Goal: Information Seeking & Learning: Learn about a topic

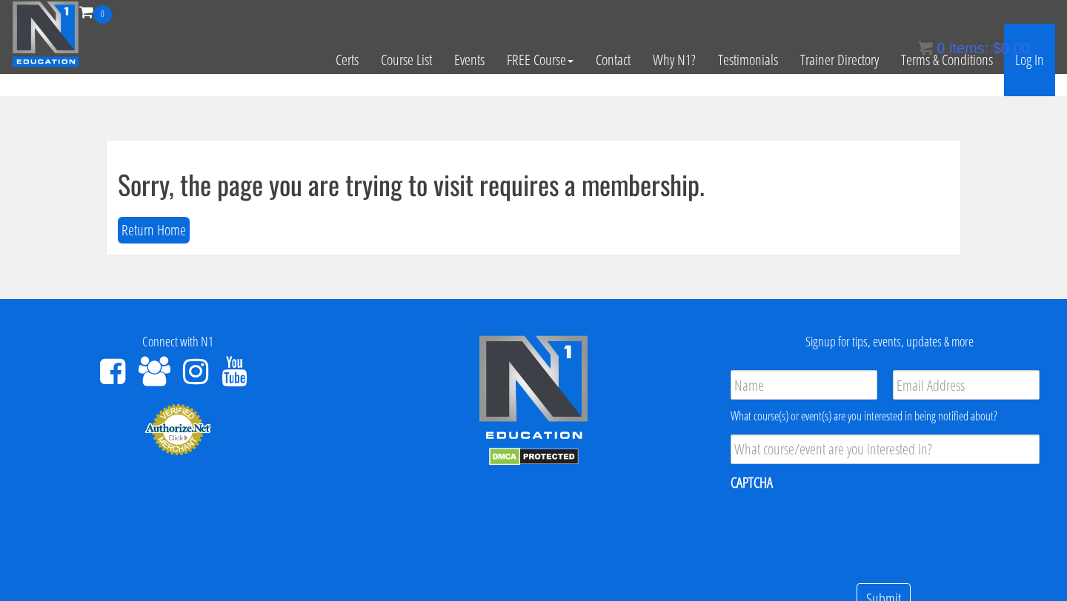
click at [1024, 59] on link "Log In" at bounding box center [1029, 60] width 51 height 73
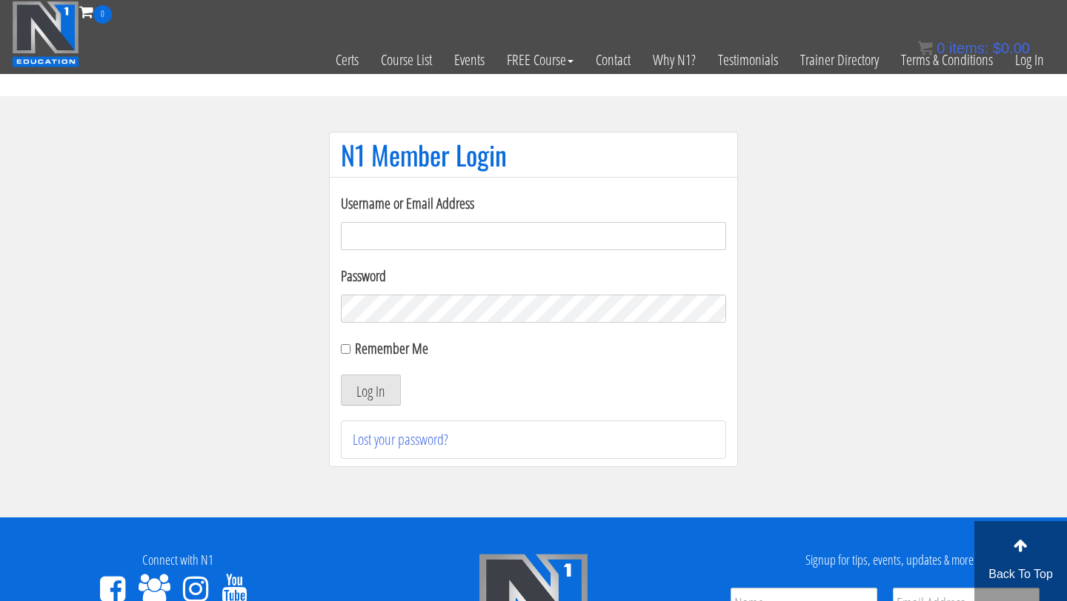
type input "[PERSON_NAME][EMAIL_ADDRESS][PERSON_NAME][DOMAIN_NAME]"
click at [346, 350] on input "Remember Me" at bounding box center [346, 349] width 10 height 10
checkbox input "true"
click at [365, 391] on button "Log In" at bounding box center [371, 390] width 60 height 31
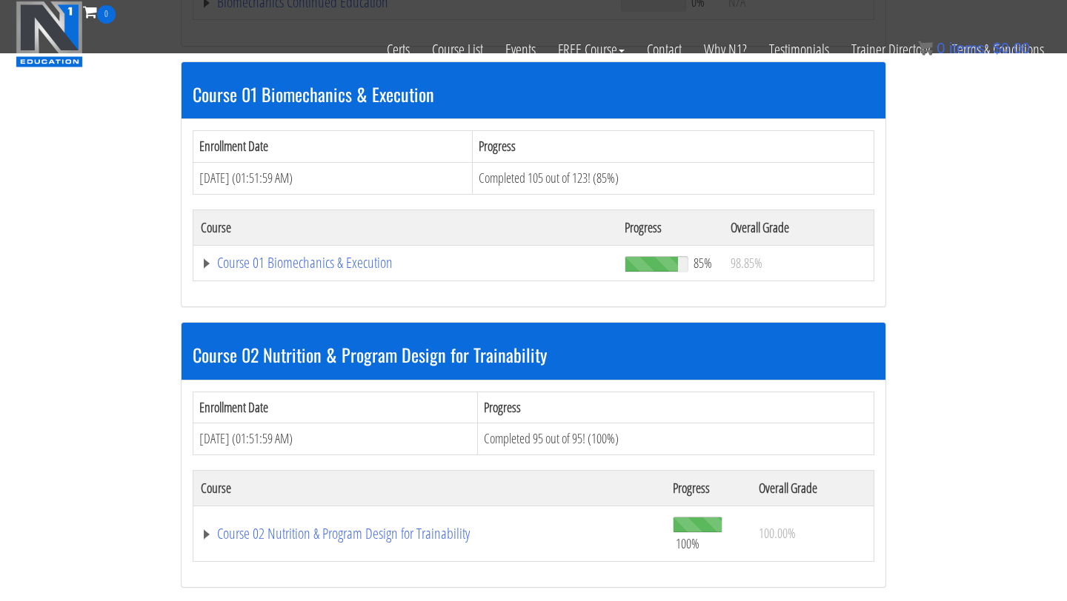
scroll to position [421, 0]
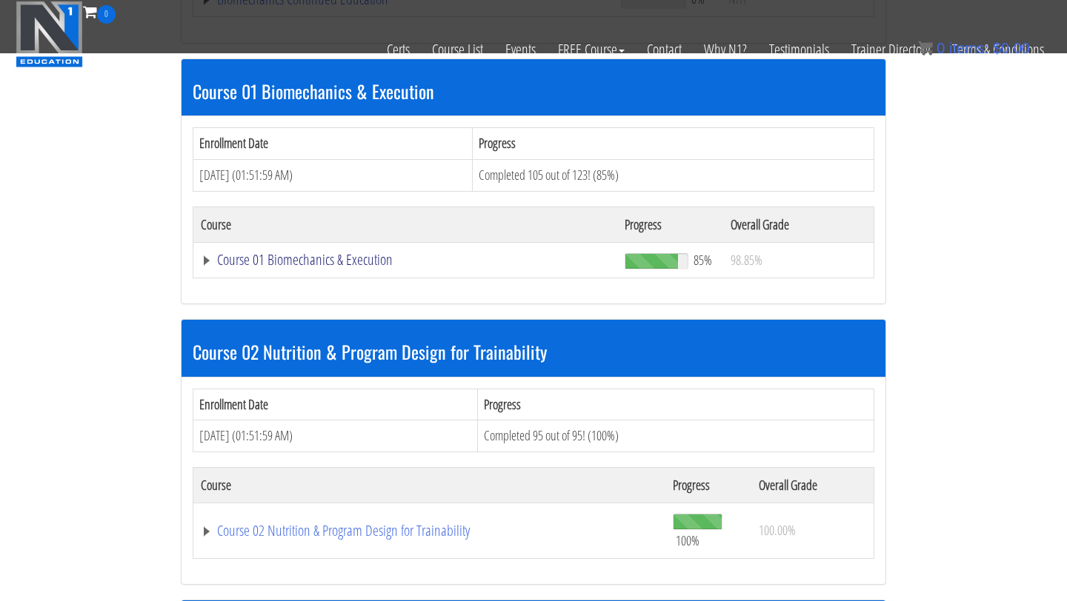
click at [316, 256] on link "Course 01 Biomechanics & Execution" at bounding box center [405, 260] width 409 height 15
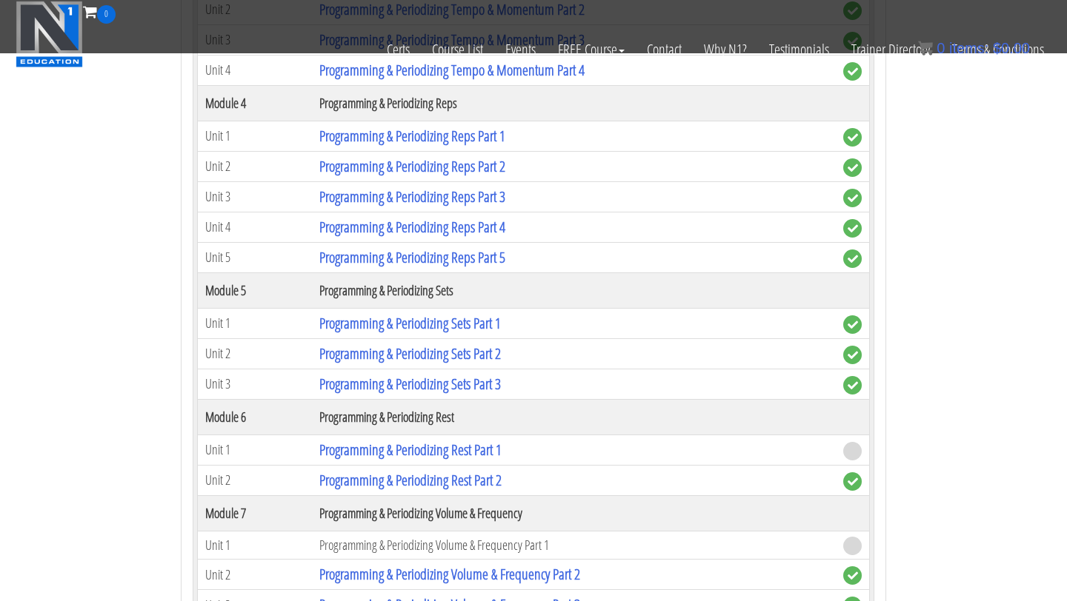
scroll to position [1649, 0]
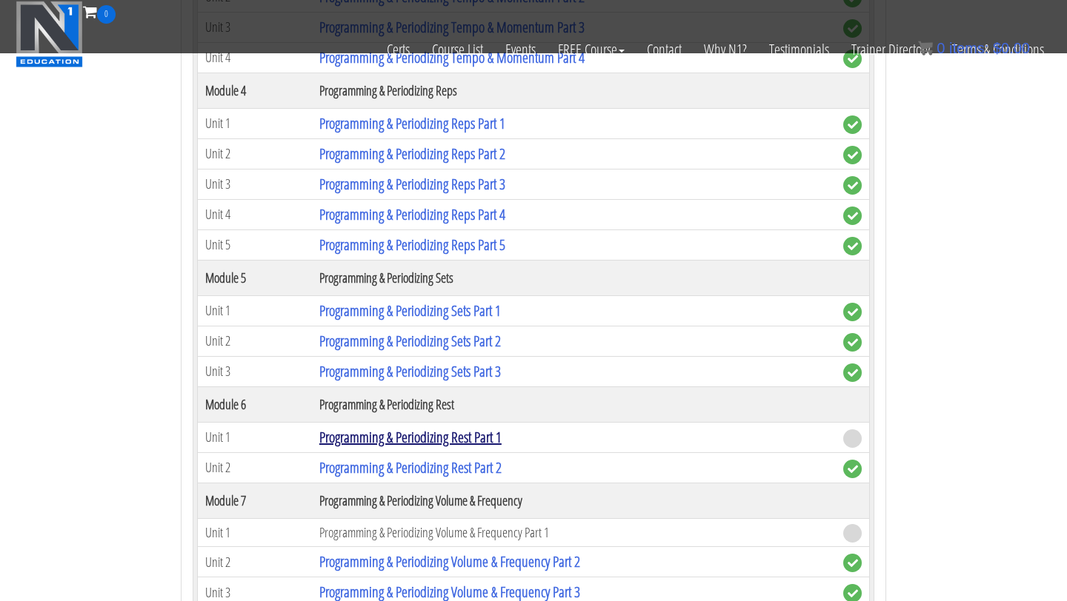
click at [372, 439] on link "Programming & Periodizing Rest Part 1" at bounding box center [410, 437] width 182 height 20
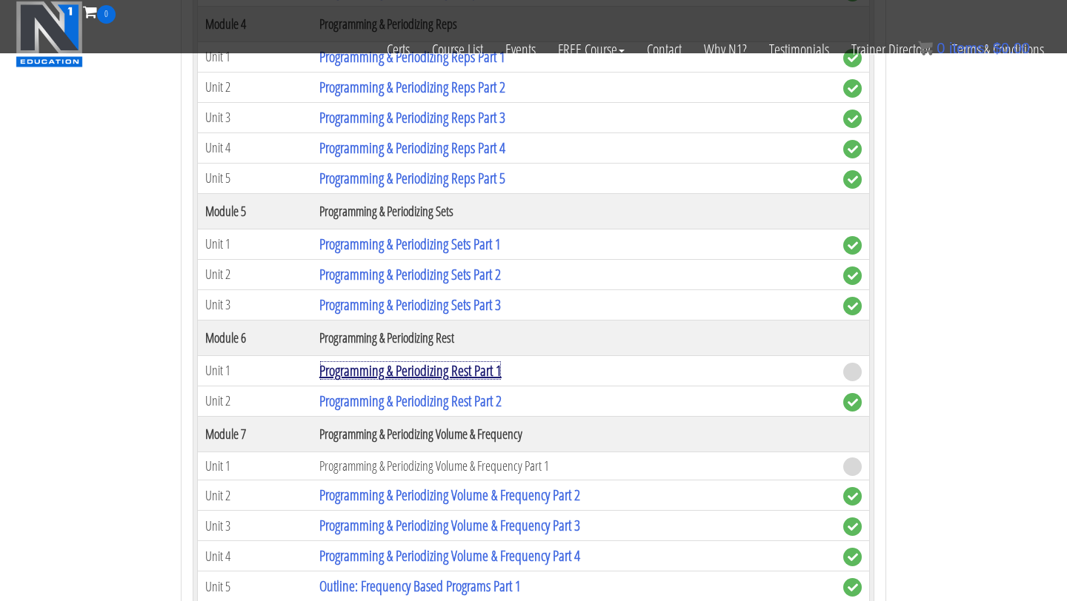
scroll to position [1757, 0]
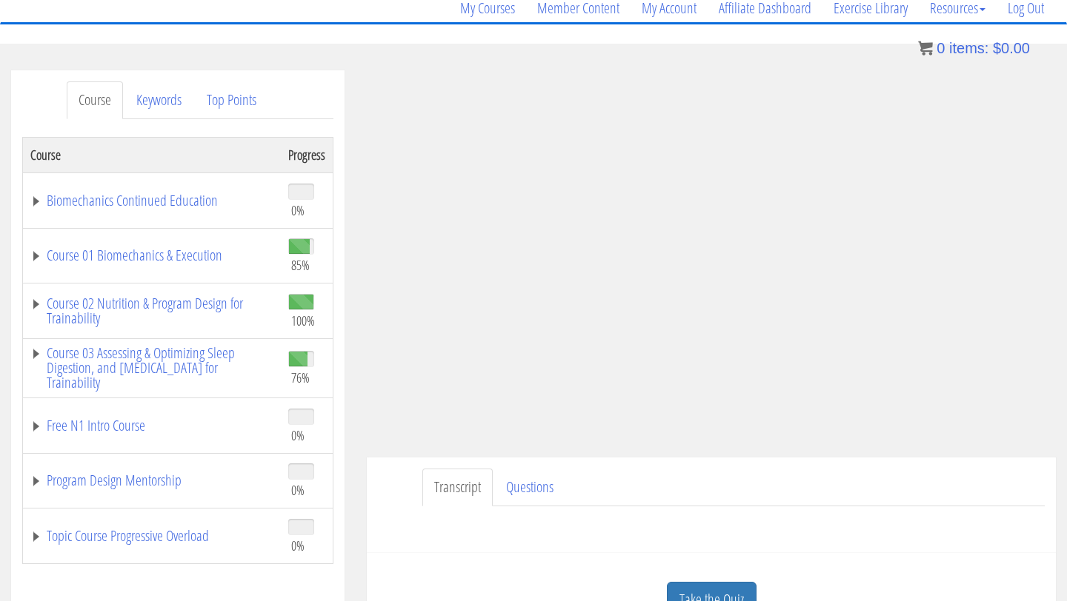
scroll to position [133, 0]
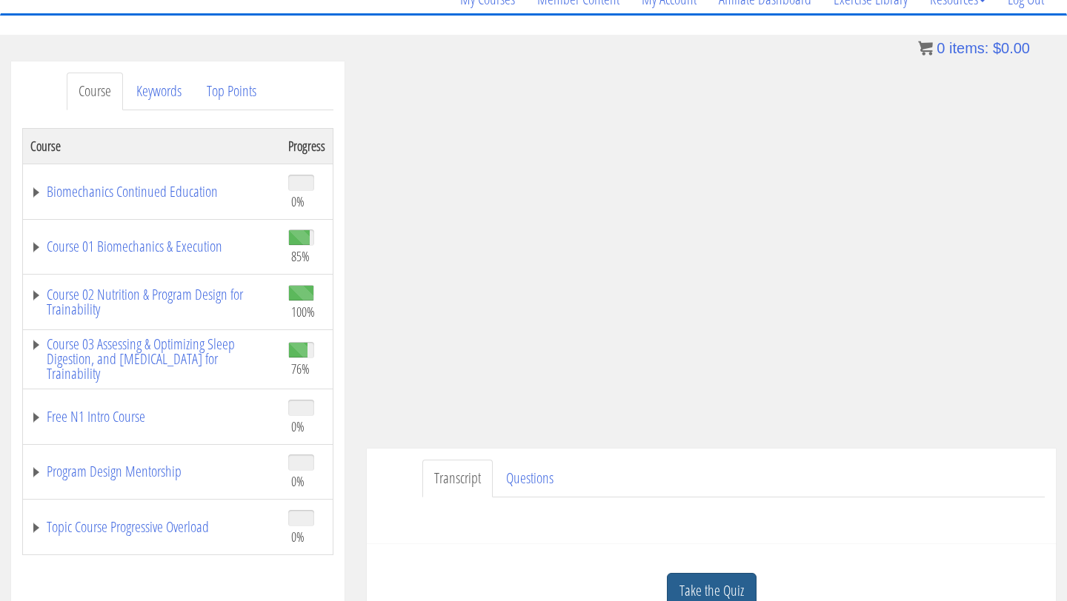
click at [712, 579] on link "Take the Quiz" at bounding box center [712, 591] width 90 height 36
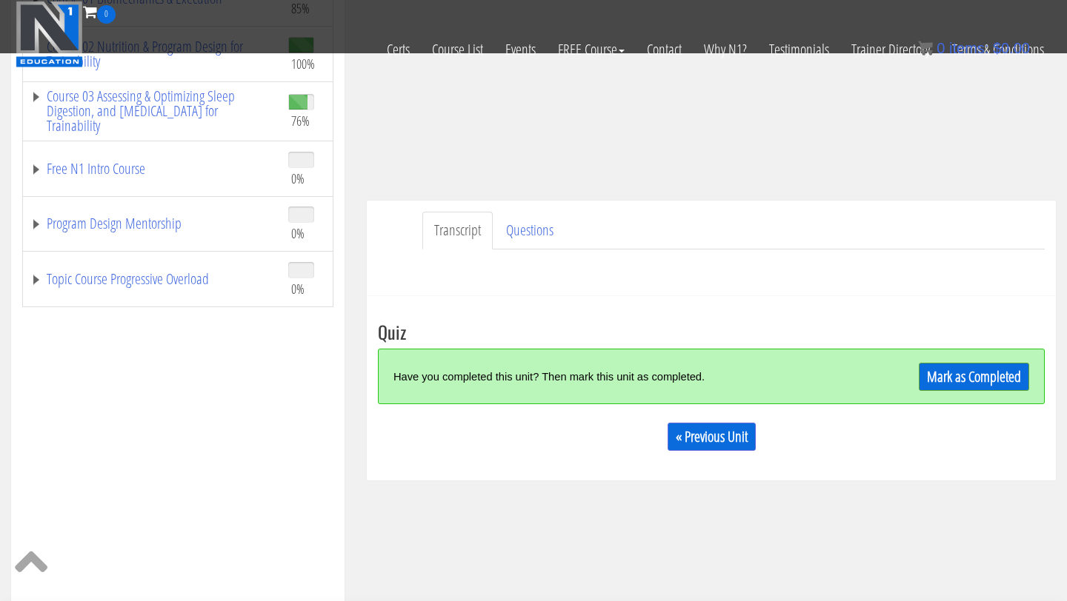
scroll to position [350, 0]
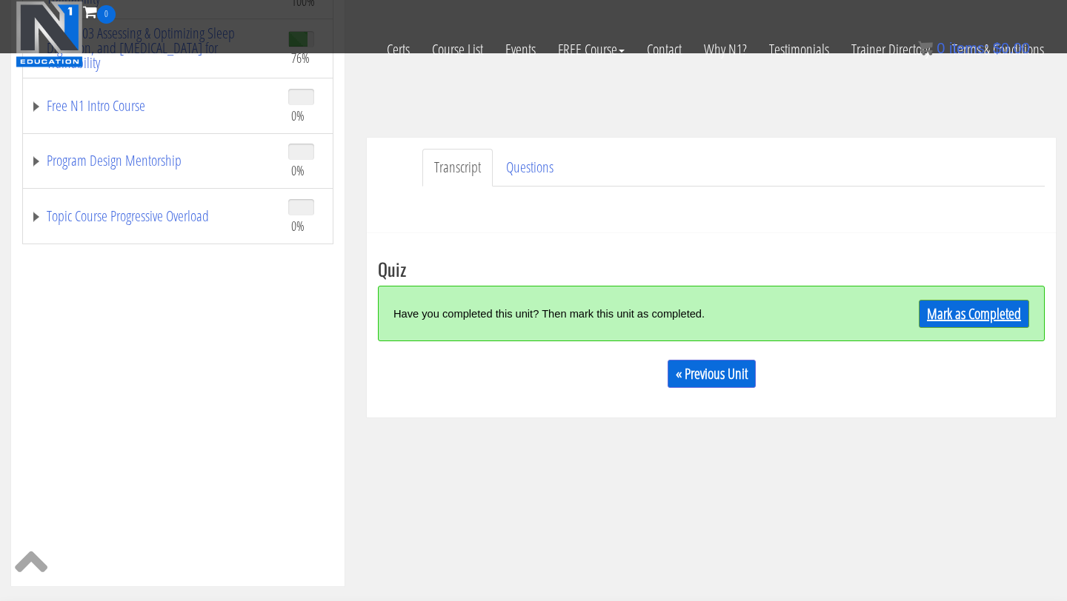
click at [947, 314] on link "Mark as Completed" at bounding box center [974, 314] width 110 height 28
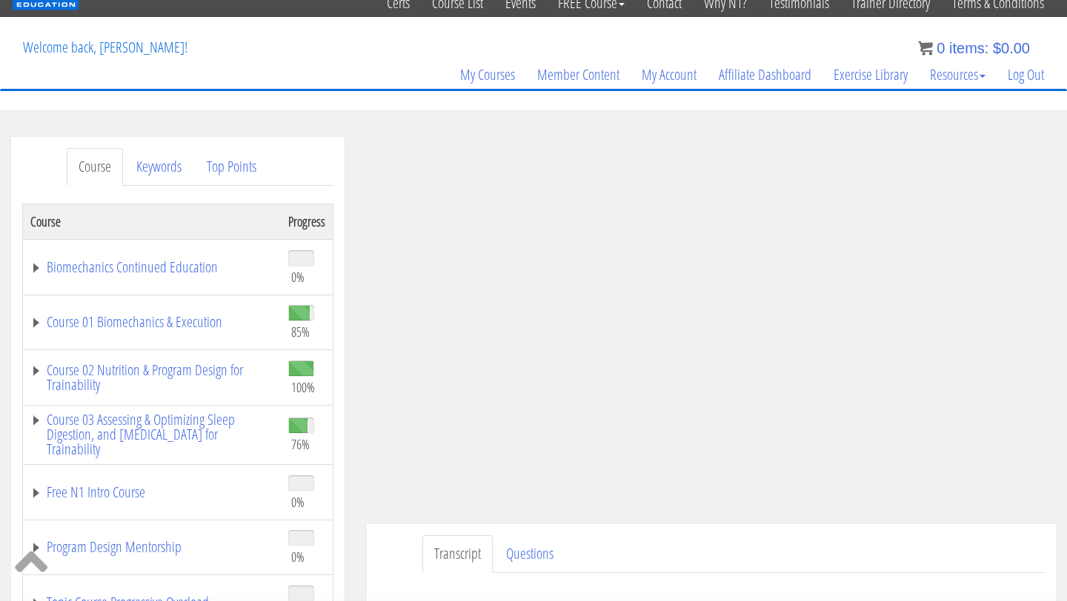
scroll to position [73, 0]
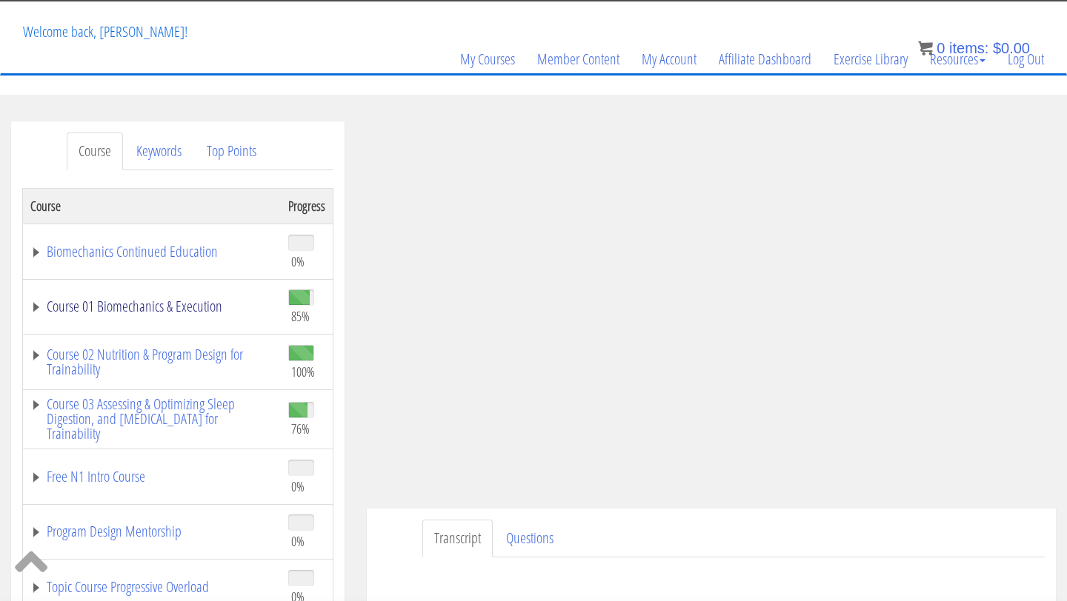
click at [193, 307] on link "Course 01 Biomechanics & Execution" at bounding box center [151, 306] width 243 height 15
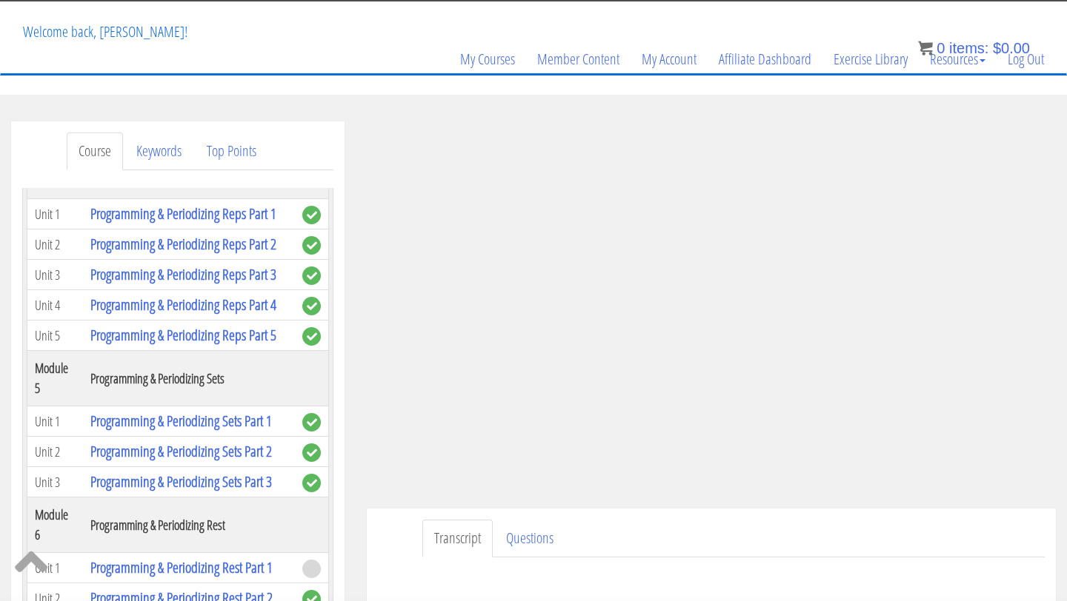
scroll to position [1439, 0]
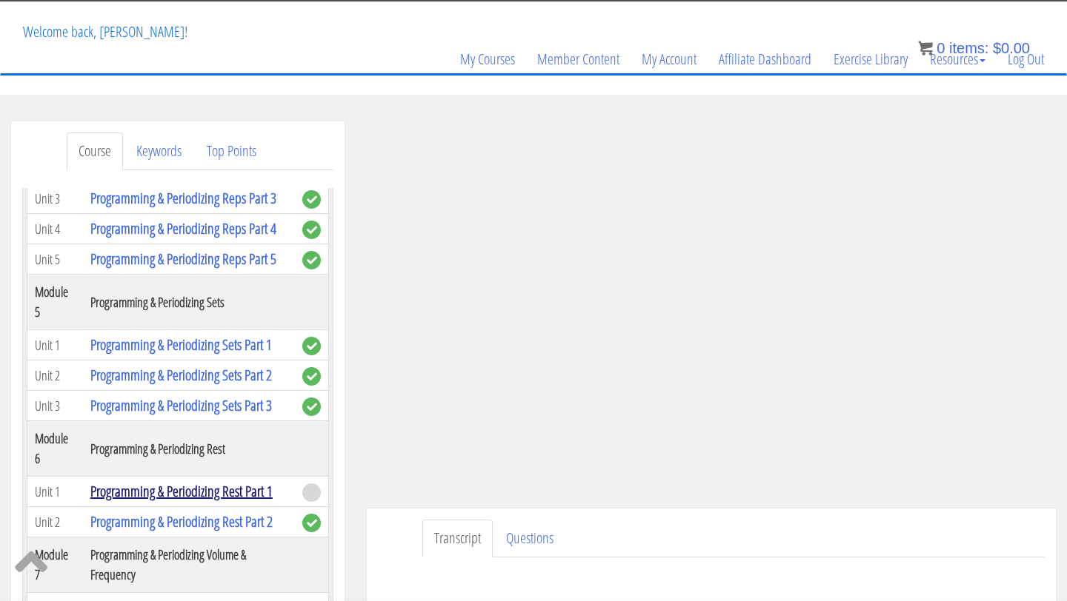
click at [216, 481] on link "Programming & Periodizing Rest Part 1" at bounding box center [181, 491] width 182 height 20
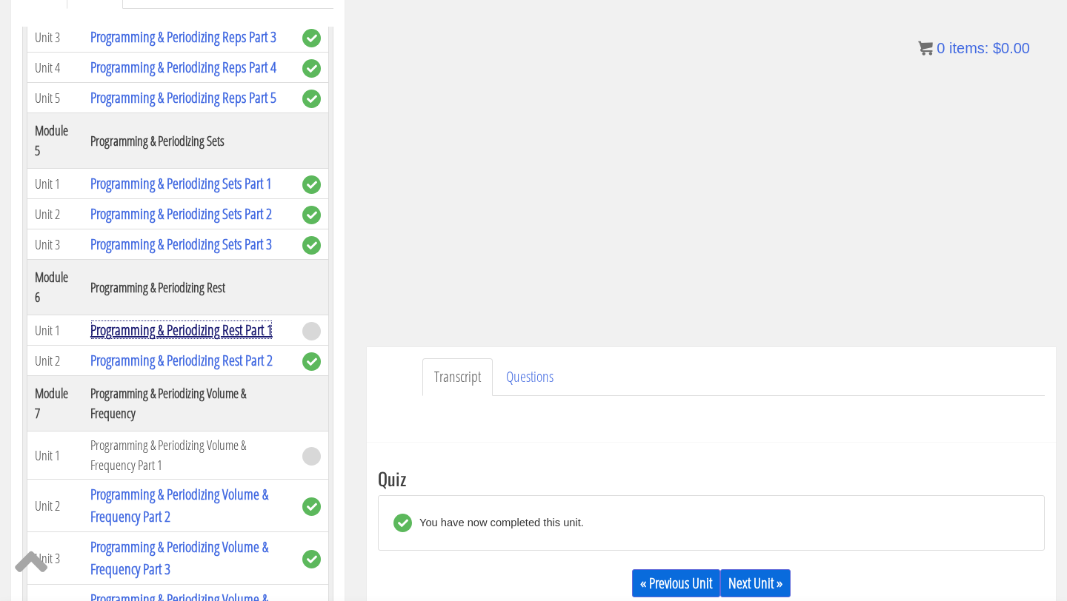
scroll to position [339, 0]
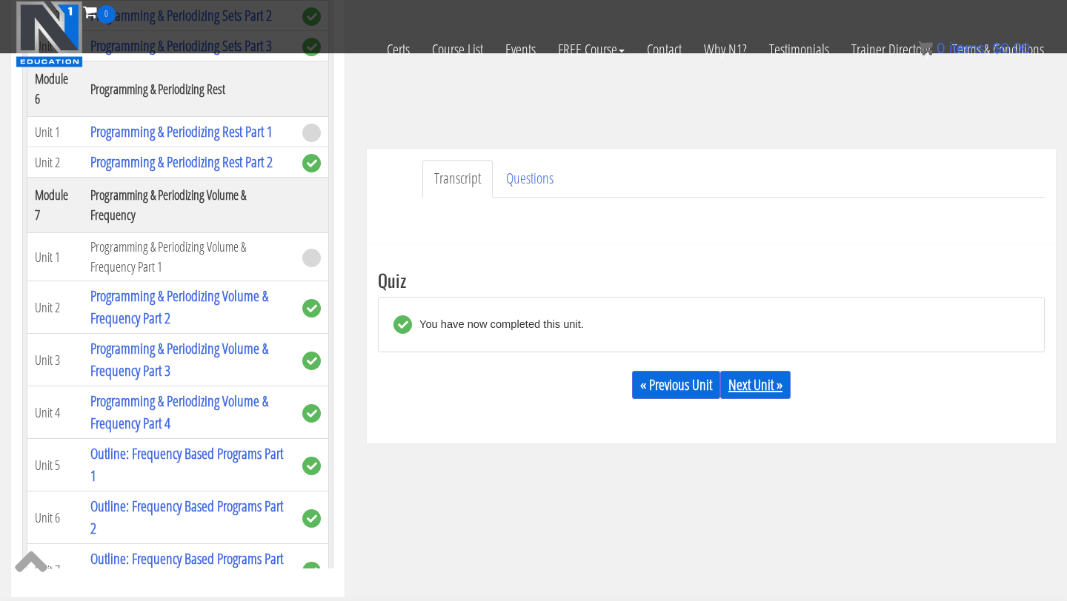
click at [753, 383] on link "Next Unit »" at bounding box center [755, 385] width 70 height 28
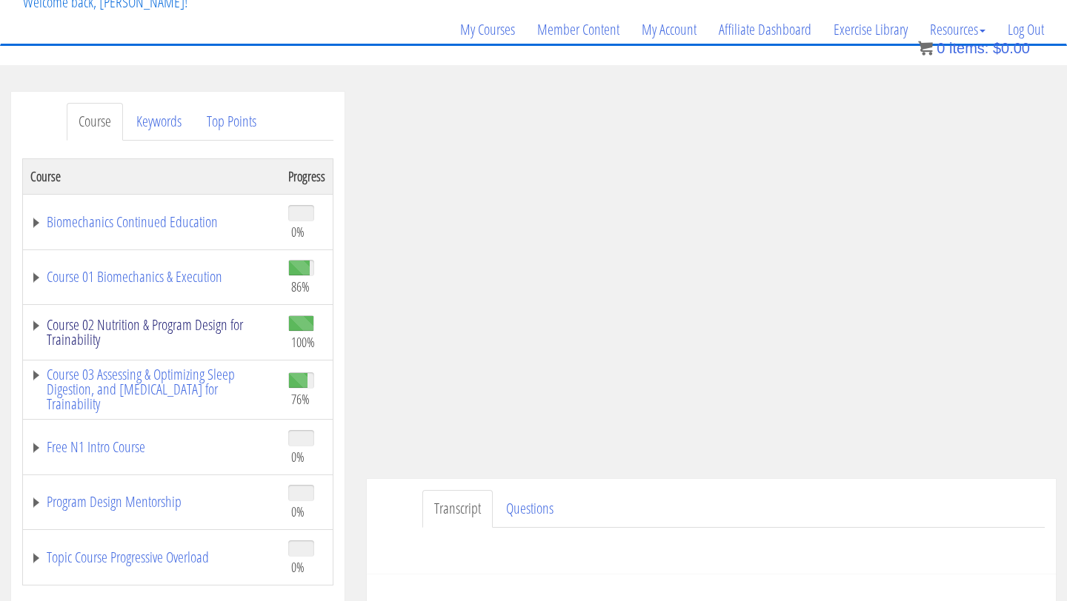
scroll to position [75, 0]
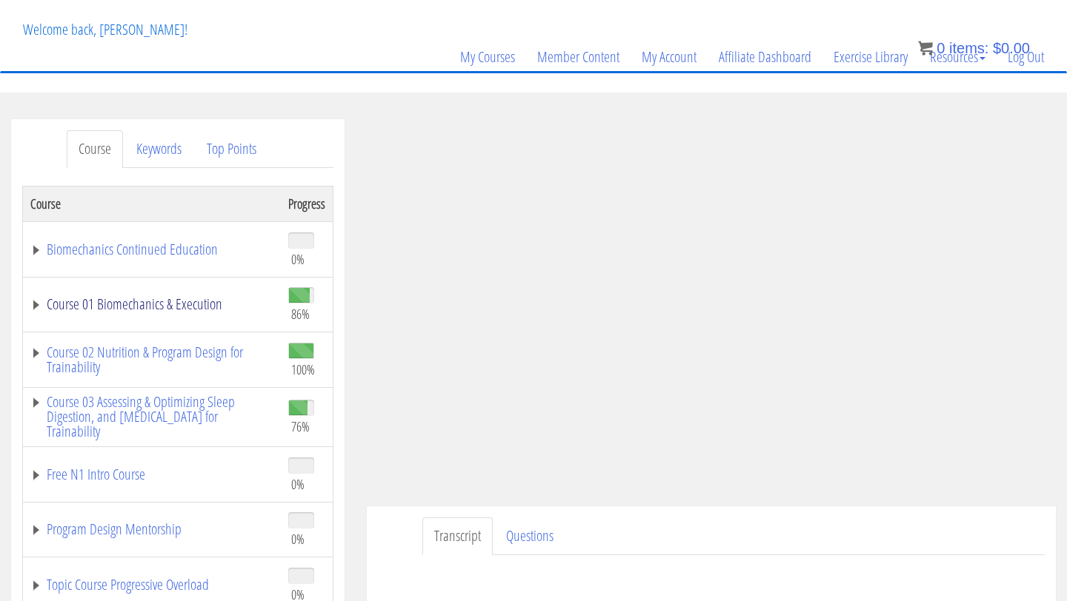
click at [159, 312] on link "Course 01 Biomechanics & Execution" at bounding box center [151, 304] width 243 height 15
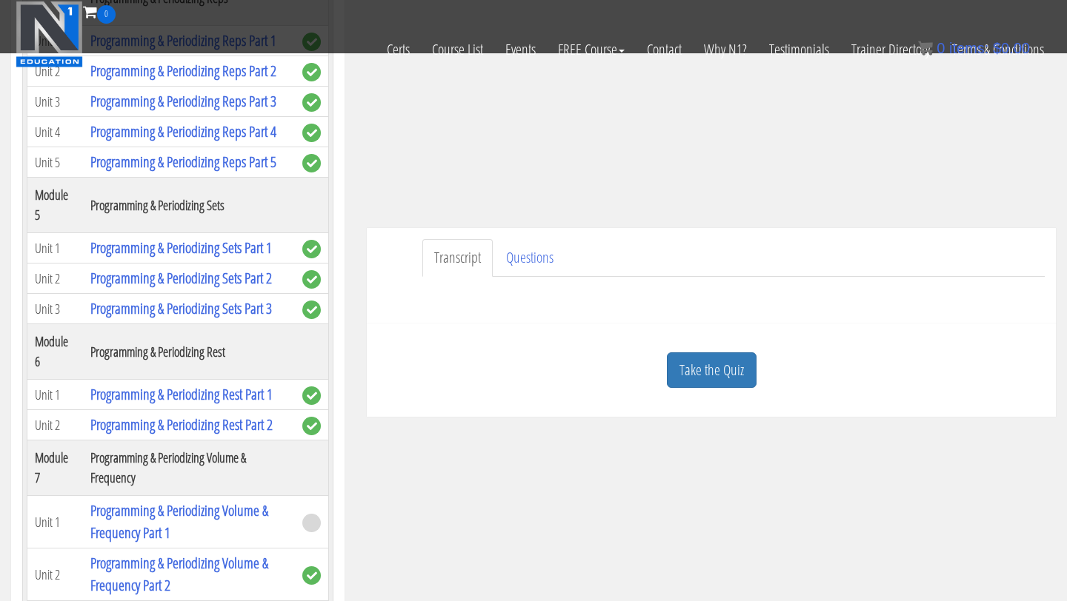
scroll to position [1256, 0]
click at [180, 500] on link "Programming & Periodizing Volume & Frequency Part 1" at bounding box center [179, 521] width 178 height 42
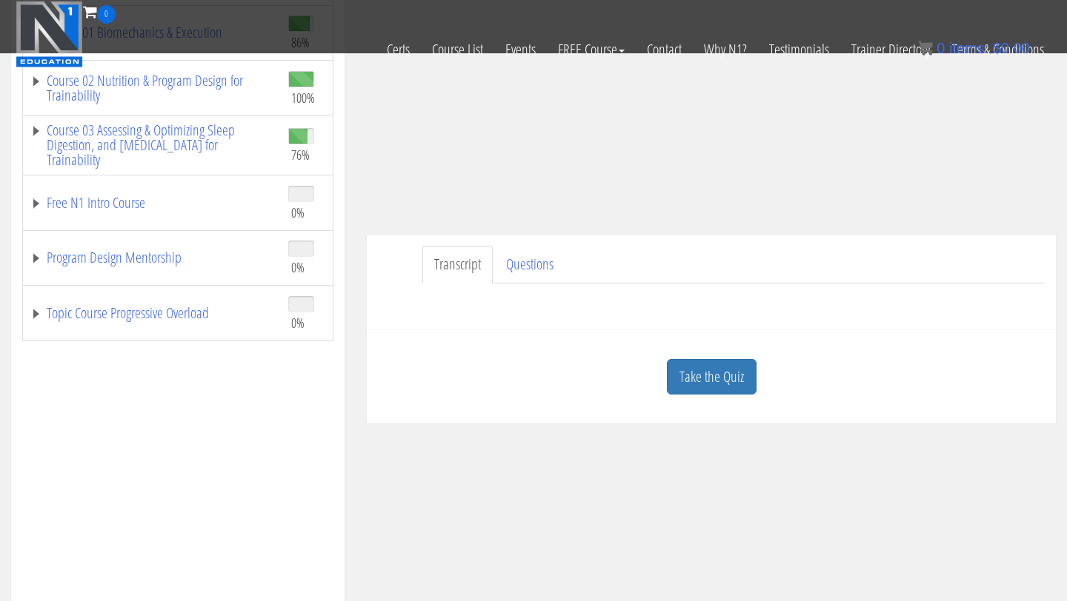
scroll to position [261, 0]
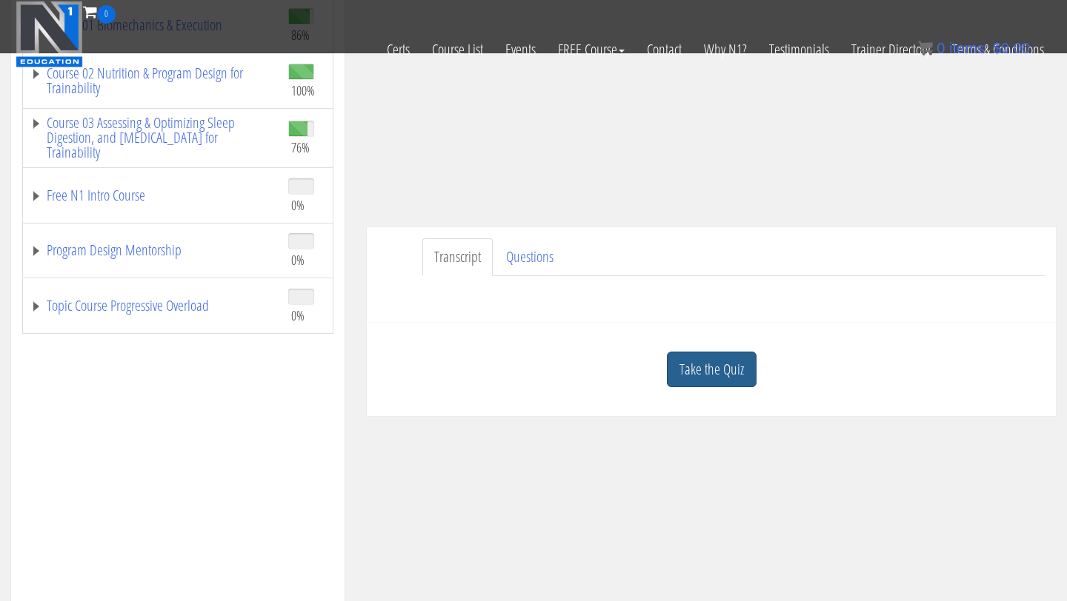
click at [701, 369] on link "Take the Quiz" at bounding box center [712, 370] width 90 height 36
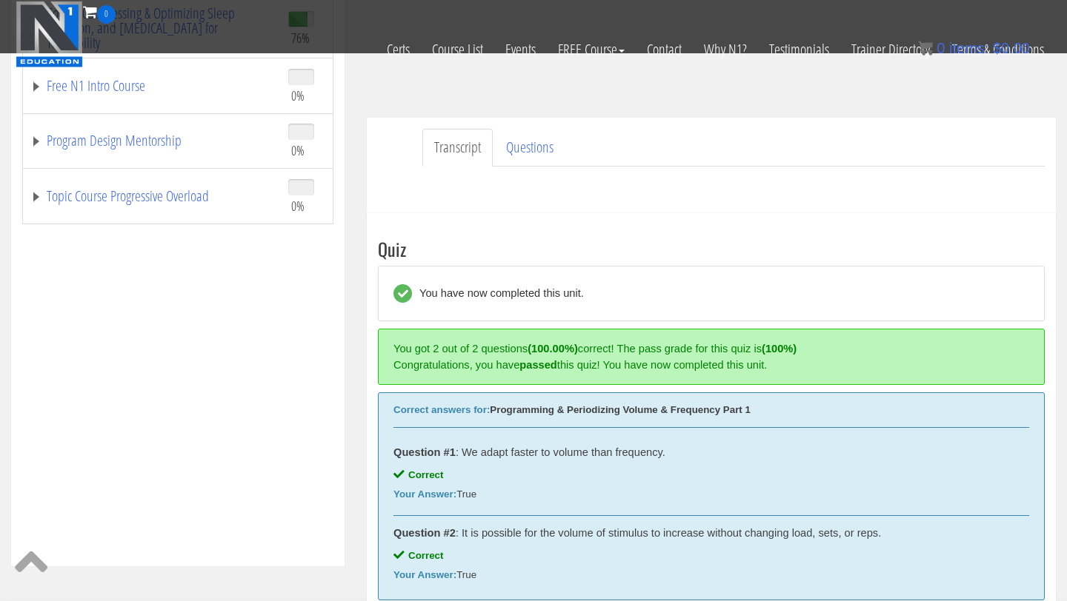
scroll to position [469, 0]
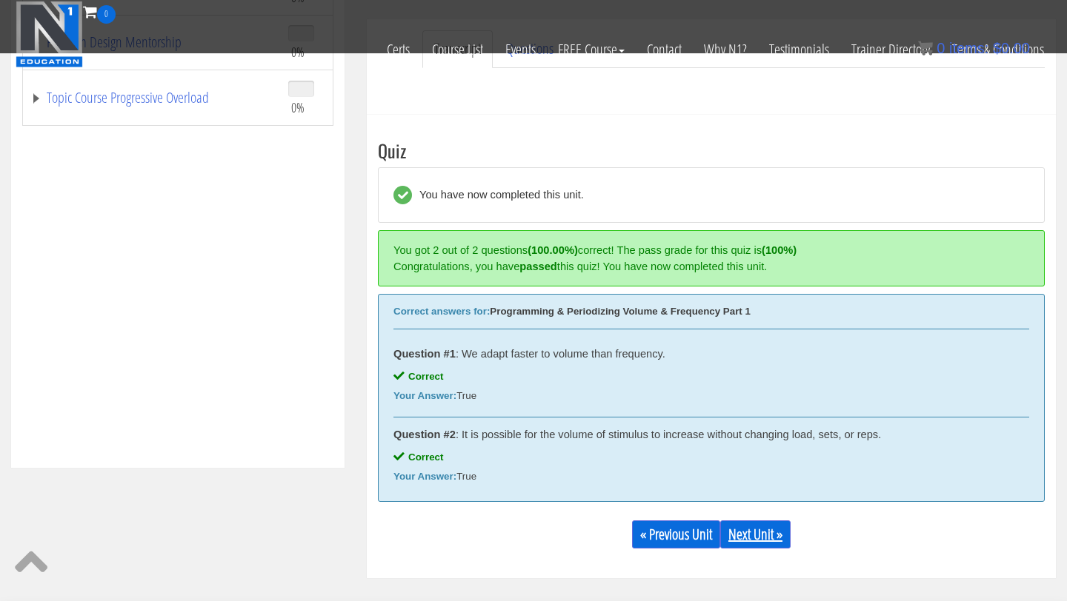
click at [746, 528] on link "Next Unit »" at bounding box center [755, 535] width 70 height 28
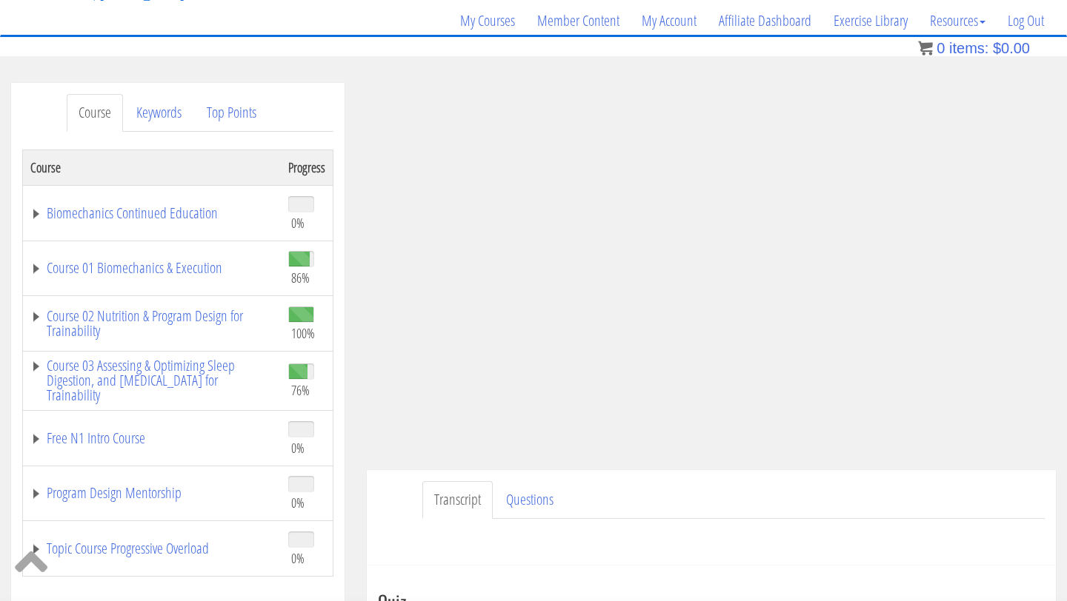
scroll to position [107, 0]
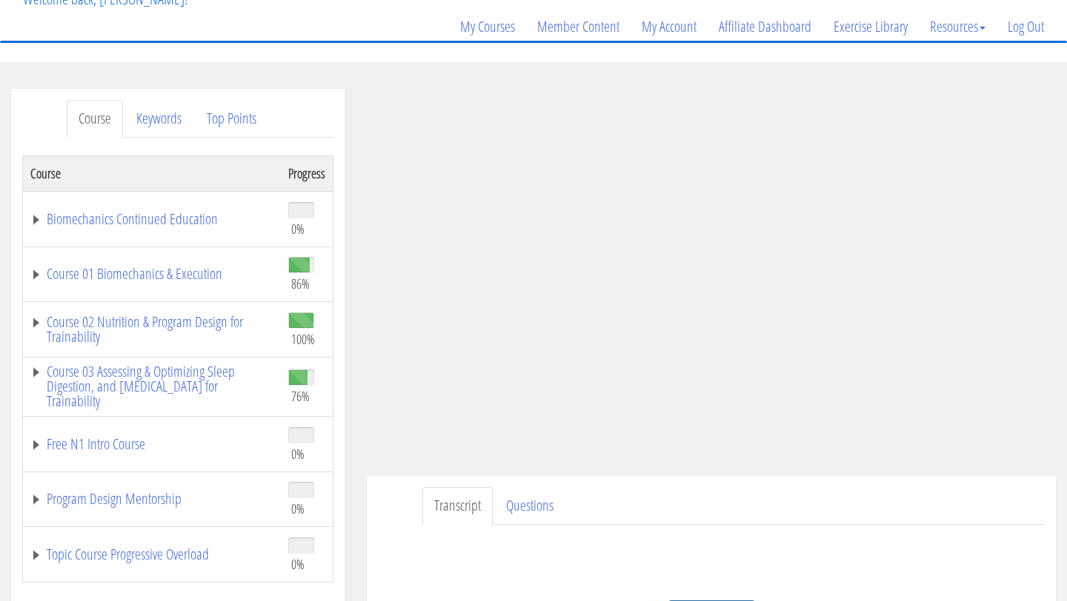
scroll to position [95, 0]
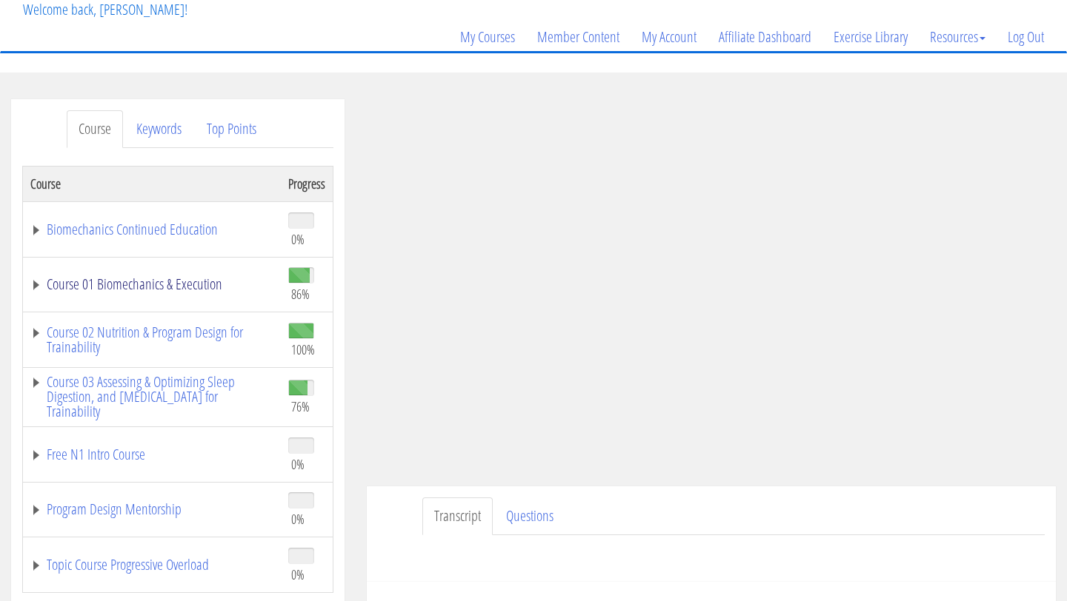
click at [122, 281] on link "Course 01 Biomechanics & Execution" at bounding box center [151, 284] width 243 height 15
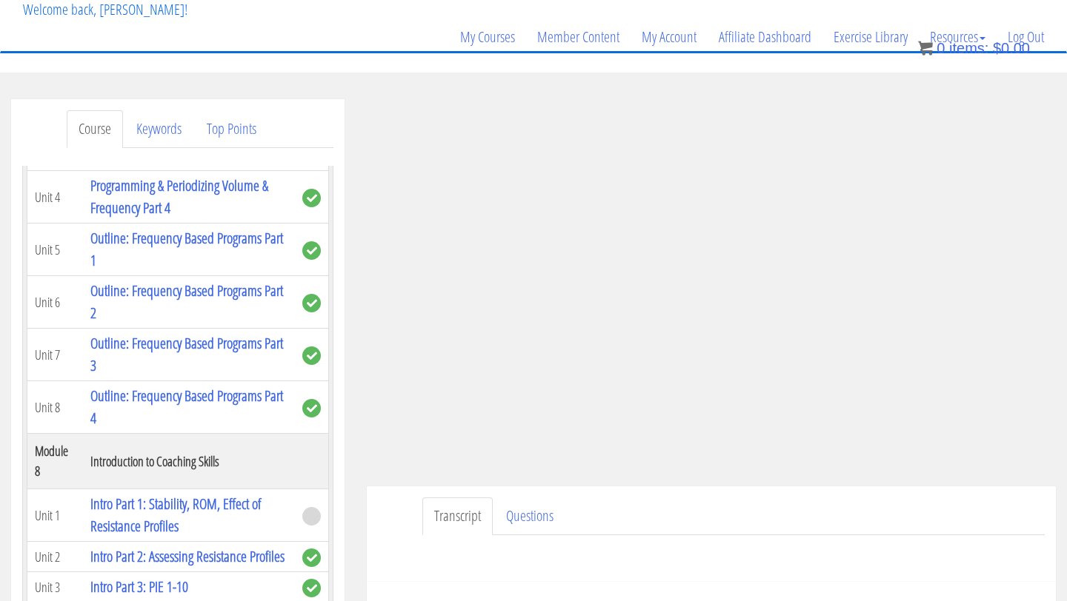
scroll to position [2004, 0]
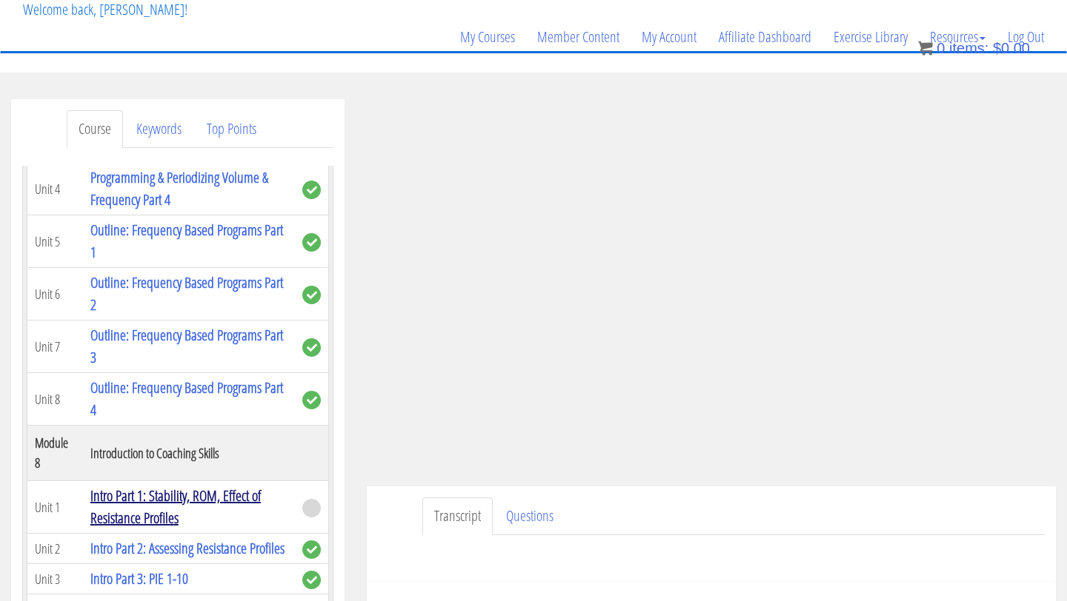
click at [159, 486] on link "Intro Part 1: Stability, ROM, Effect of Resistance Profiles" at bounding box center [175, 507] width 170 height 42
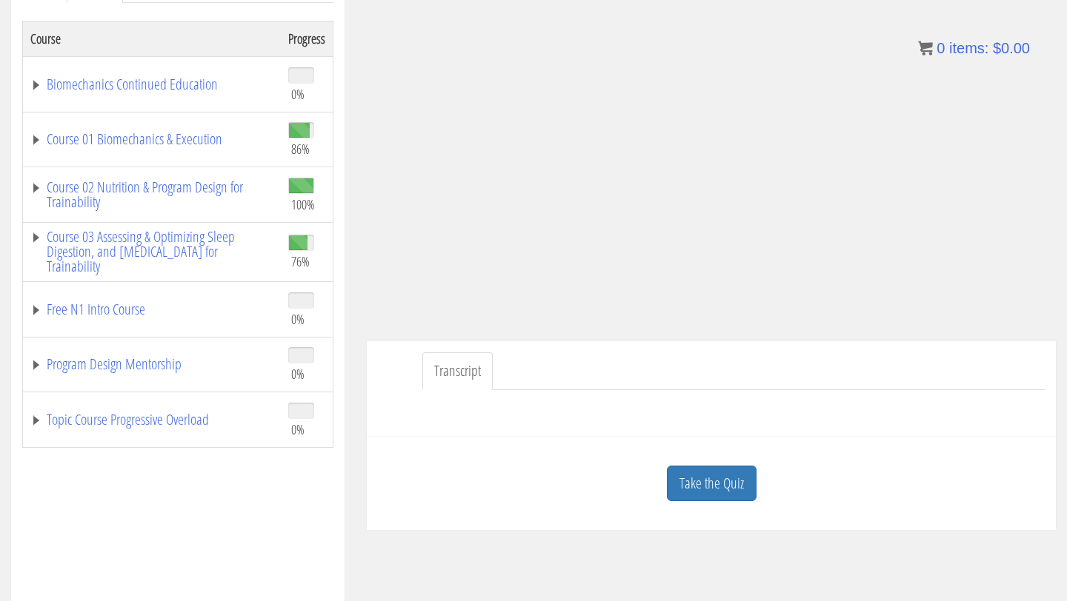
scroll to position [253, 0]
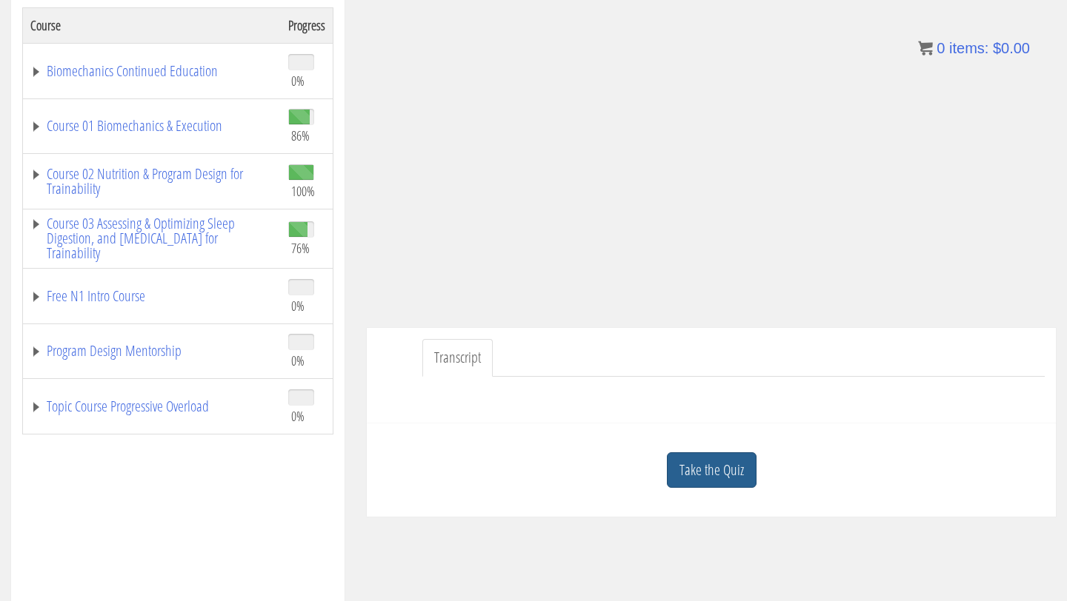
click at [693, 472] on link "Take the Quiz" at bounding box center [712, 471] width 90 height 36
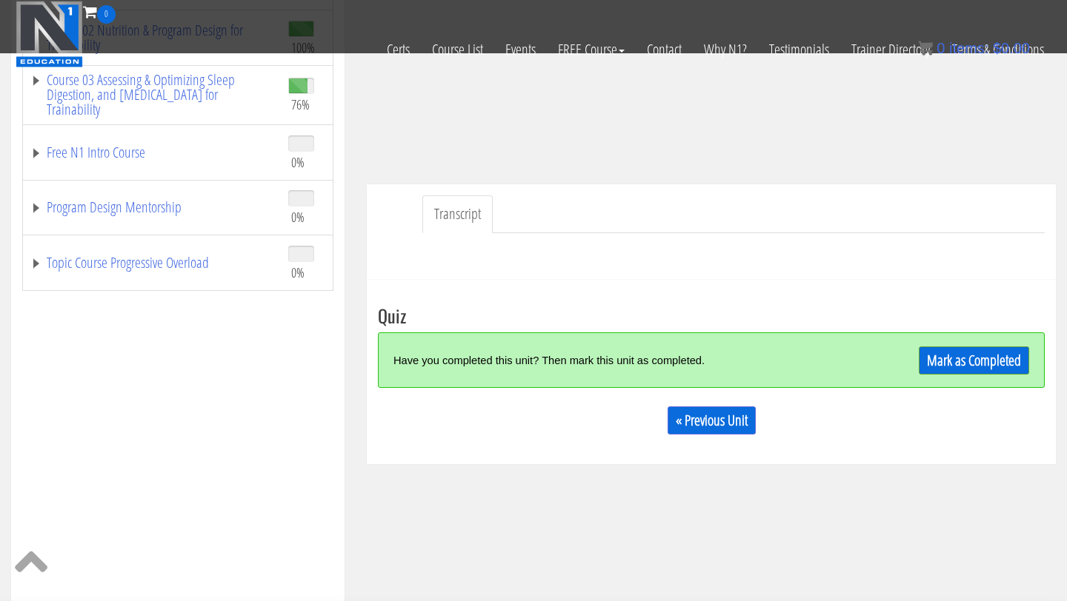
scroll to position [321, 0]
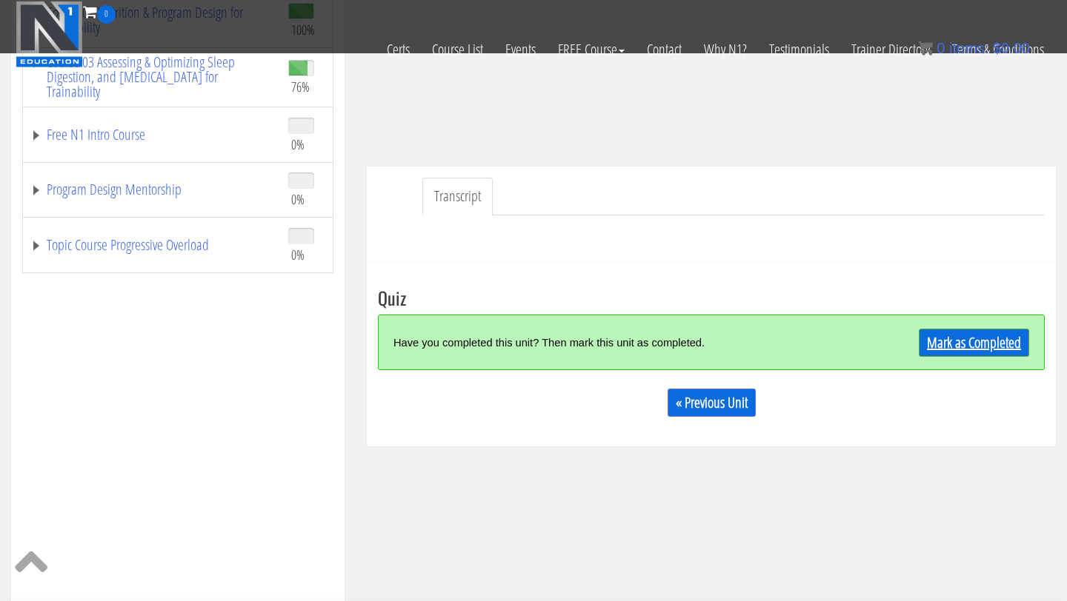
click at [958, 341] on link "Mark as Completed" at bounding box center [974, 343] width 110 height 28
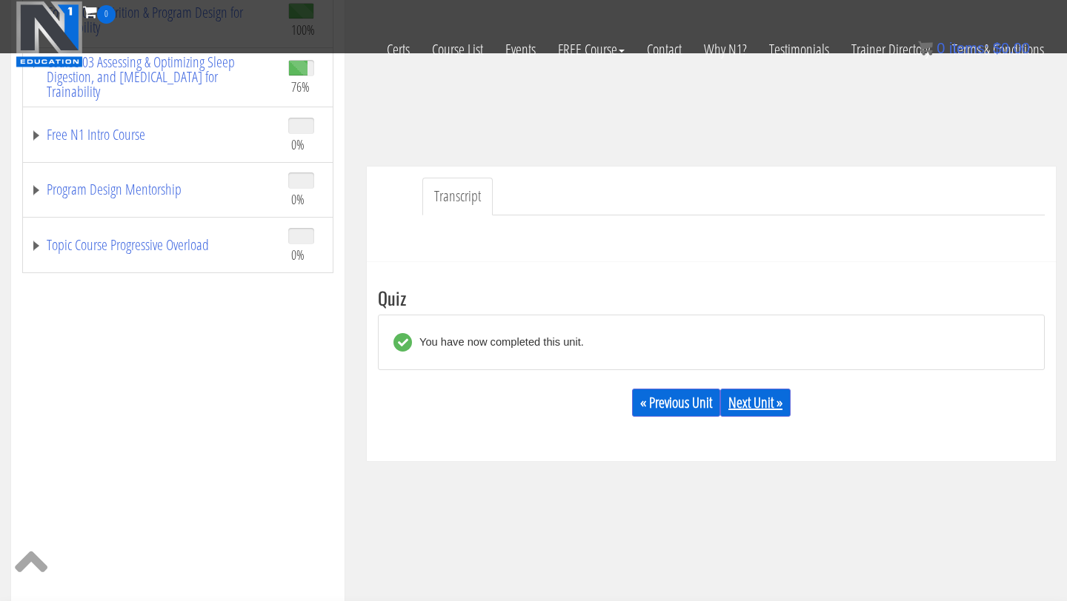
click at [762, 404] on link "Next Unit »" at bounding box center [755, 403] width 70 height 28
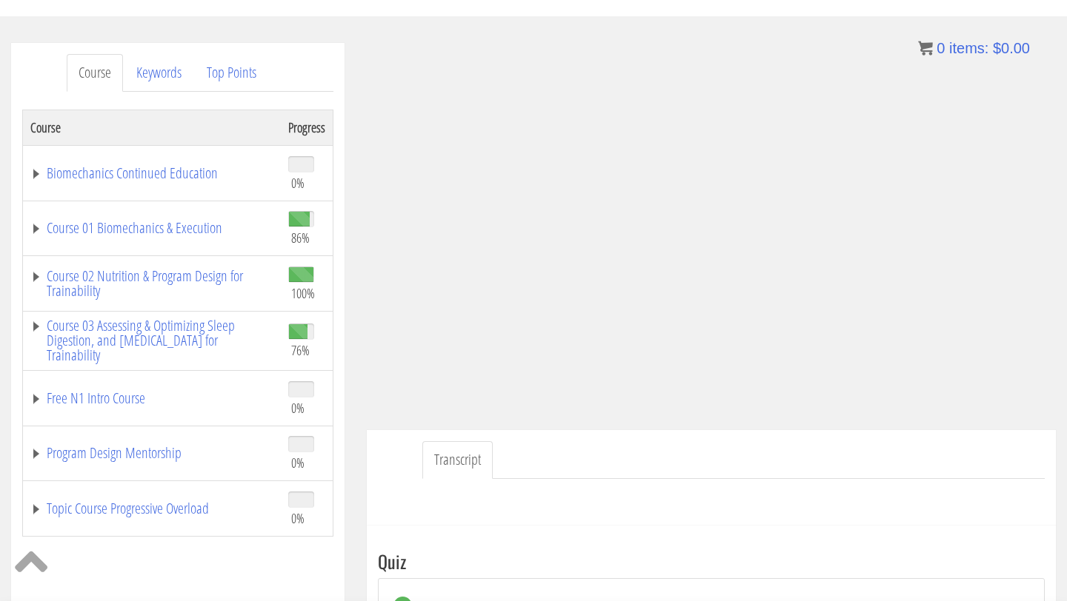
scroll to position [119, 0]
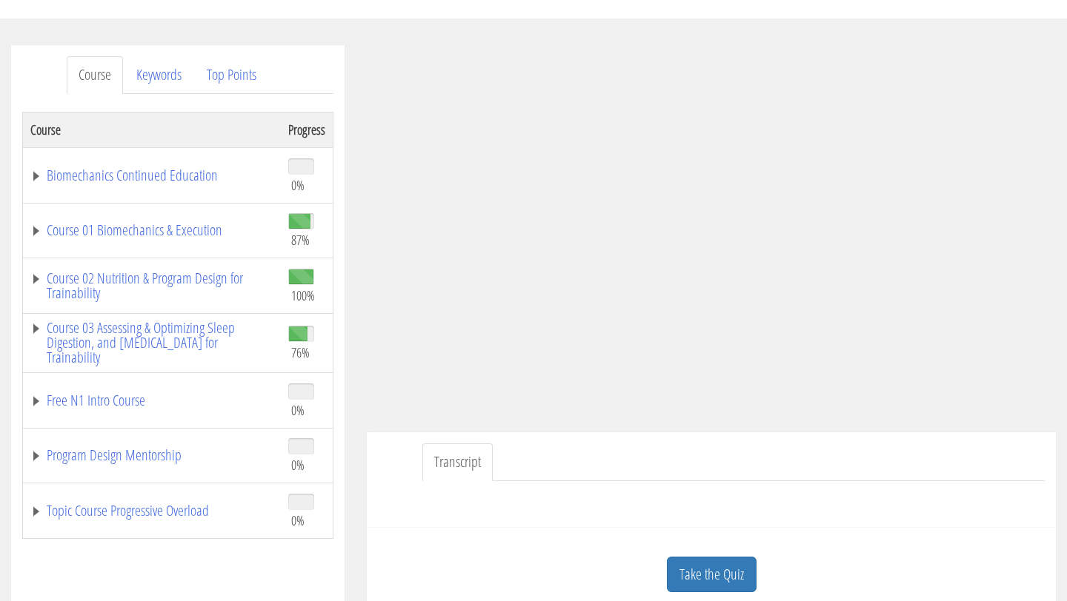
scroll to position [150, 0]
click at [169, 224] on link "Course 01 Biomechanics & Execution" at bounding box center [151, 228] width 243 height 15
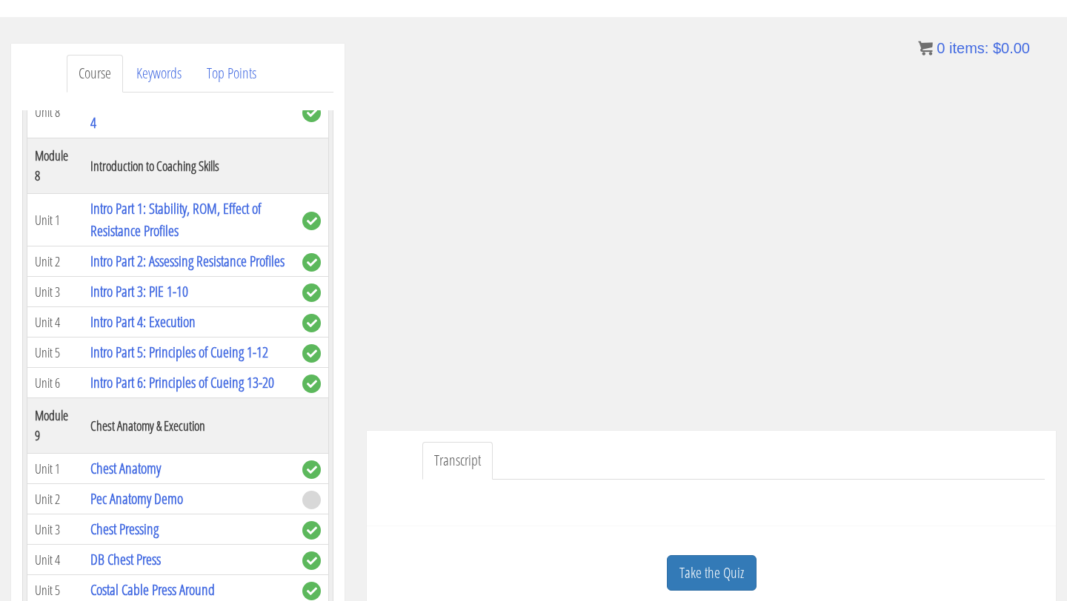
scroll to position [2290, 0]
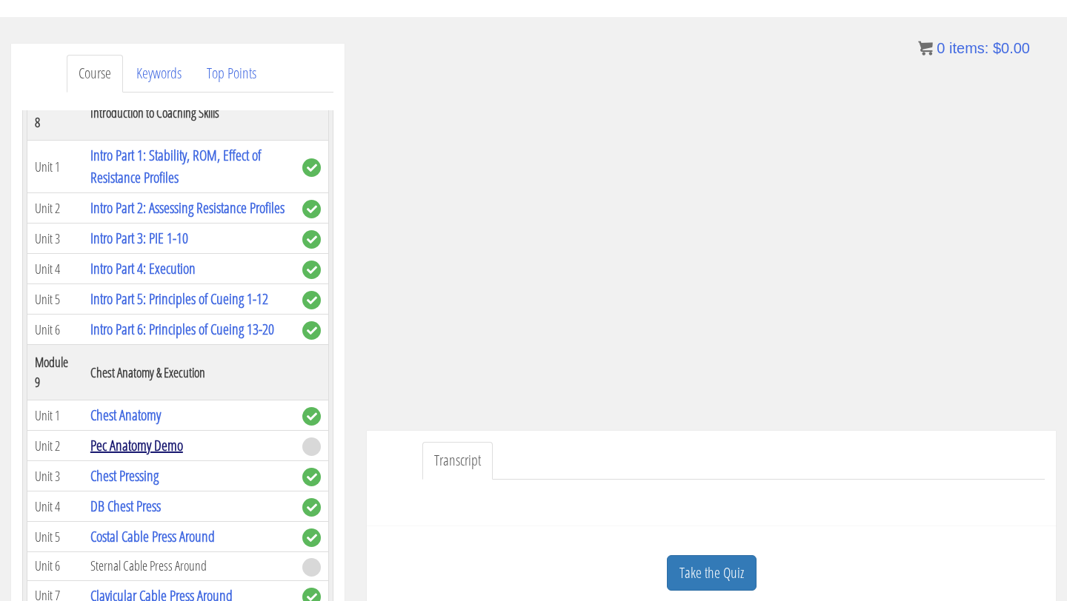
click at [133, 436] on link "Pec Anatomy Demo" at bounding box center [136, 446] width 93 height 20
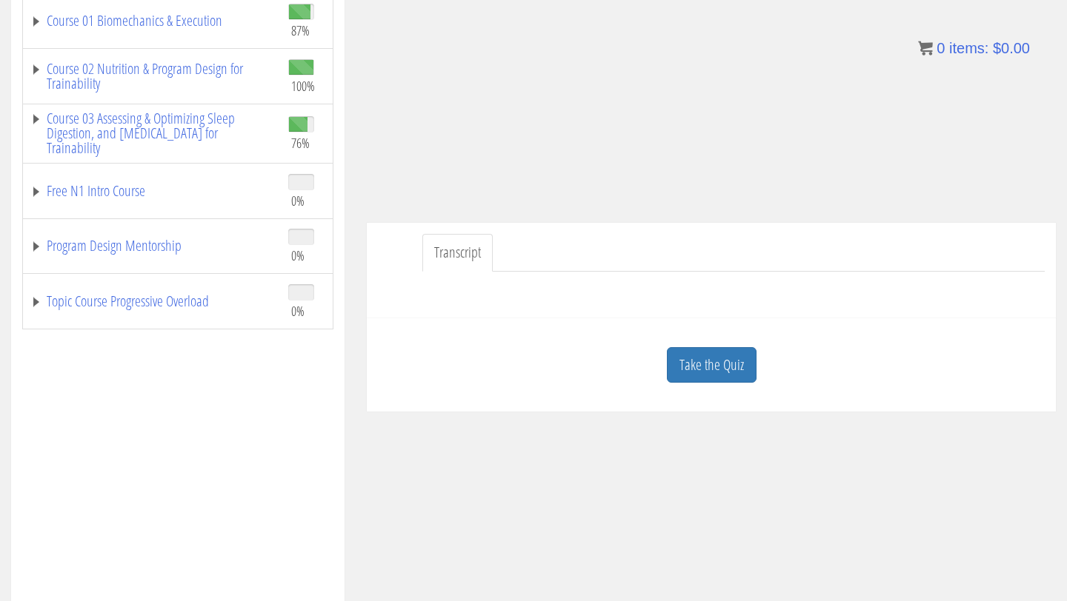
scroll to position [410, 0]
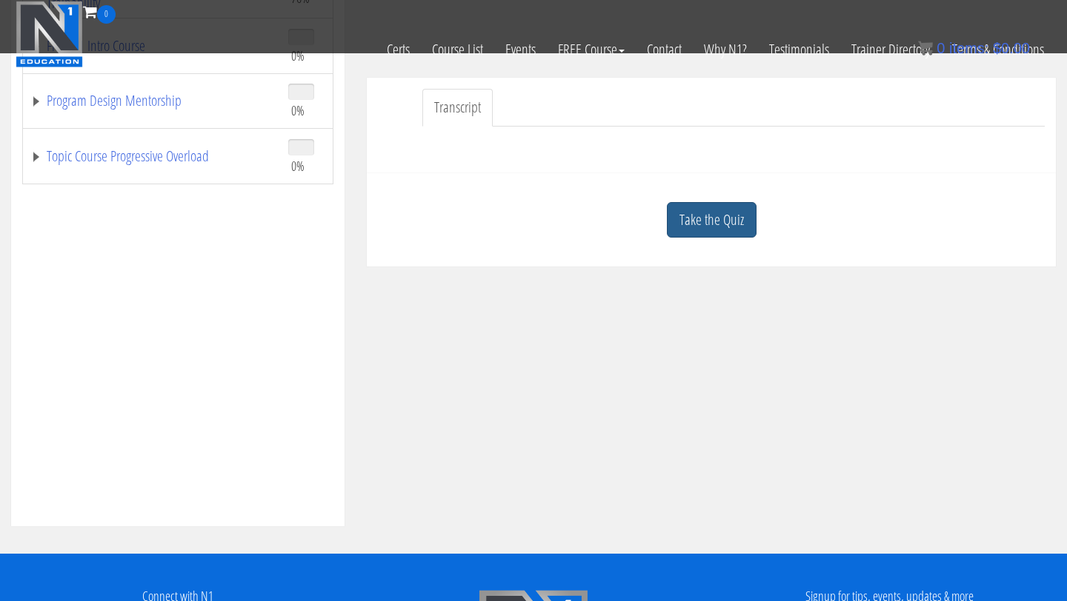
click at [716, 221] on link "Take the Quiz" at bounding box center [712, 220] width 90 height 36
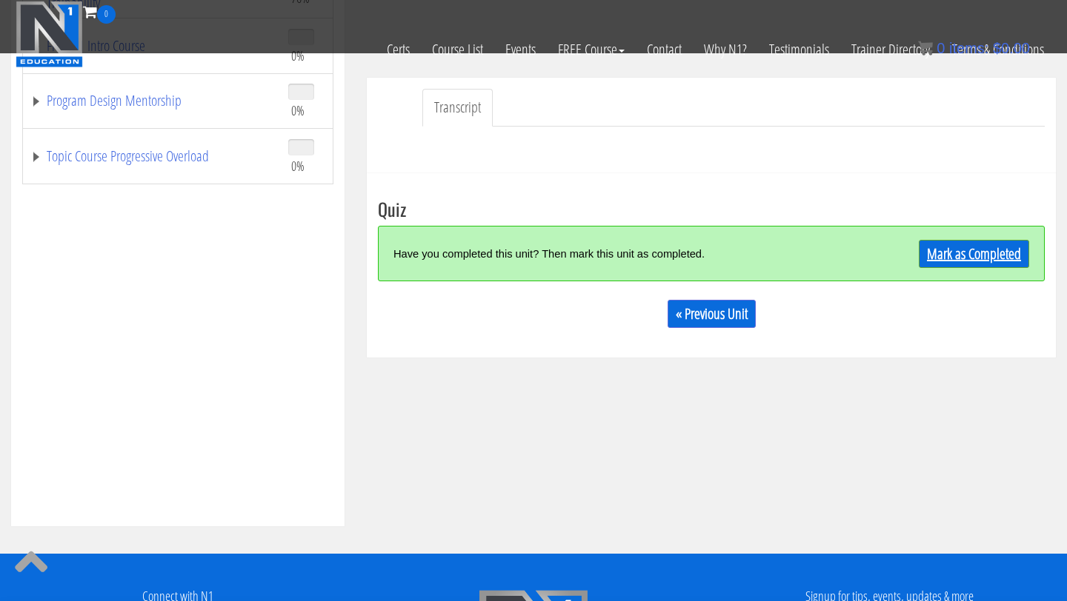
click at [940, 250] on link "Mark as Completed" at bounding box center [974, 254] width 110 height 28
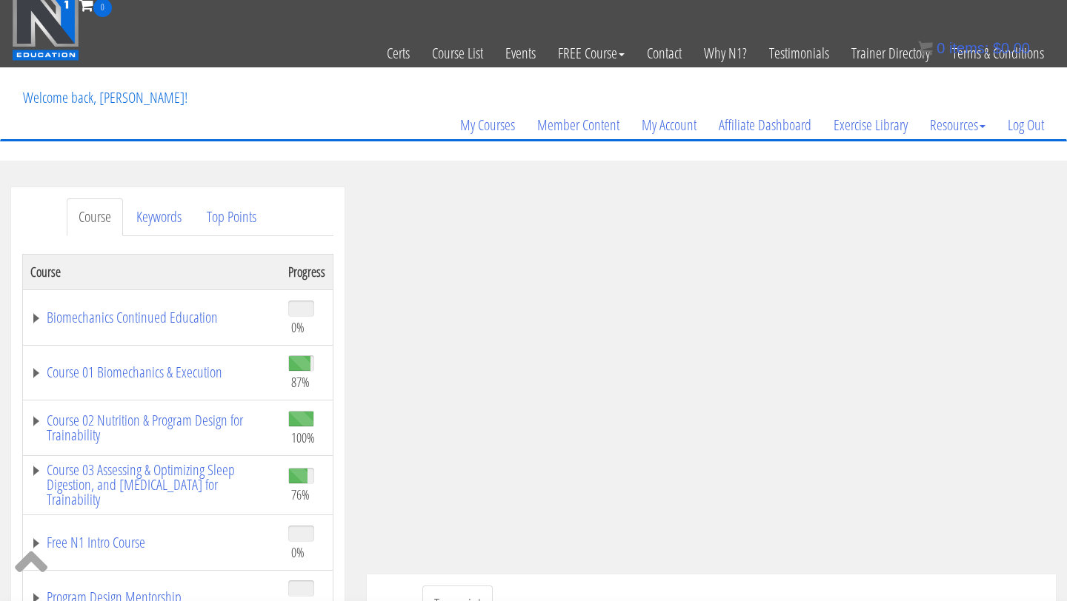
scroll to position [0, 0]
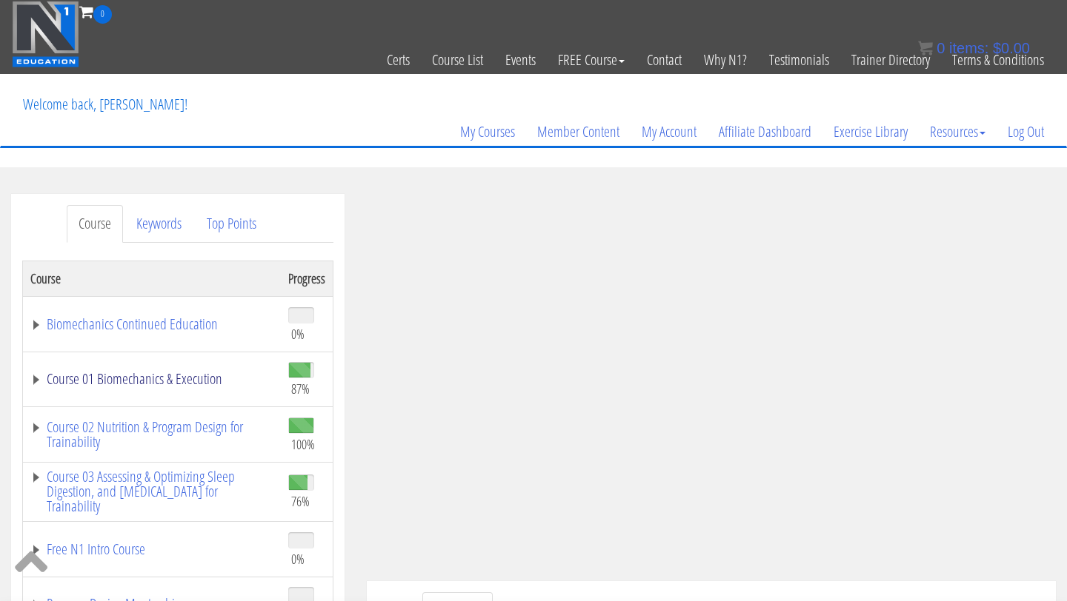
click at [169, 375] on link "Course 01 Biomechanics & Execution" at bounding box center [151, 379] width 243 height 15
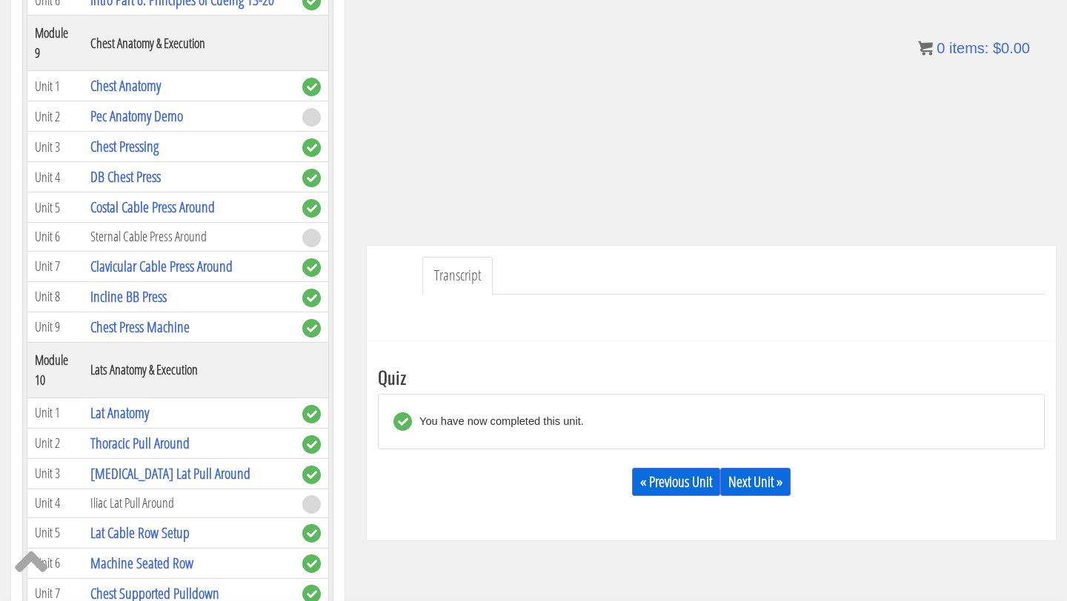
scroll to position [416, 0]
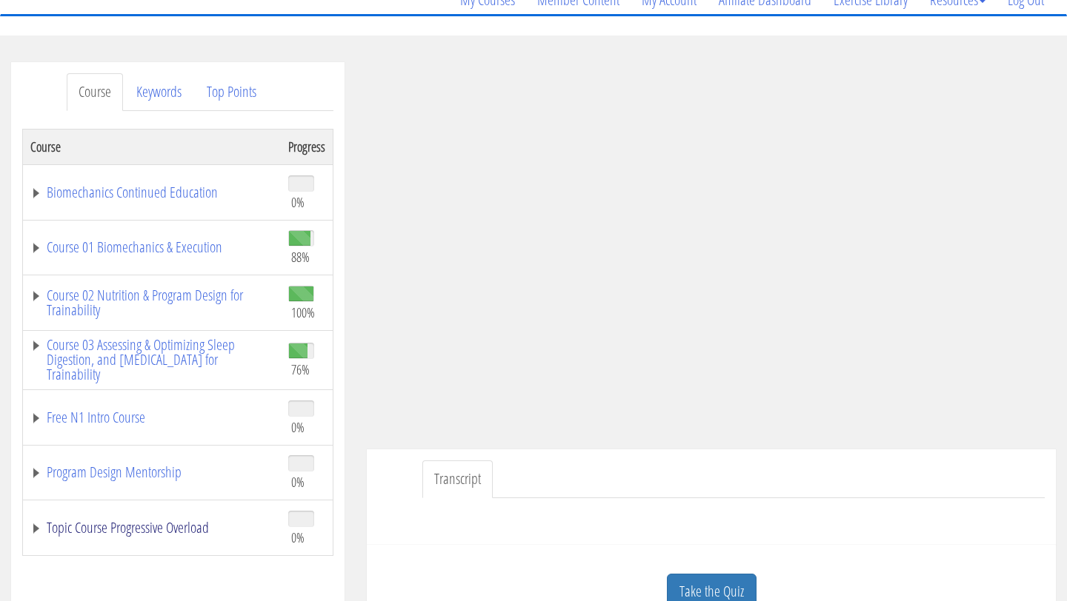
scroll to position [113, 0]
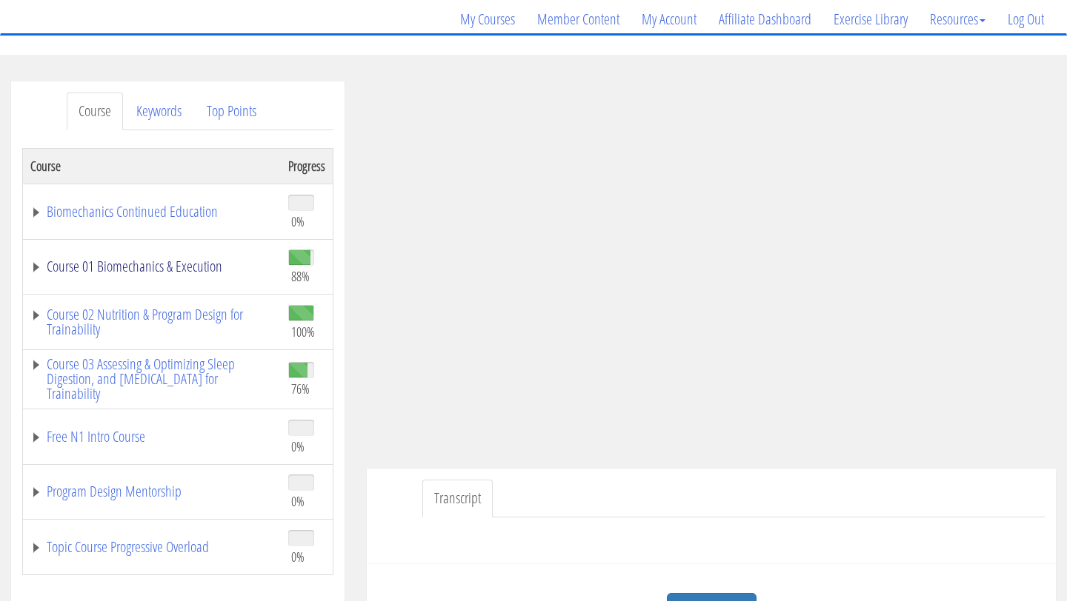
click at [167, 262] on link "Course 01 Biomechanics & Execution" at bounding box center [151, 266] width 243 height 15
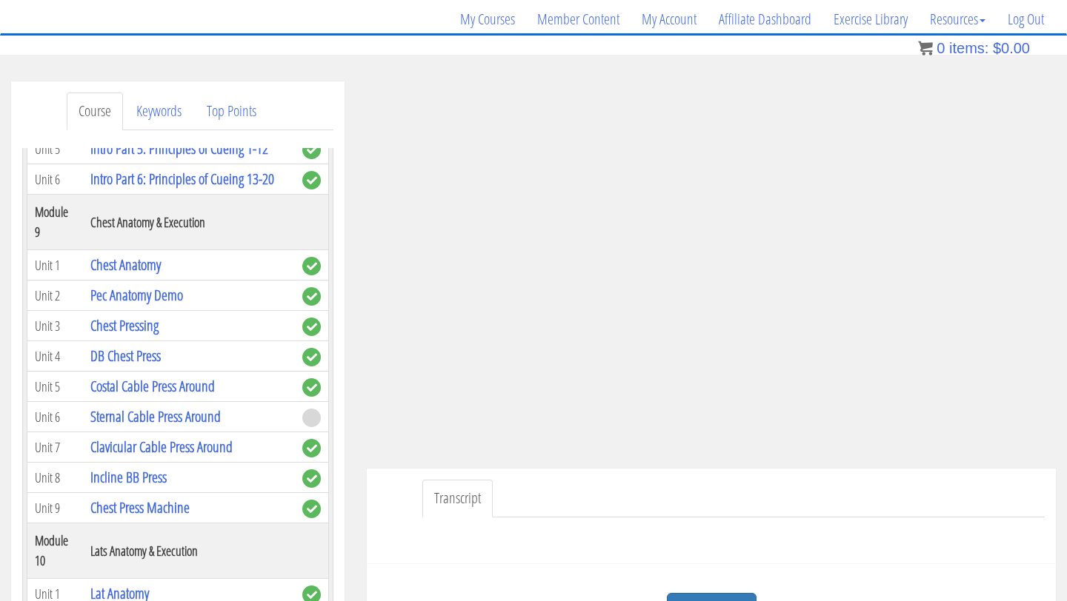
scroll to position [2390, 0]
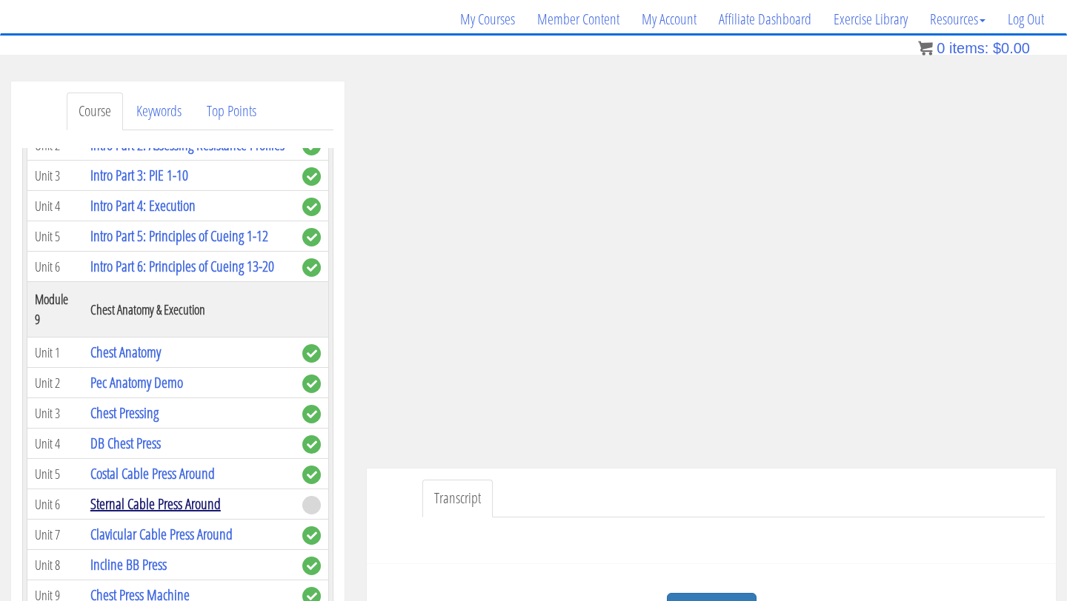
click at [171, 494] on link "Sternal Cable Press Around" at bounding box center [155, 504] width 130 height 20
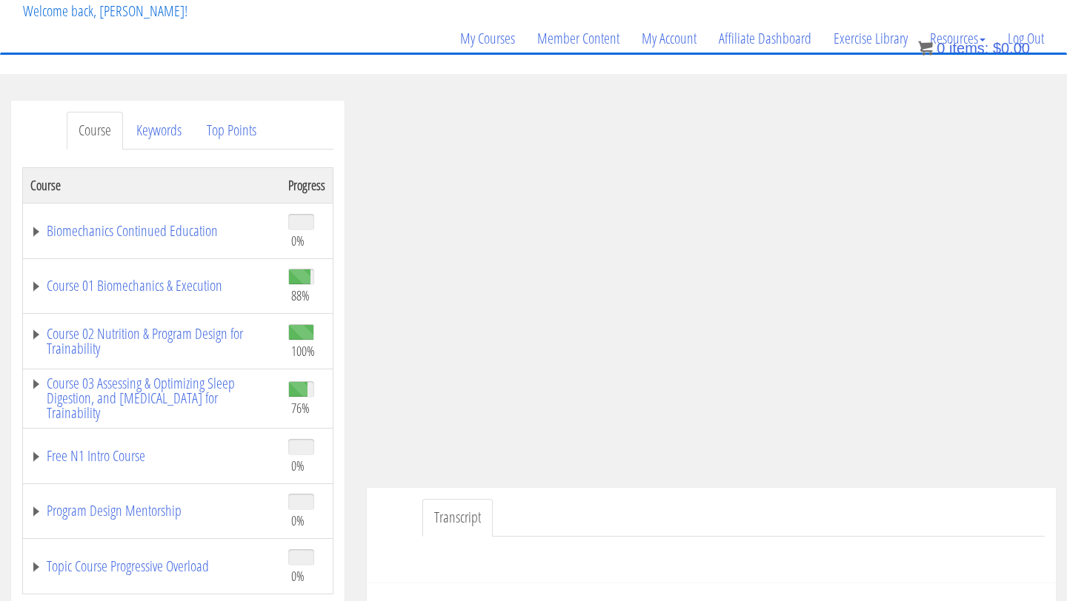
scroll to position [127, 0]
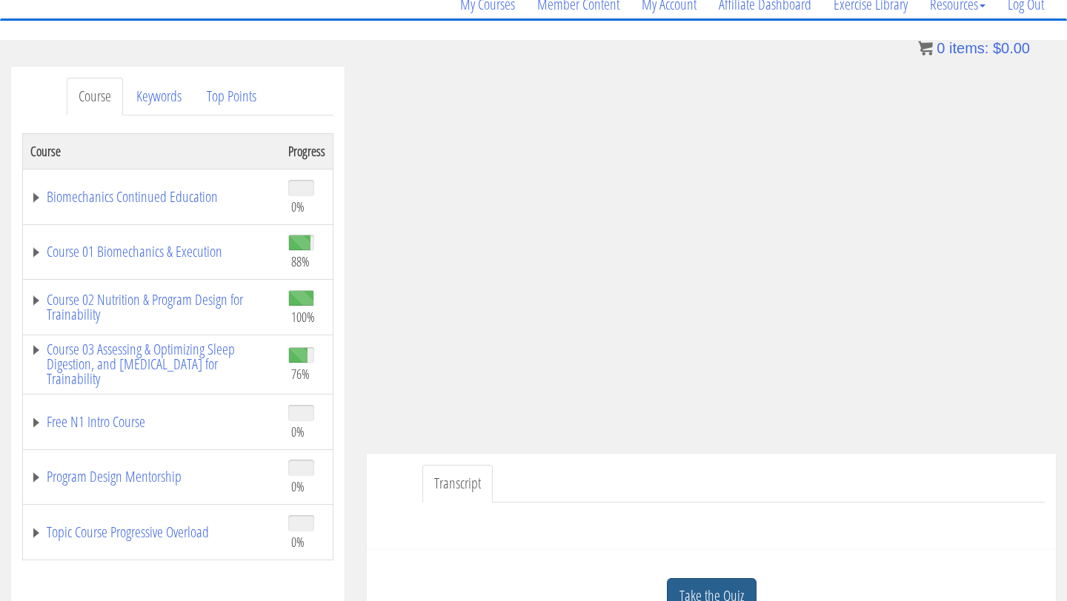
click at [731, 593] on link "Take the Quiz" at bounding box center [712, 597] width 90 height 36
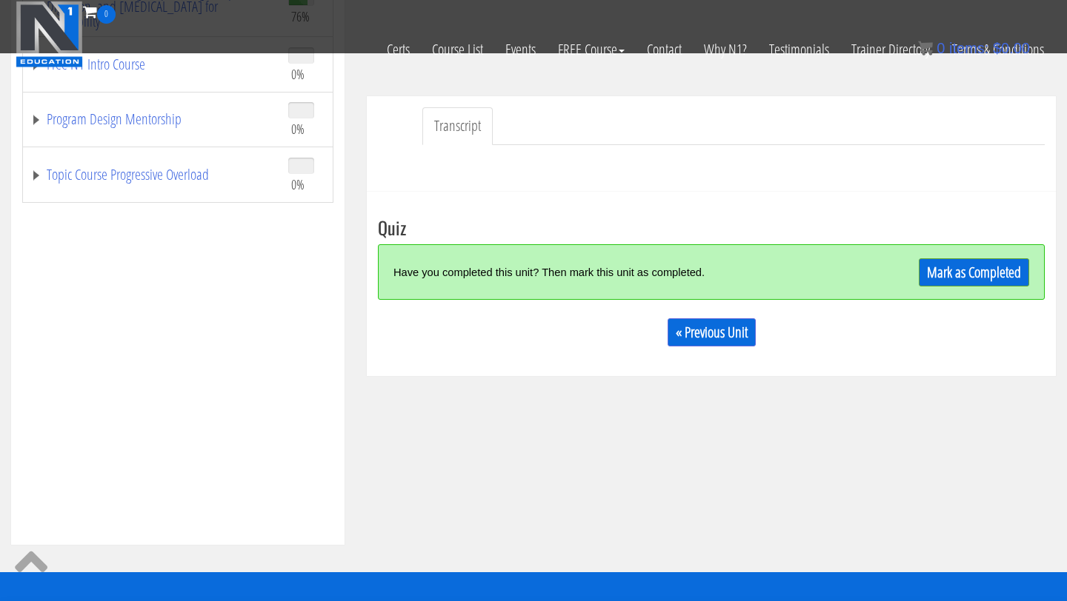
scroll to position [444, 0]
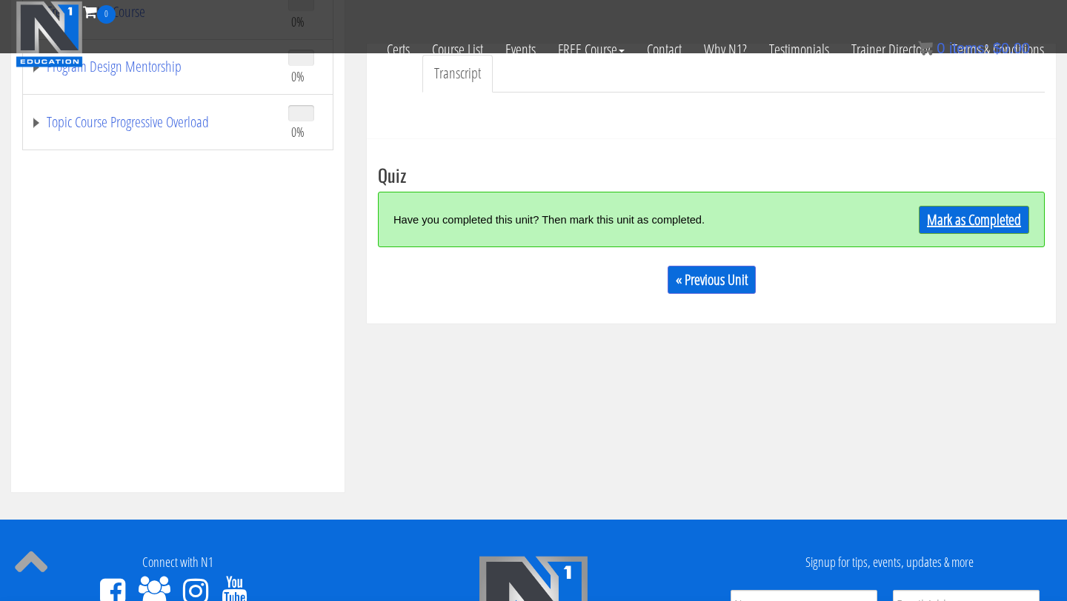
click at [973, 219] on link "Mark as Completed" at bounding box center [974, 220] width 110 height 28
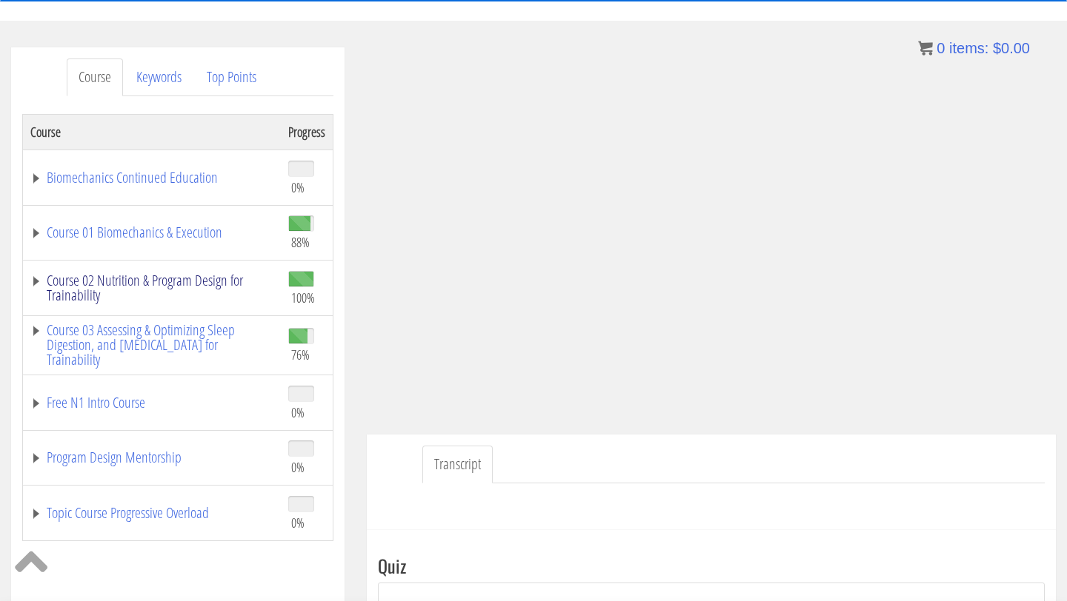
scroll to position [148, 0]
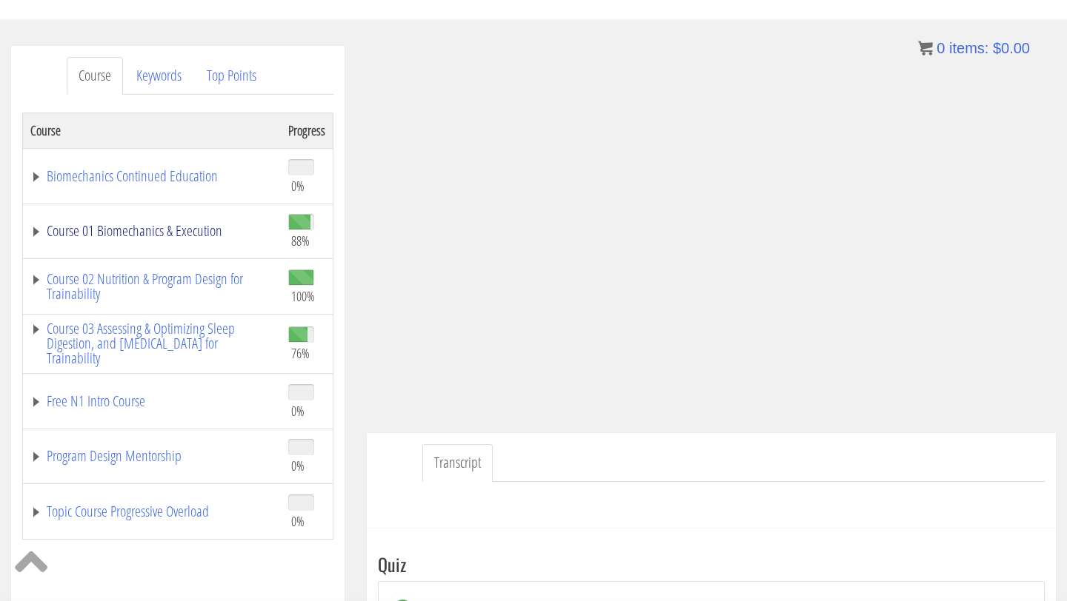
click at [167, 229] on link "Course 01 Biomechanics & Execution" at bounding box center [151, 231] width 243 height 15
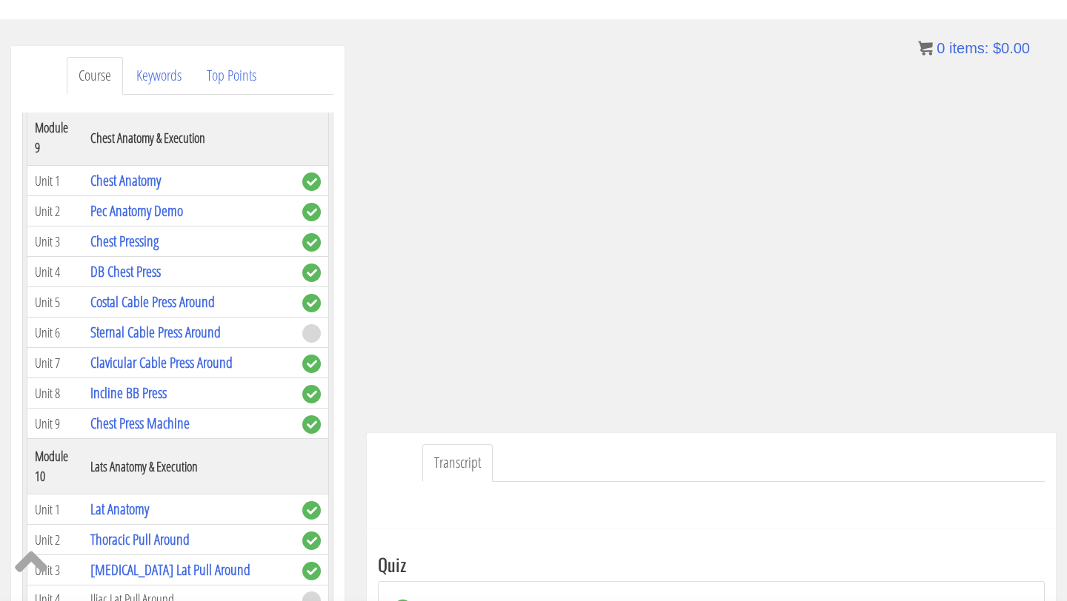
scroll to position [2533, 0]
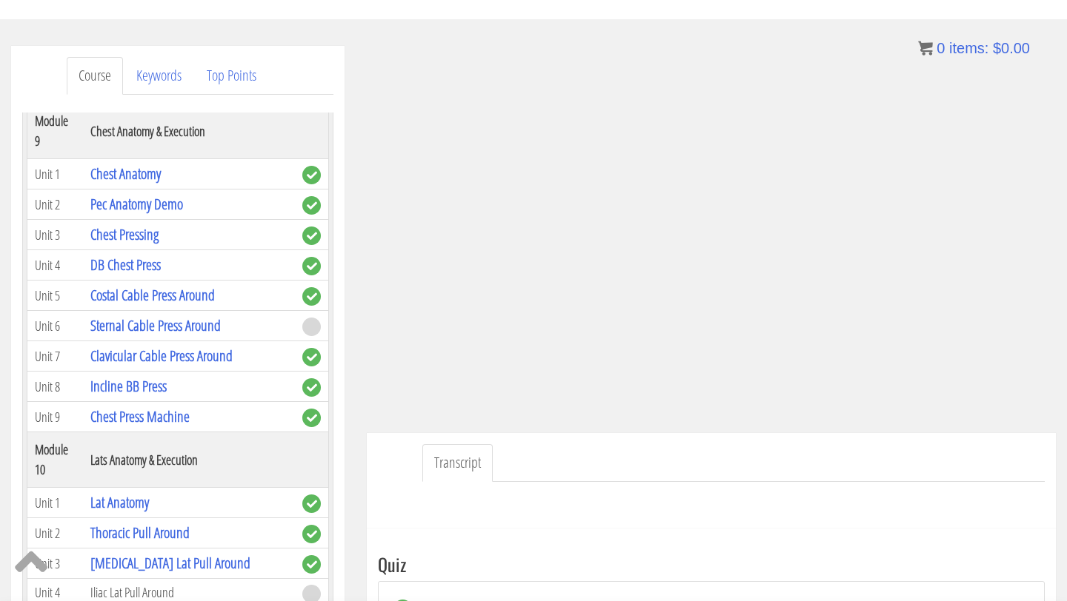
click at [173, 579] on td "Iliac Lat Pull Around" at bounding box center [189, 593] width 212 height 29
click at [170, 553] on link "[MEDICAL_DATA] Lat Pull Around" at bounding box center [170, 563] width 160 height 20
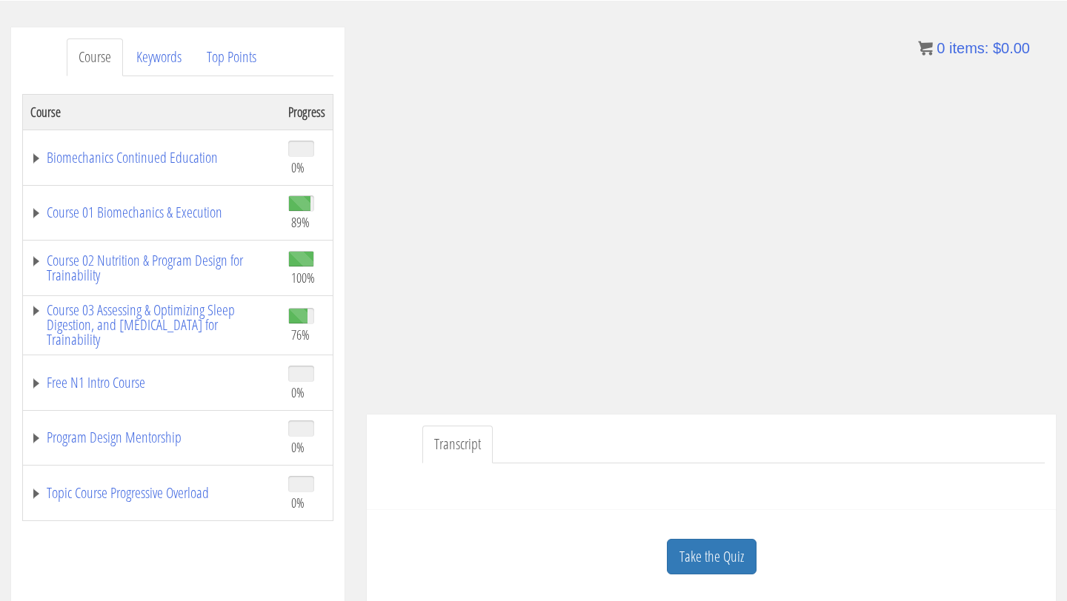
scroll to position [159, 0]
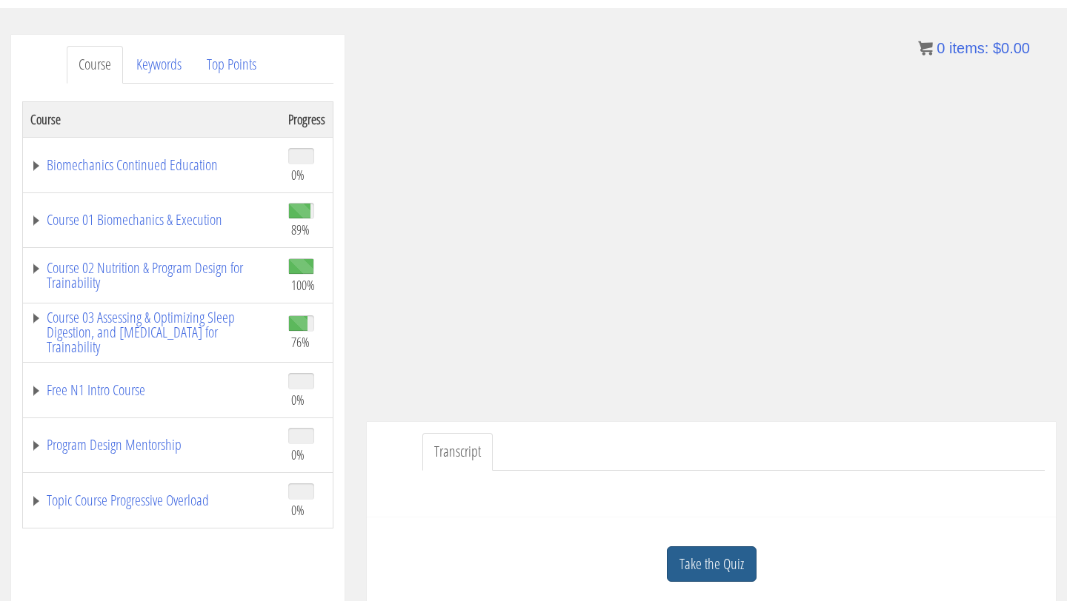
click at [712, 567] on link "Take the Quiz" at bounding box center [712, 565] width 90 height 36
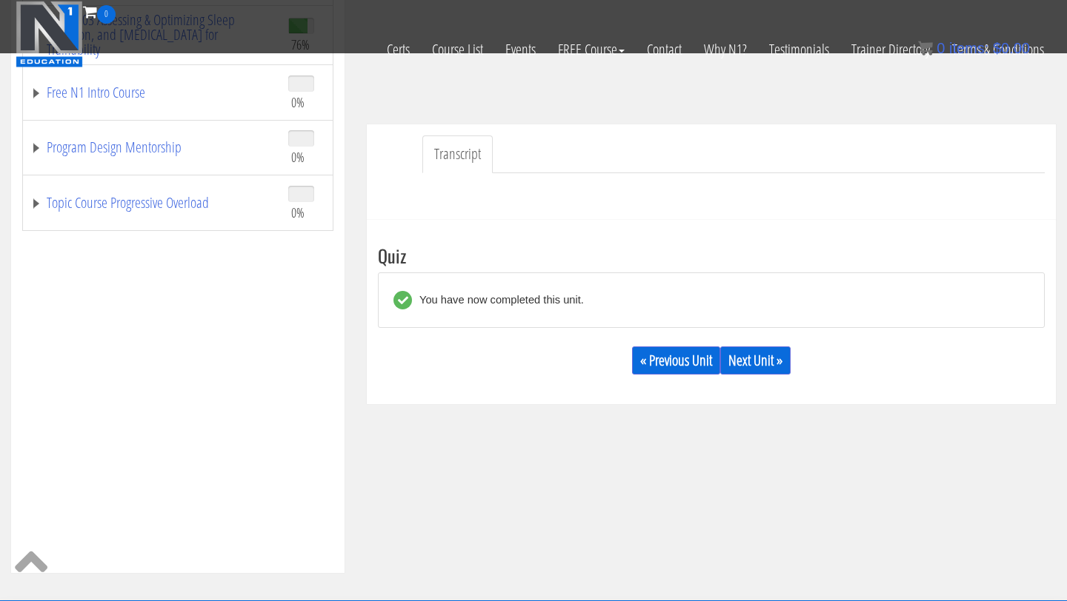
scroll to position [401, 0]
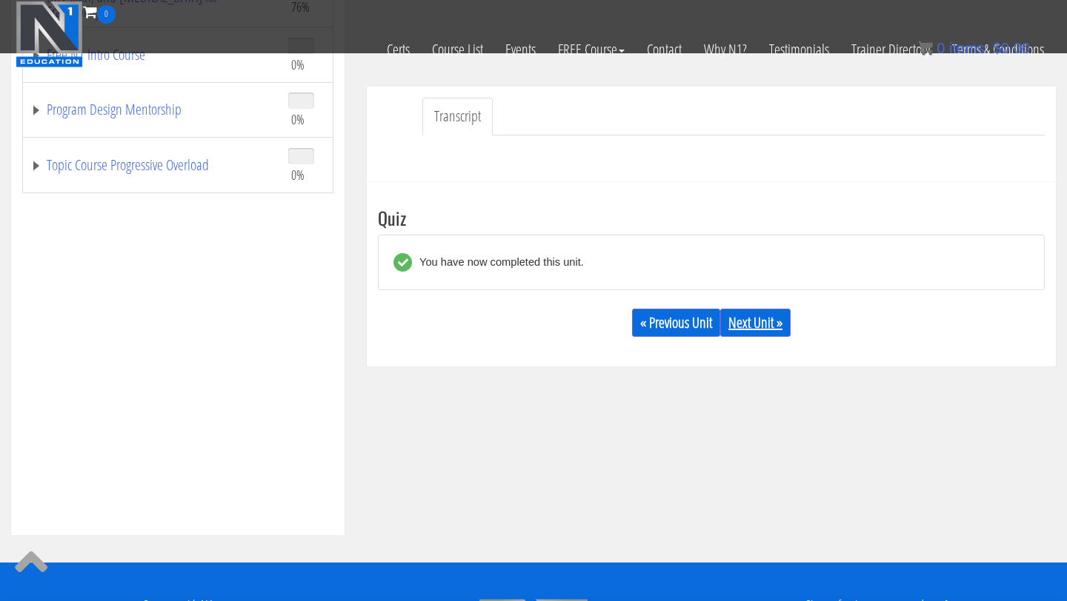
click at [764, 319] on link "Next Unit »" at bounding box center [755, 323] width 70 height 28
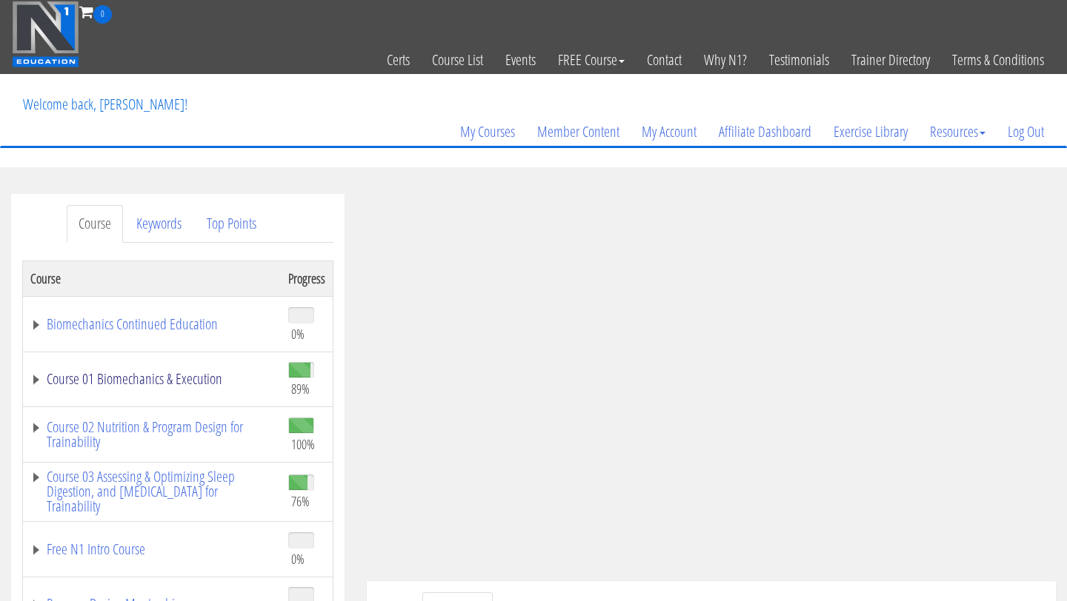
click at [133, 386] on link "Course 01 Biomechanics & Execution" at bounding box center [151, 379] width 243 height 15
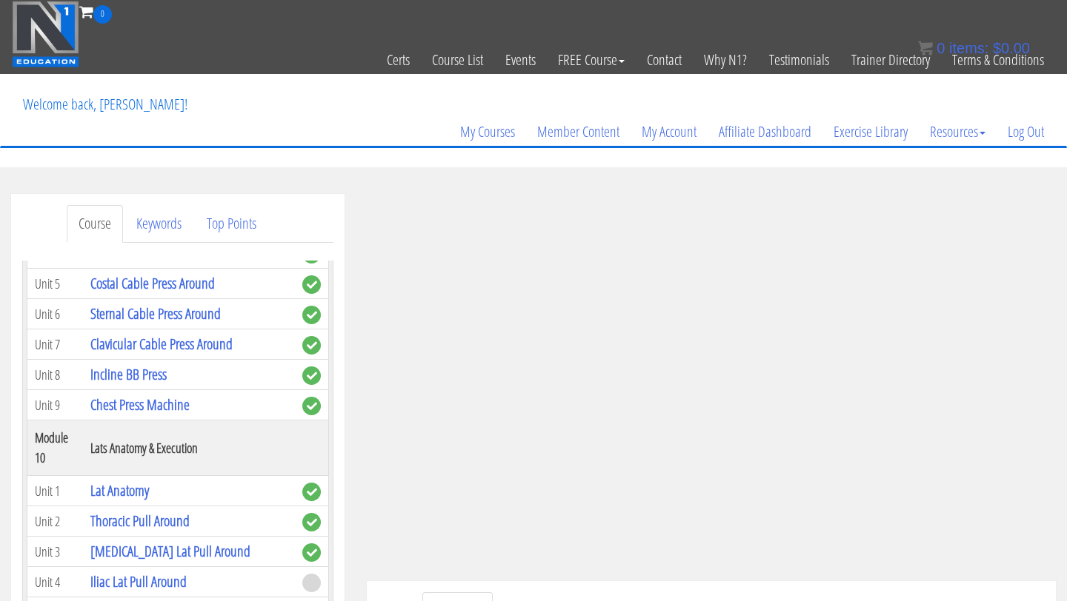
scroll to position [2698, 0]
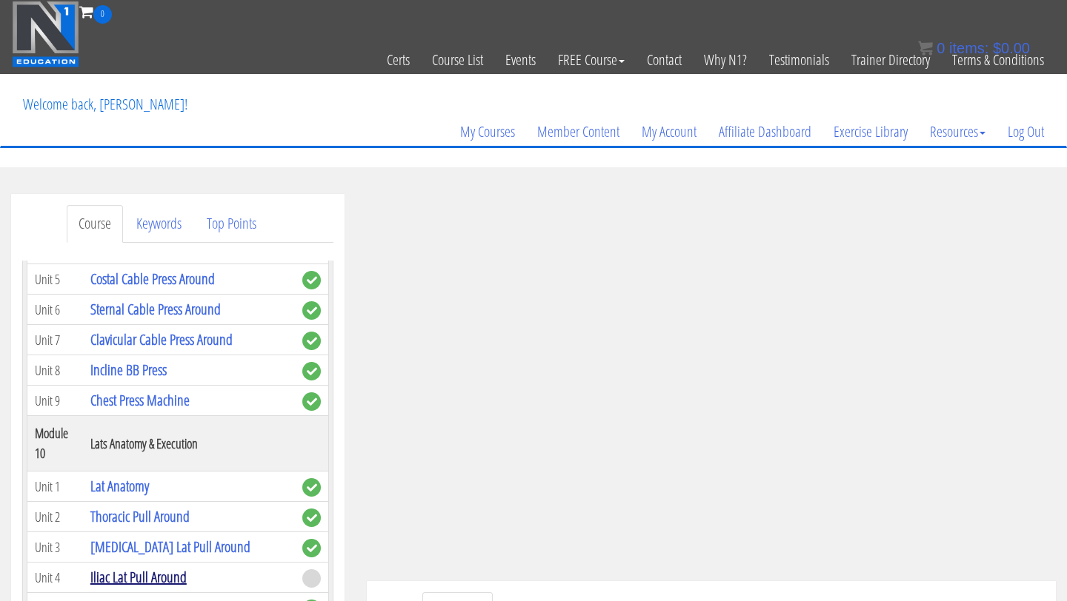
click at [179, 567] on link "Iliac Lat Pull Around" at bounding box center [138, 577] width 96 height 20
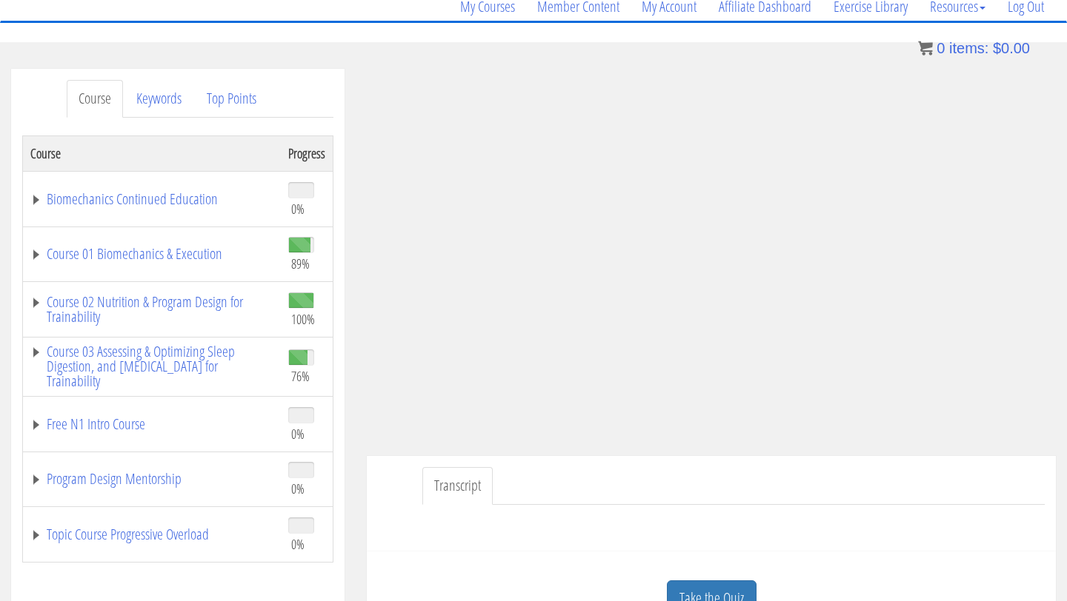
scroll to position [135, 0]
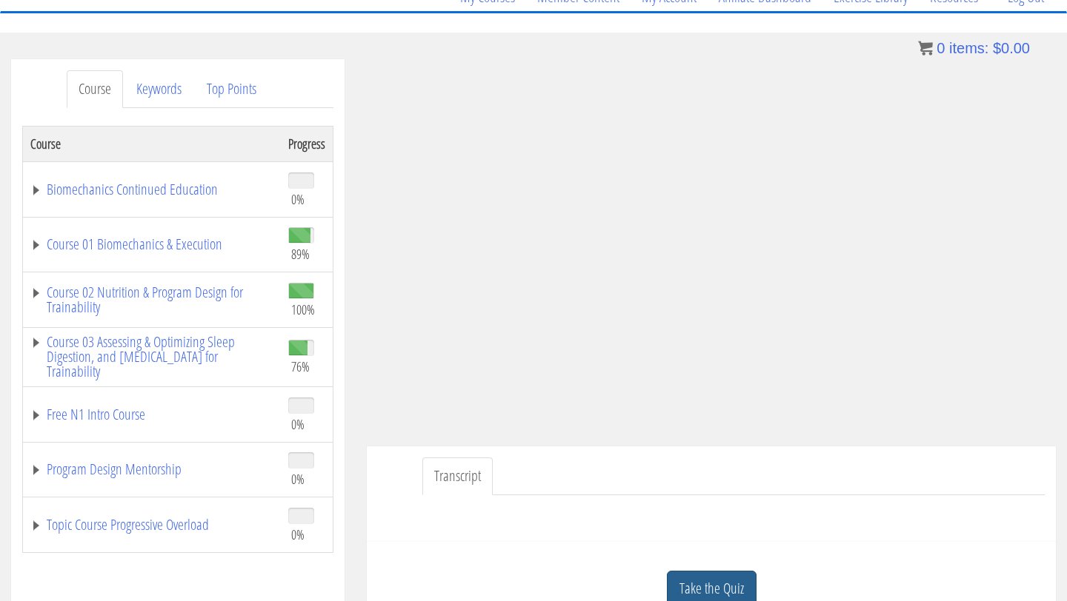
click at [699, 574] on link "Take the Quiz" at bounding box center [712, 589] width 90 height 36
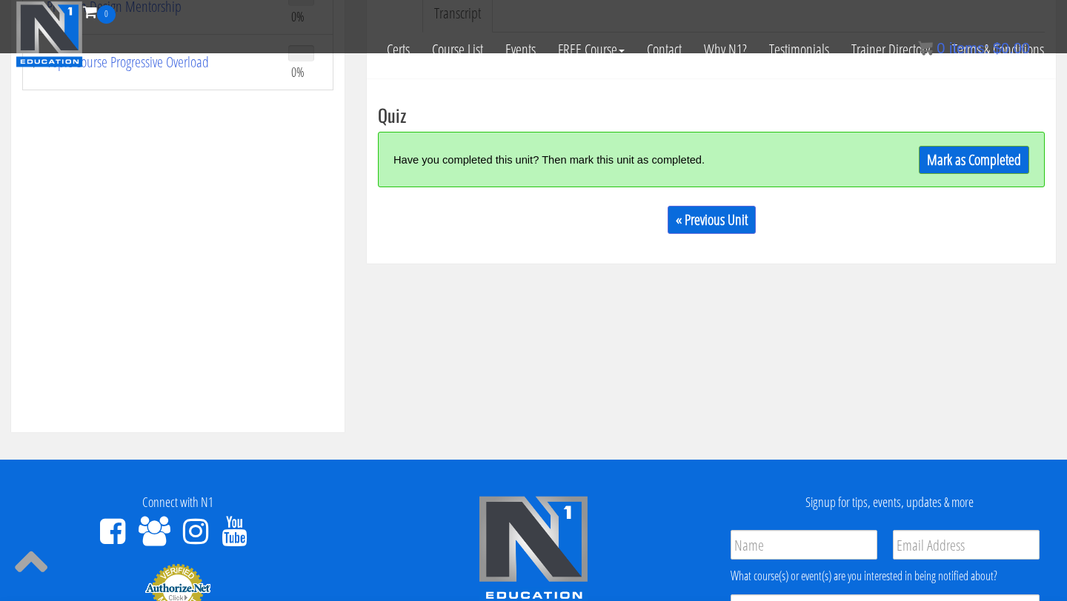
scroll to position [563, 0]
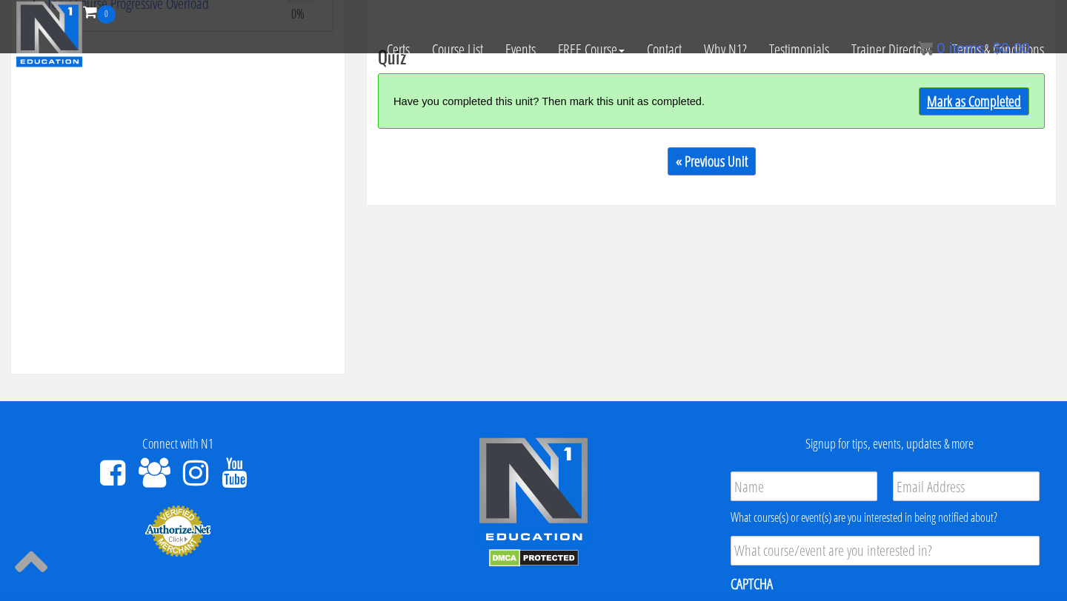
click at [993, 100] on link "Mark as Completed" at bounding box center [974, 101] width 110 height 28
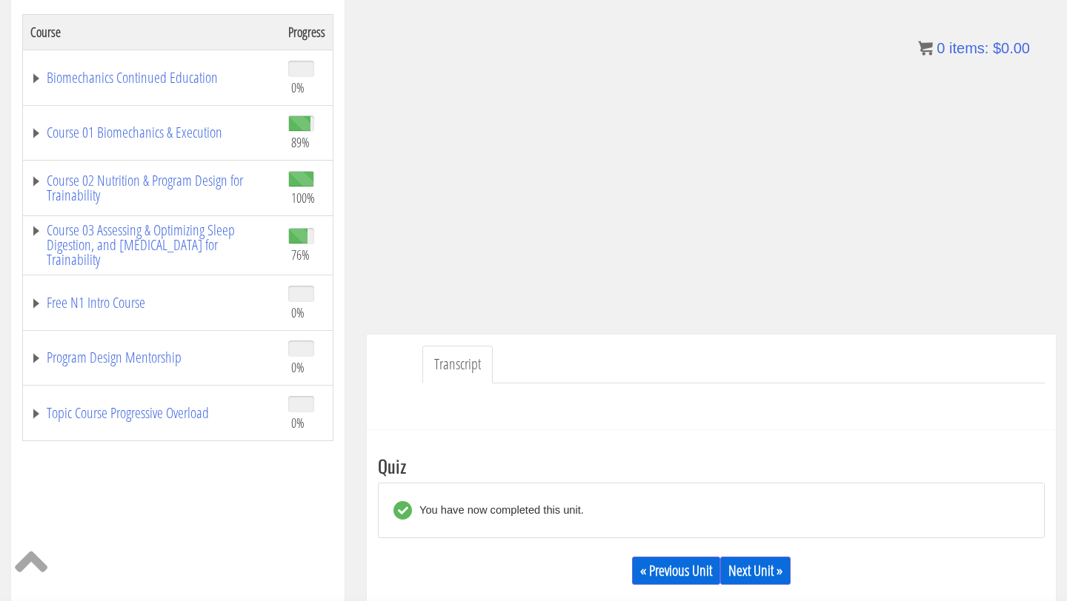
scroll to position [0, 0]
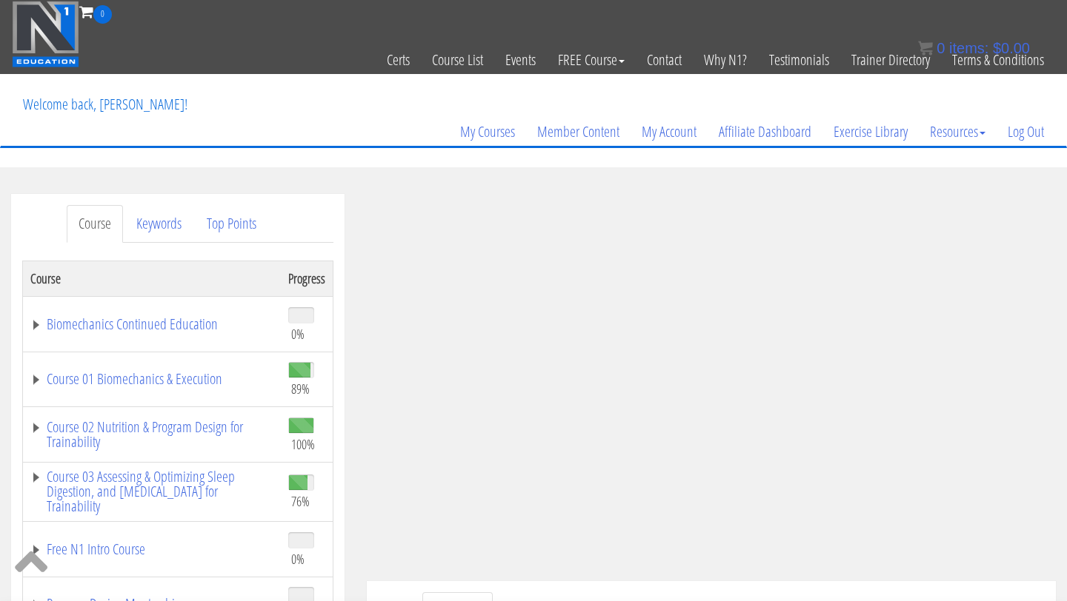
click at [129, 393] on td "Course 01 Biomechanics & Execution" at bounding box center [152, 380] width 259 height 56
click at [130, 380] on link "Course 01 Biomechanics & Execution" at bounding box center [151, 379] width 243 height 15
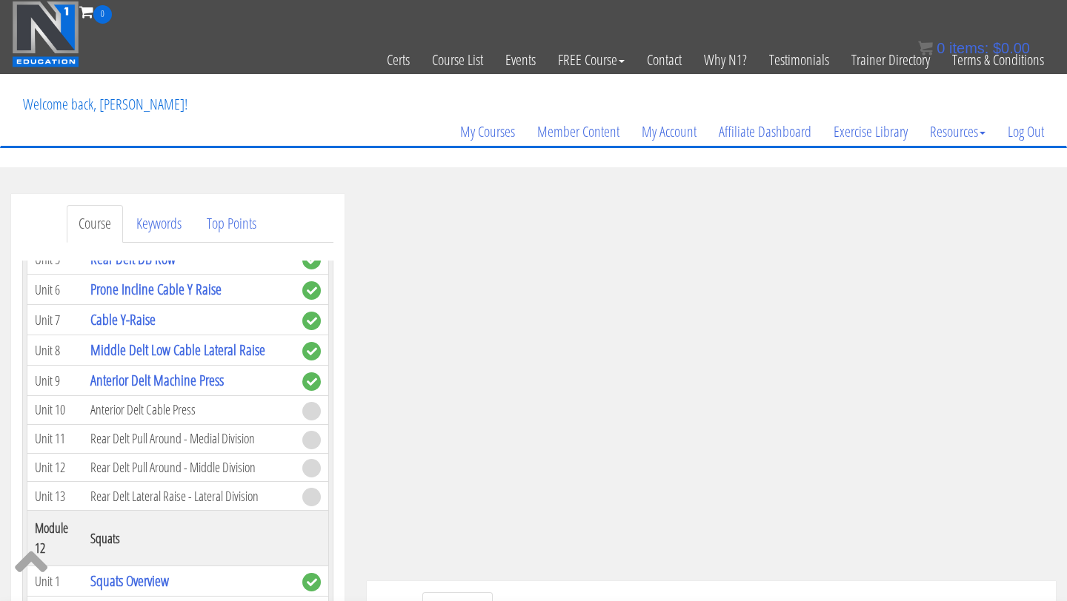
scroll to position [3244, 0]
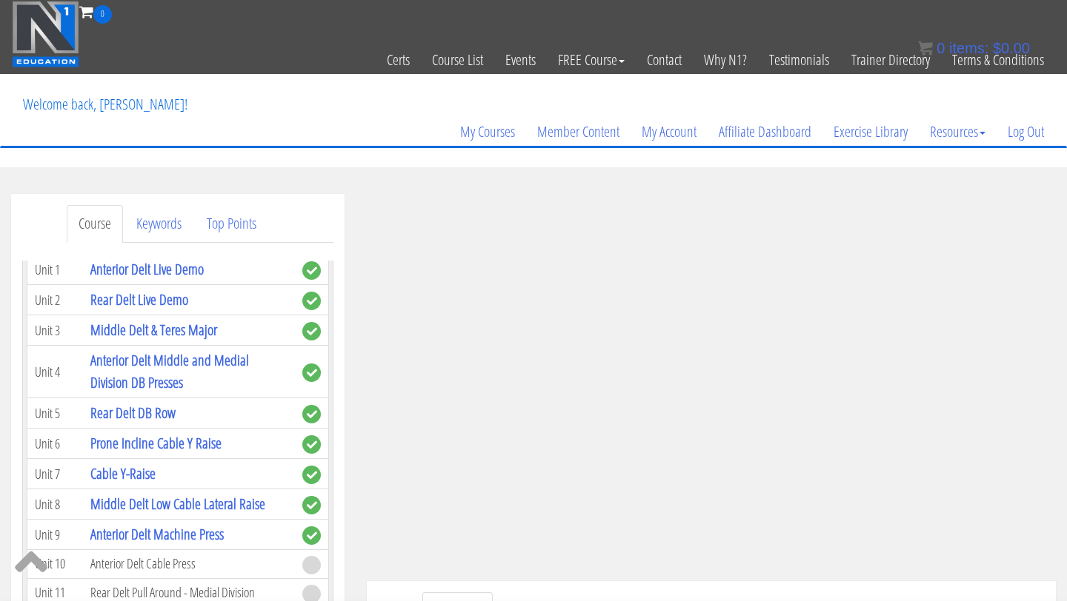
click at [118, 550] on td "Anterior Delt Cable Press" at bounding box center [189, 564] width 212 height 29
click at [152, 524] on link "Anterior Delt Machine Press" at bounding box center [156, 534] width 133 height 20
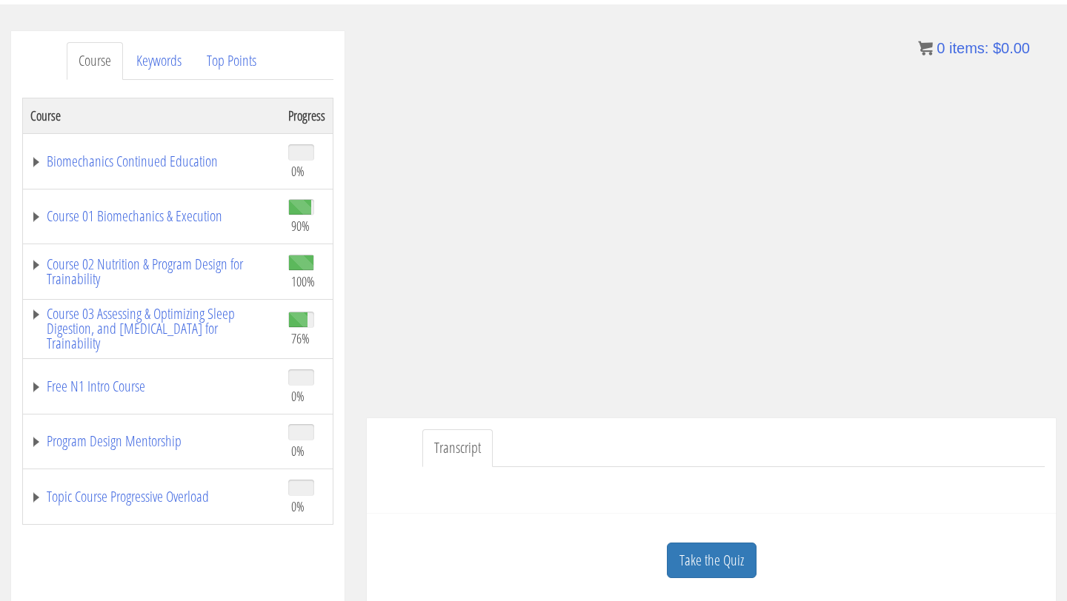
scroll to position [170, 0]
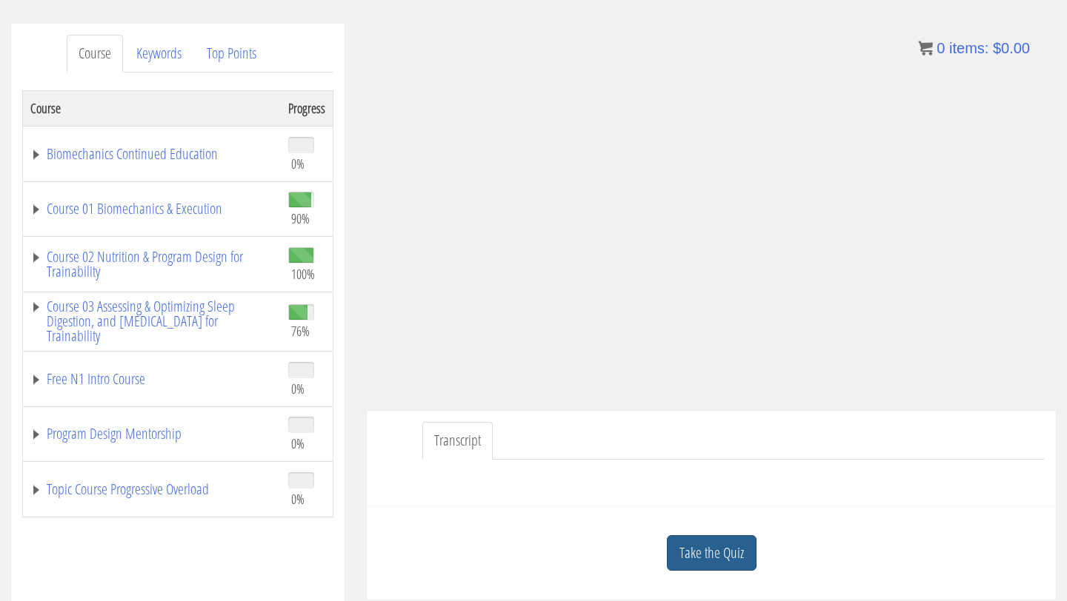
click at [724, 556] on link "Take the Quiz" at bounding box center [712, 554] width 90 height 36
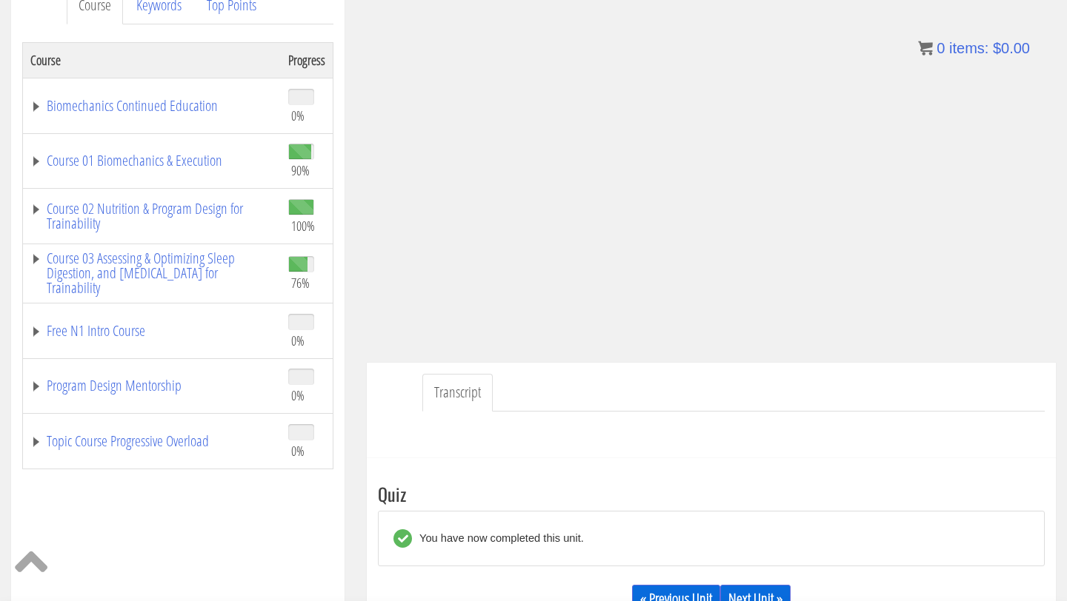
scroll to position [225, 0]
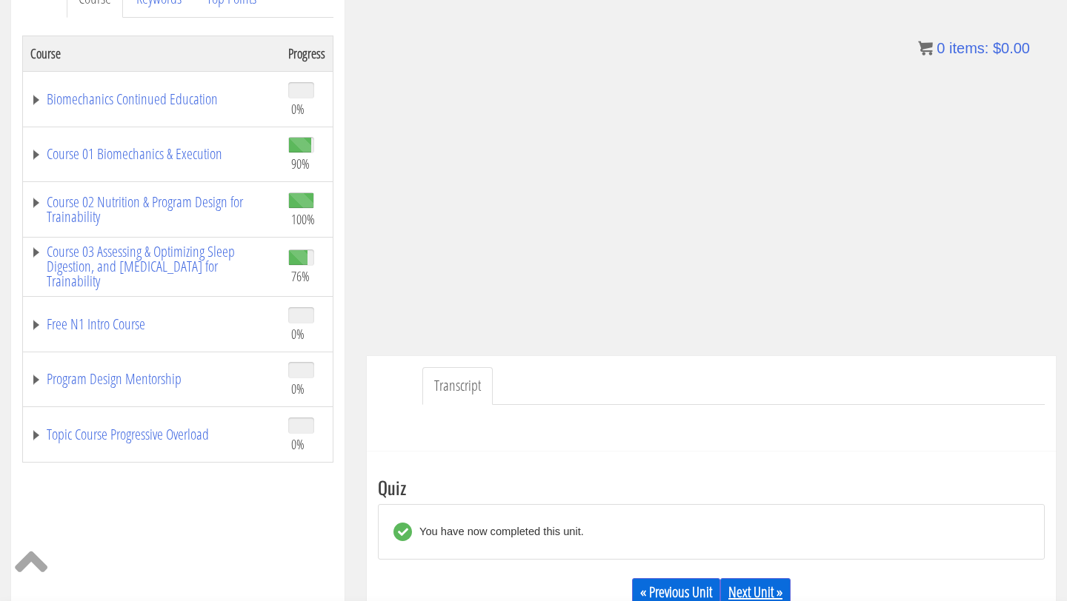
click at [747, 584] on link "Next Unit »" at bounding box center [755, 593] width 70 height 28
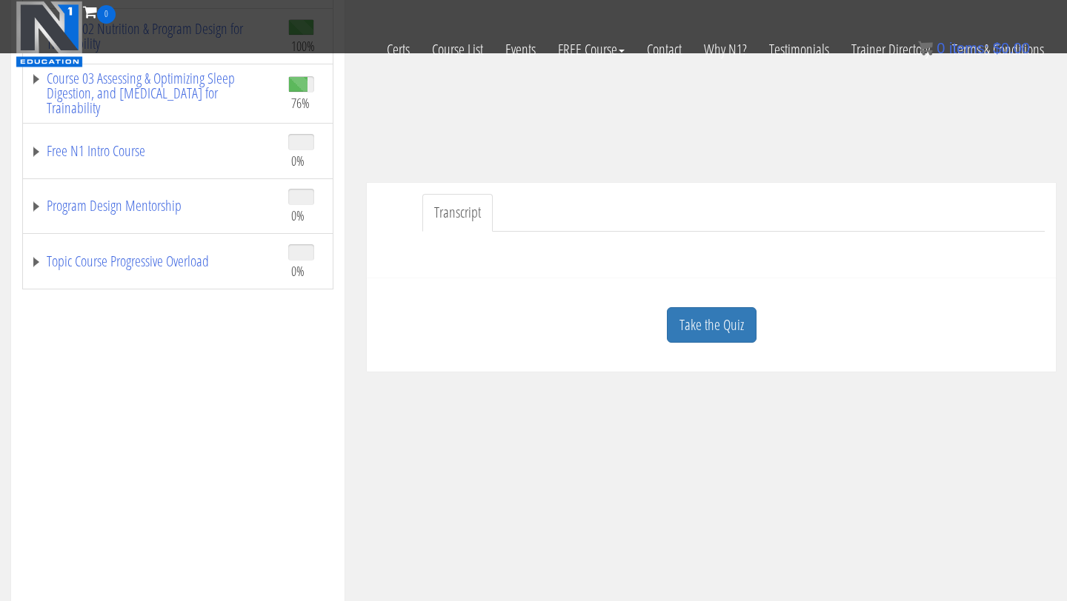
scroll to position [327, 0]
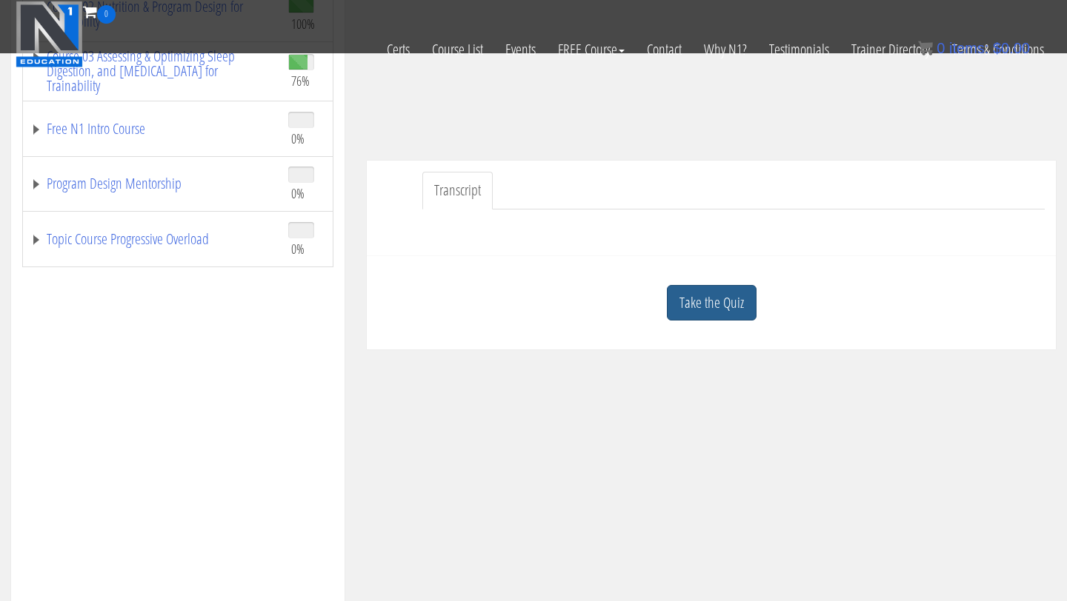
click at [732, 312] on link "Take the Quiz" at bounding box center [712, 303] width 90 height 36
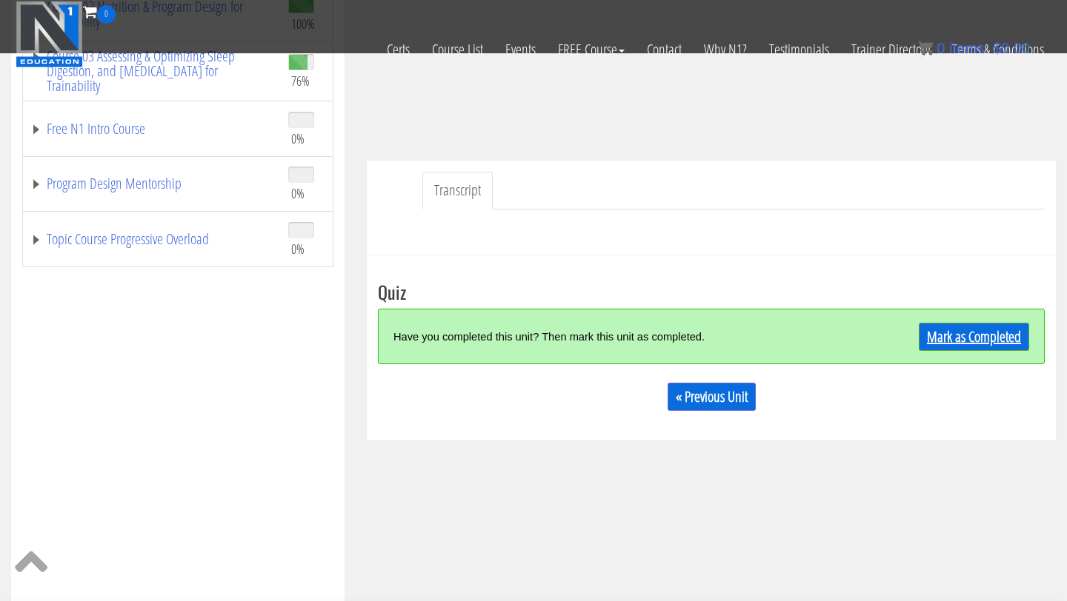
click at [939, 340] on link "Mark as Completed" at bounding box center [974, 337] width 110 height 28
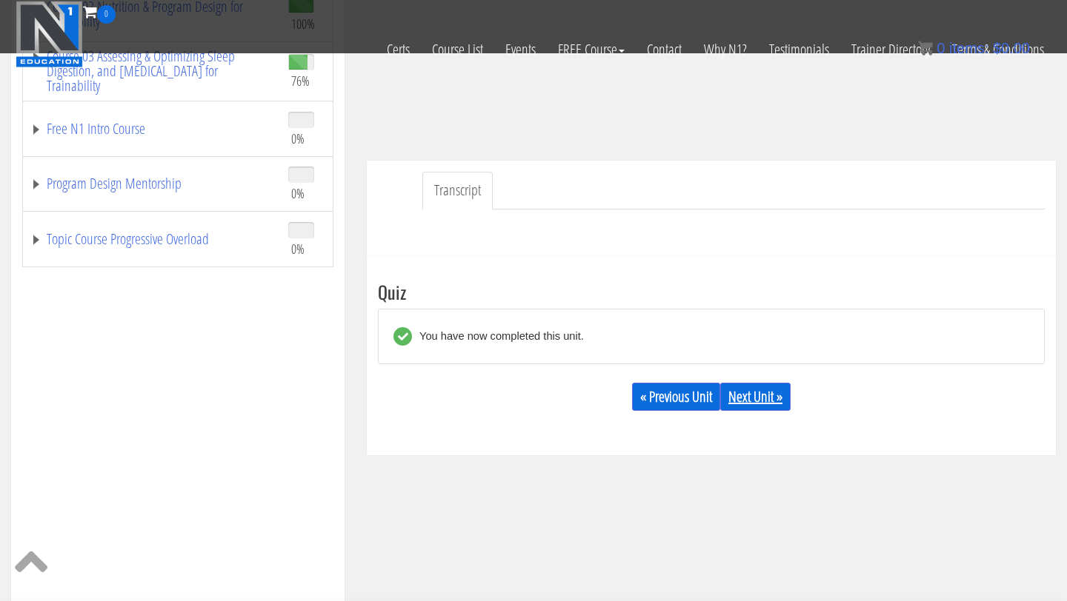
click at [779, 398] on link "Next Unit »" at bounding box center [755, 397] width 70 height 28
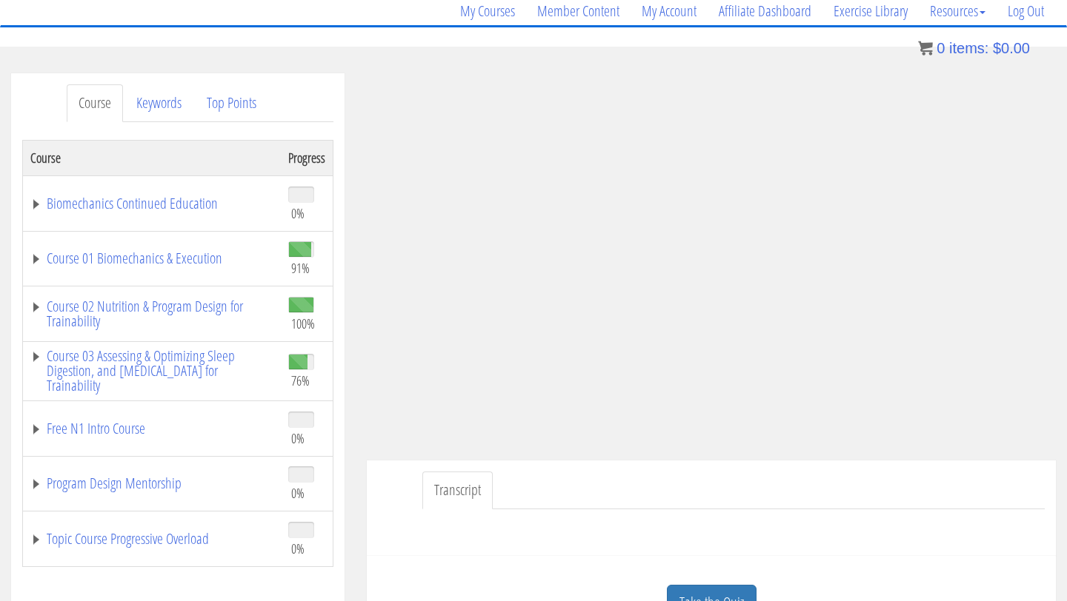
scroll to position [222, 0]
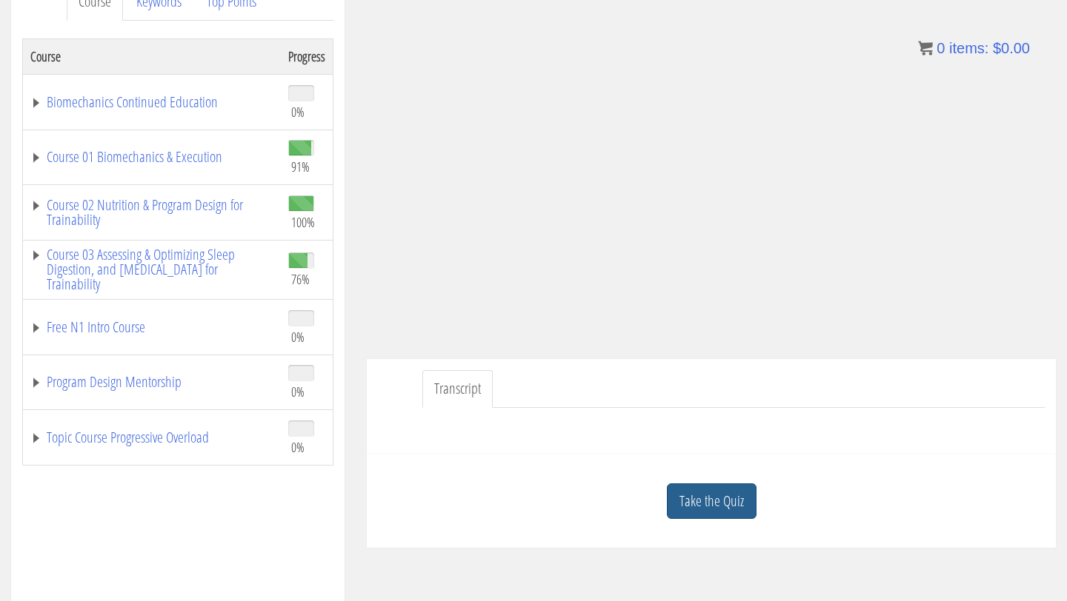
click at [736, 506] on link "Take the Quiz" at bounding box center [712, 502] width 90 height 36
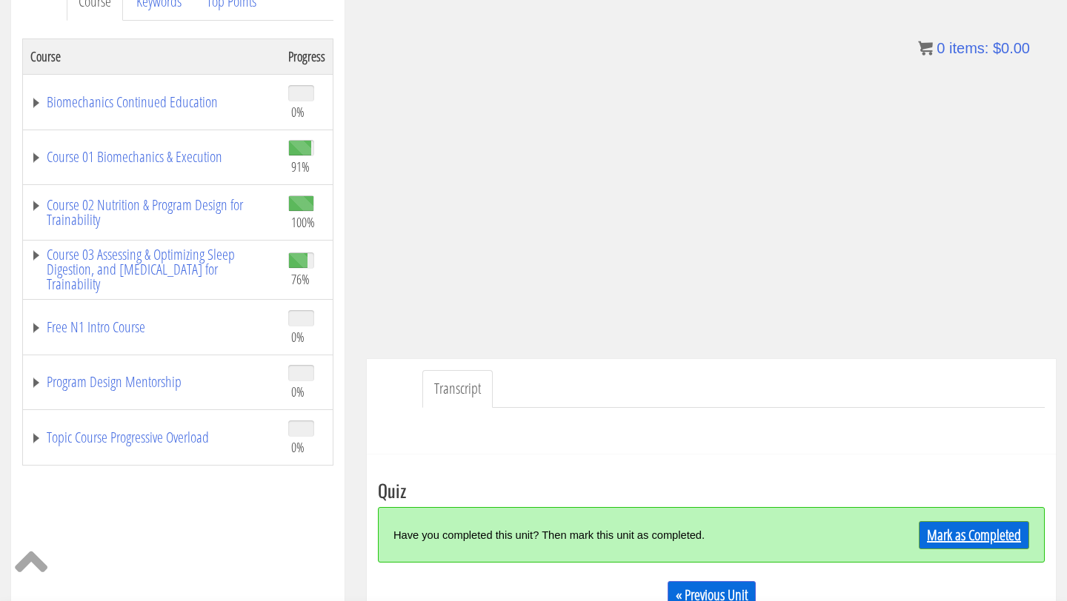
click at [940, 539] on link "Mark as Completed" at bounding box center [974, 535] width 110 height 28
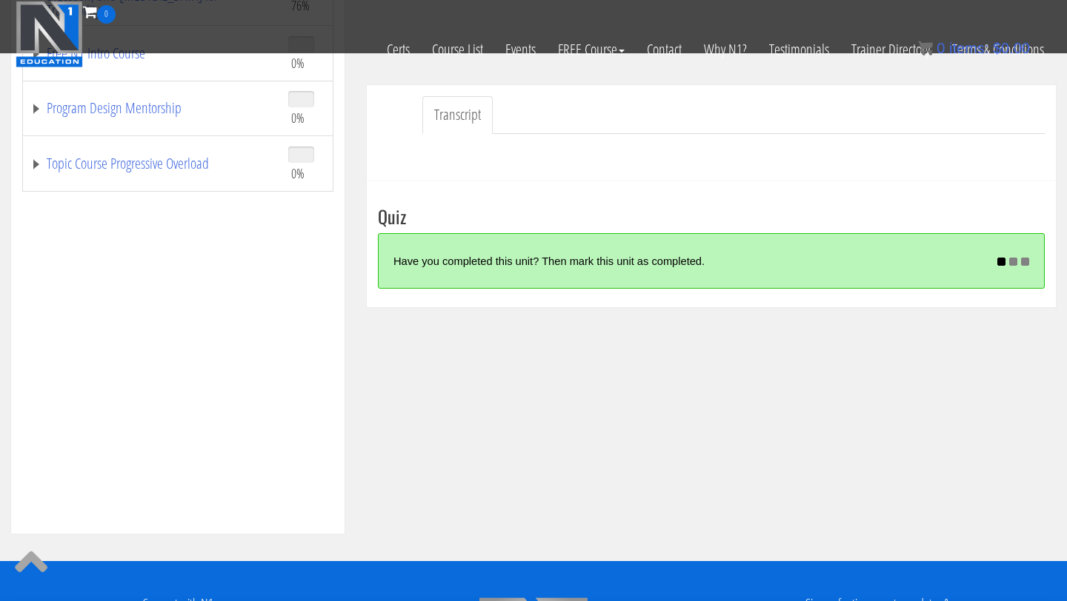
scroll to position [406, 0]
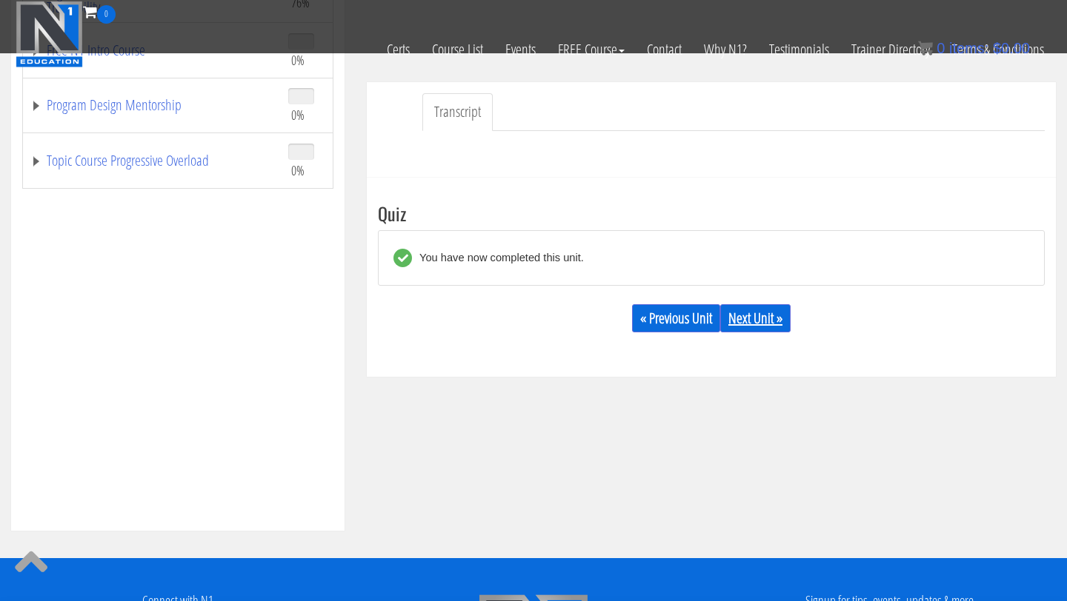
click at [779, 320] on link "Next Unit »" at bounding box center [755, 318] width 70 height 28
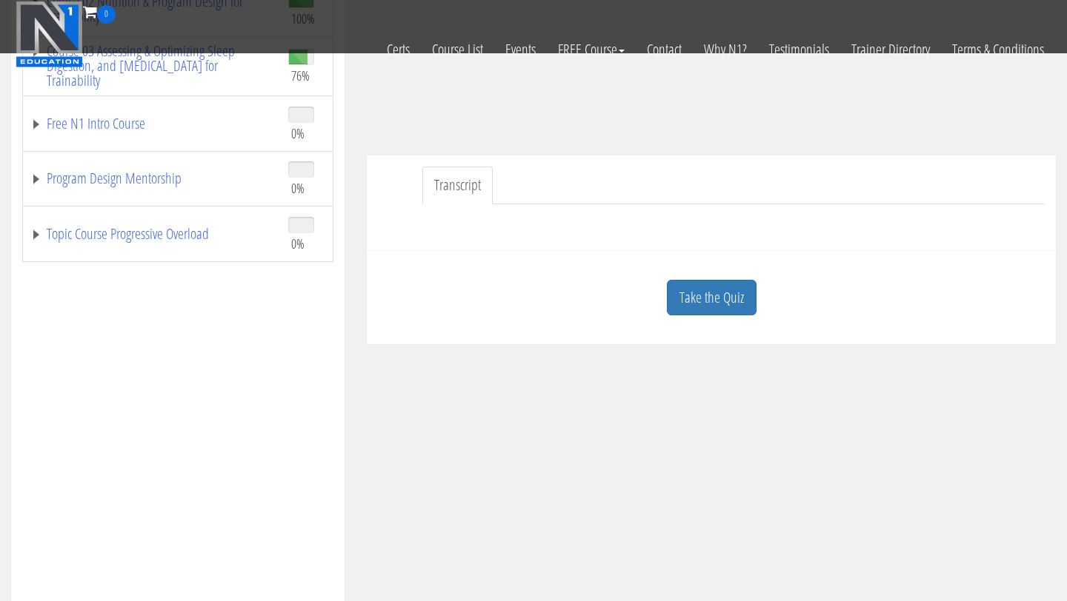
scroll to position [363, 0]
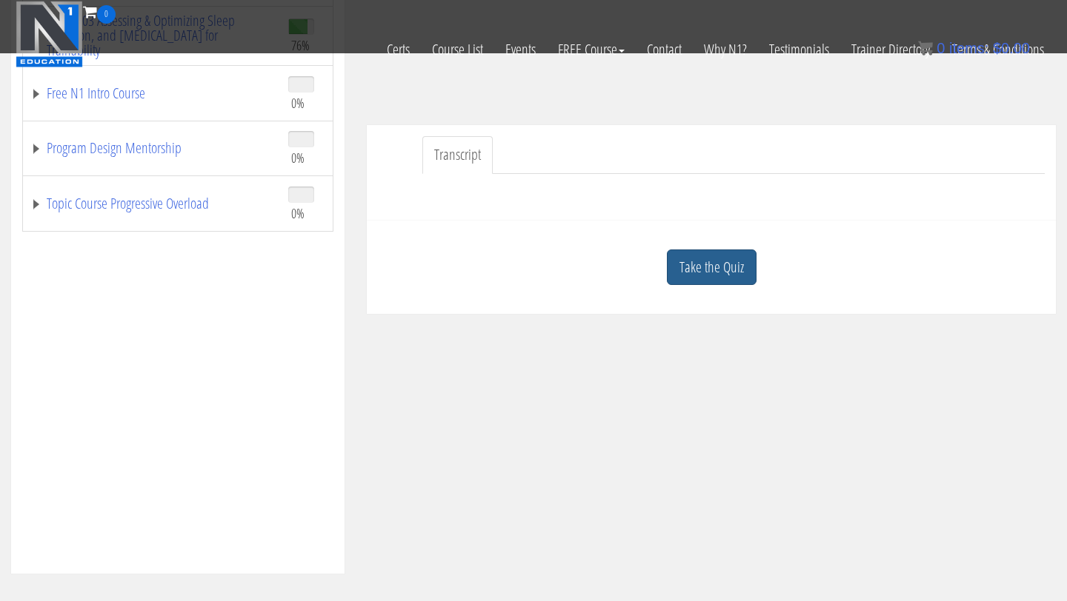
click at [696, 267] on link "Take the Quiz" at bounding box center [712, 268] width 90 height 36
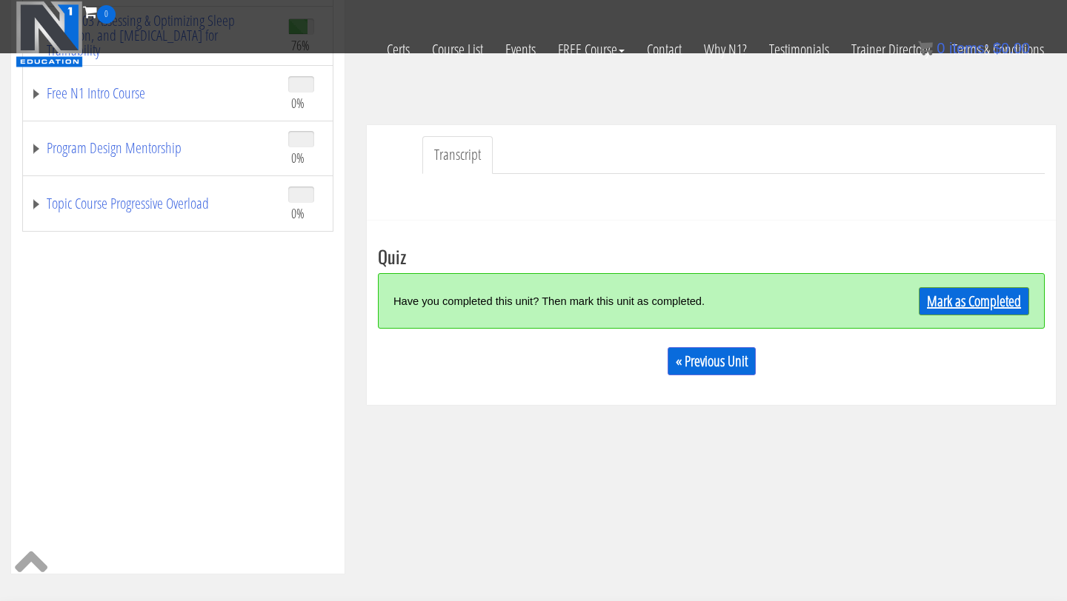
click at [941, 293] on link "Mark as Completed" at bounding box center [974, 301] width 110 height 28
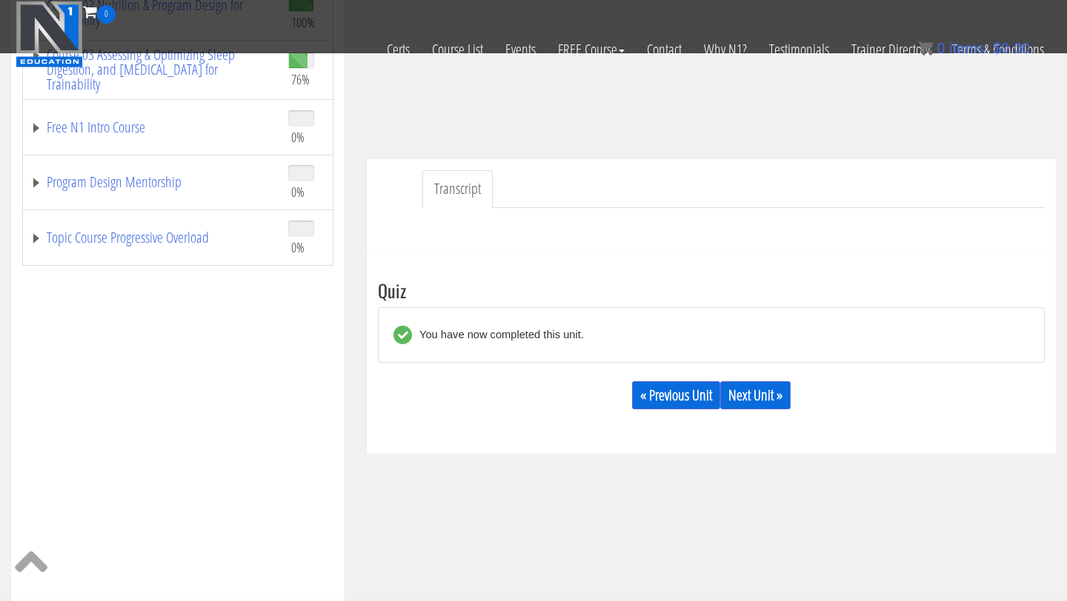
scroll to position [348, 0]
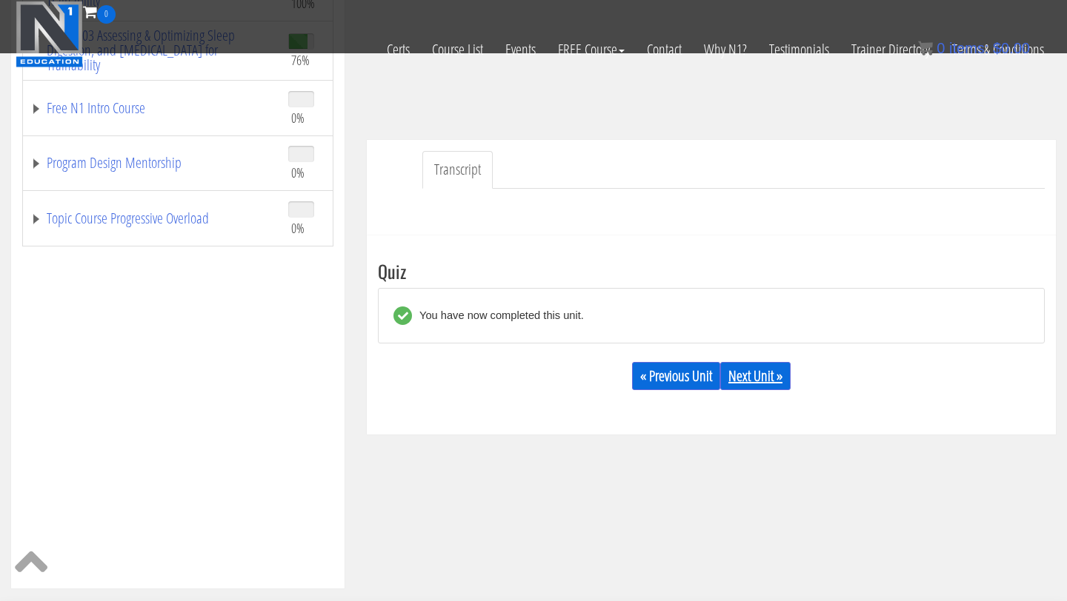
click at [751, 378] on link "Next Unit »" at bounding box center [755, 376] width 70 height 28
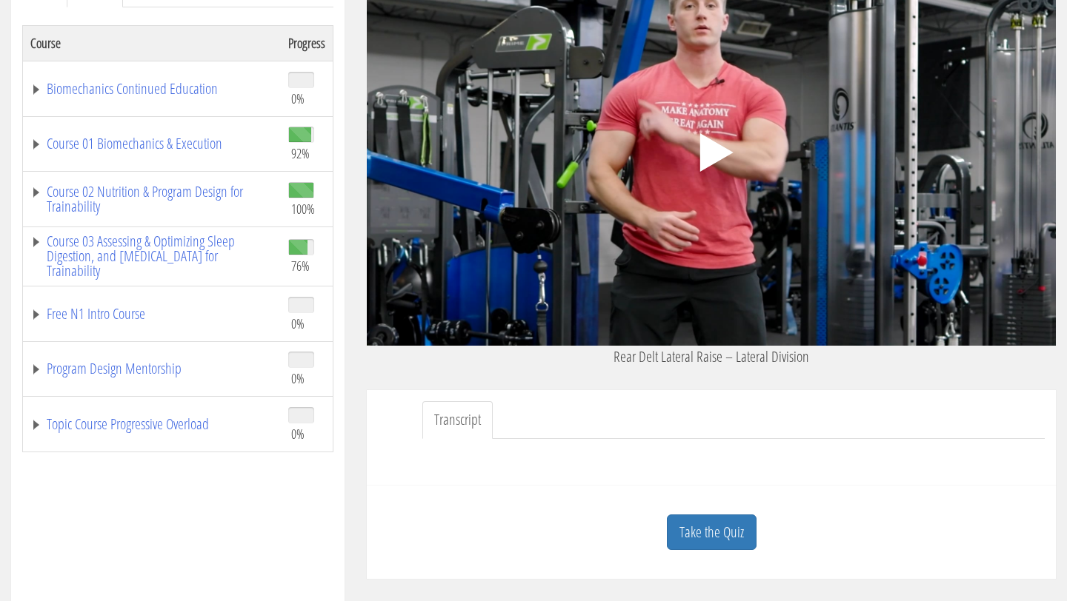
scroll to position [256, 0]
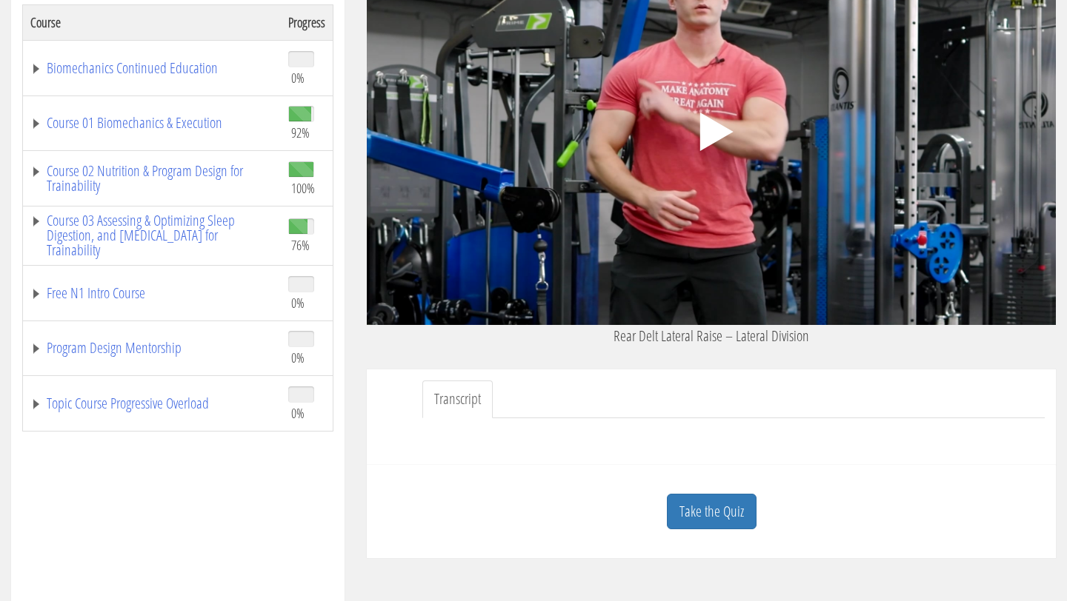
click at [710, 141] on polygon at bounding box center [716, 132] width 33 height 39
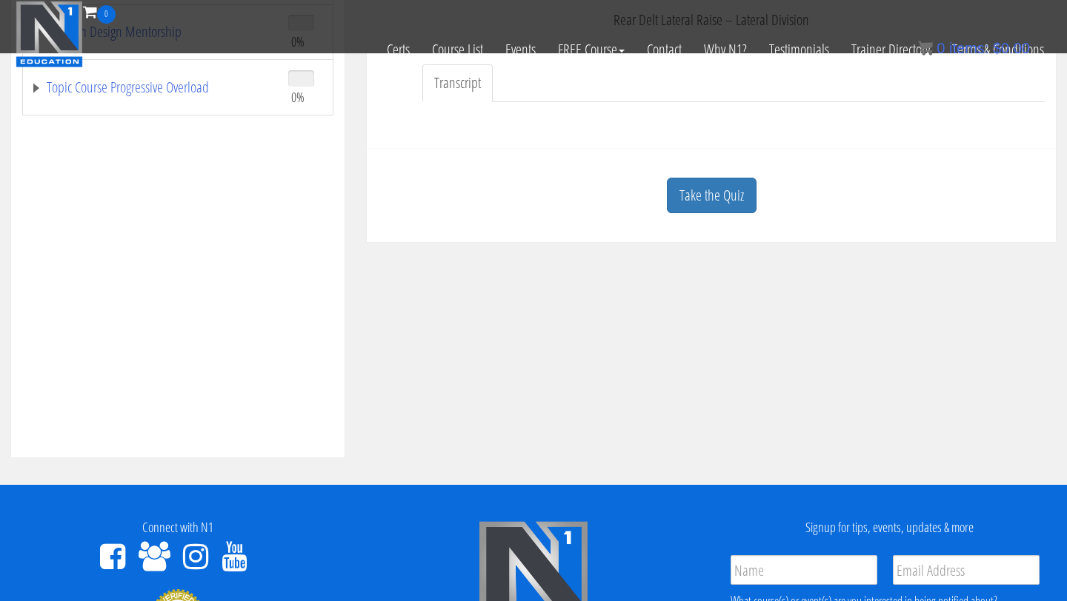
scroll to position [481, 0]
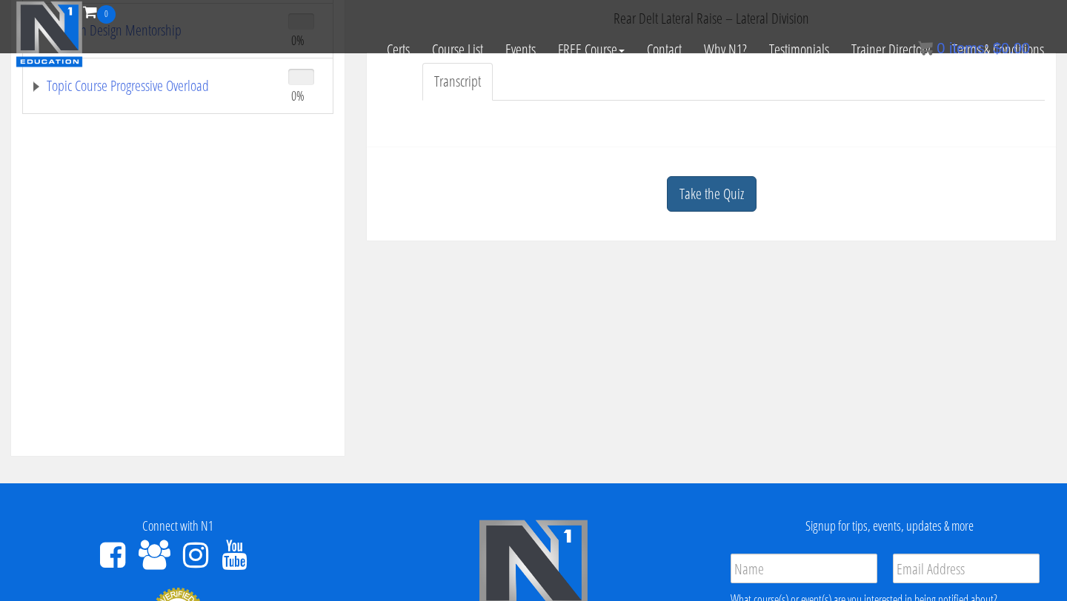
click at [710, 197] on link "Take the Quiz" at bounding box center [712, 194] width 90 height 36
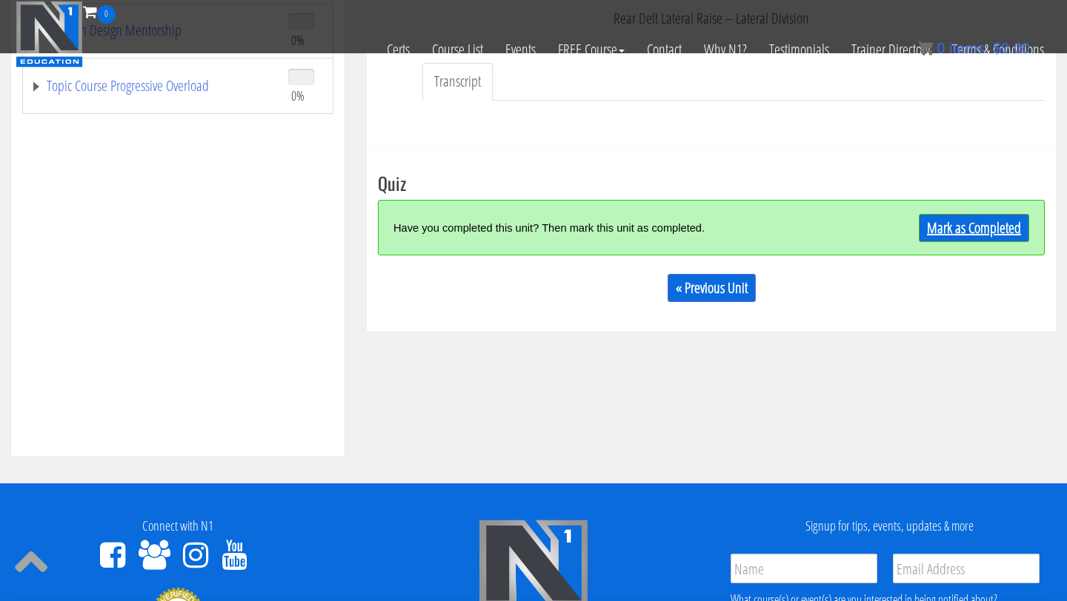
click at [959, 224] on link "Mark as Completed" at bounding box center [974, 228] width 110 height 28
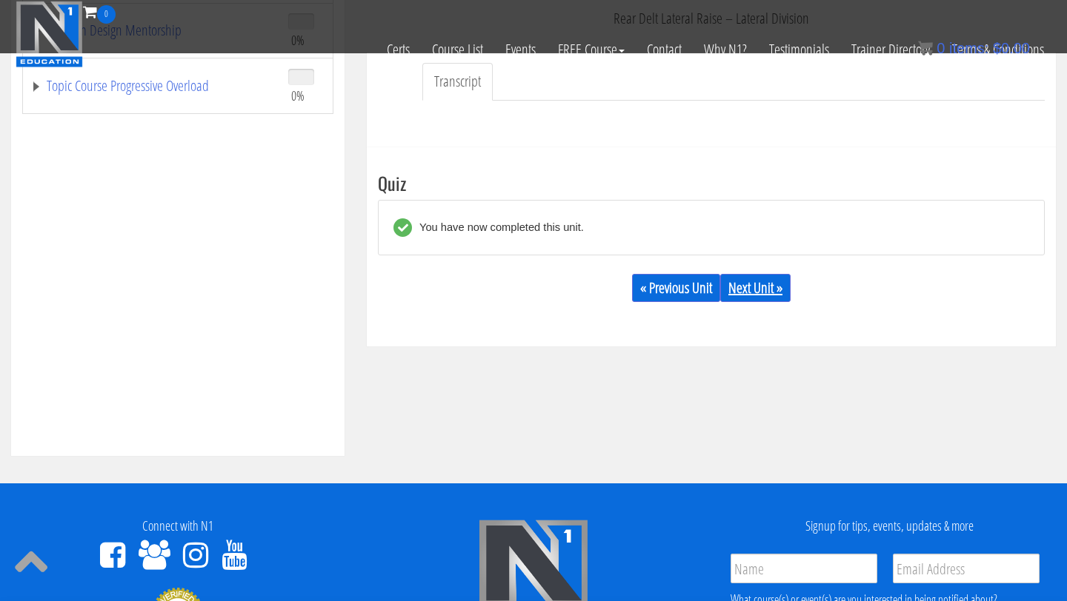
click at [779, 290] on link "Next Unit »" at bounding box center [755, 288] width 70 height 28
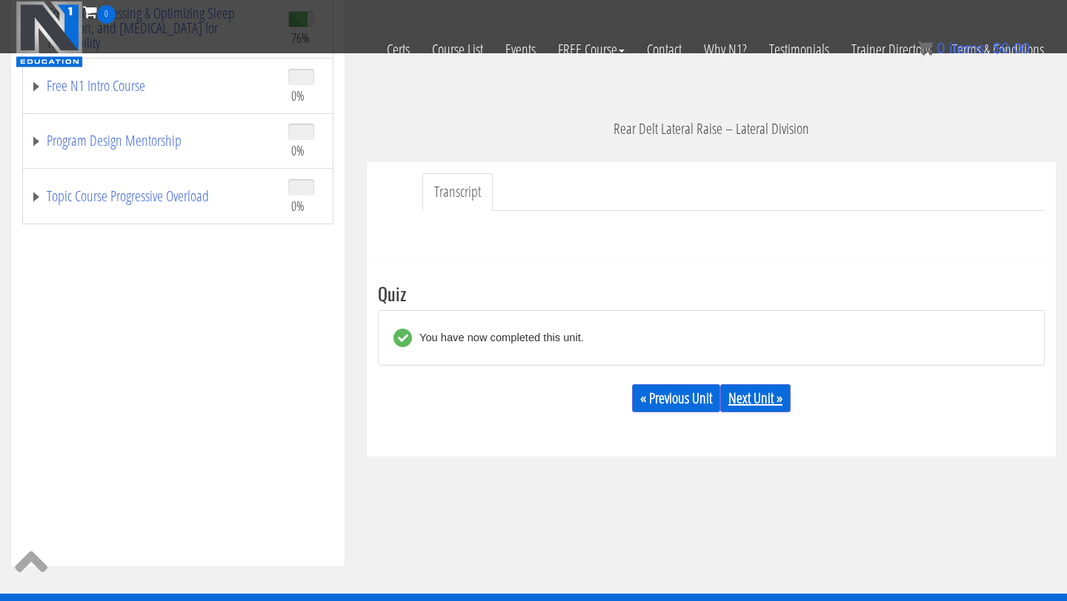
scroll to position [341, 0]
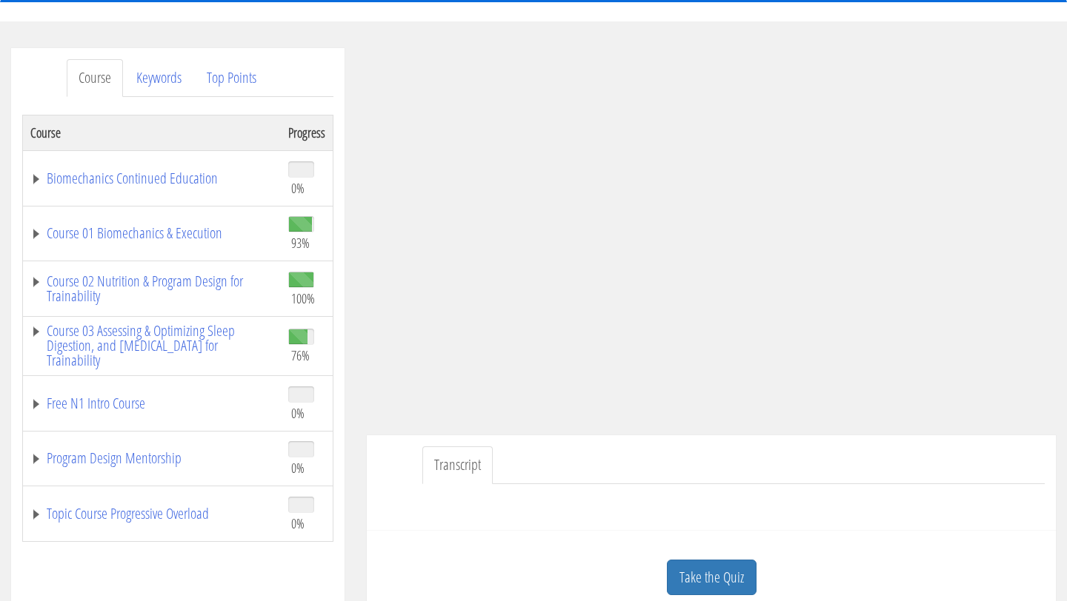
scroll to position [194, 0]
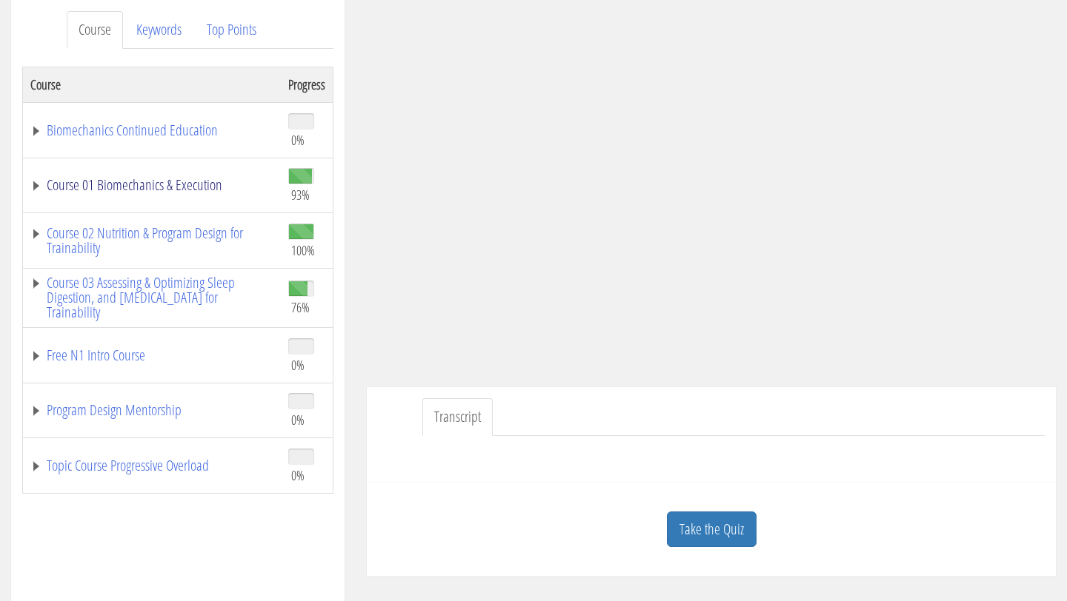
click at [151, 189] on link "Course 01 Biomechanics & Execution" at bounding box center [151, 185] width 243 height 15
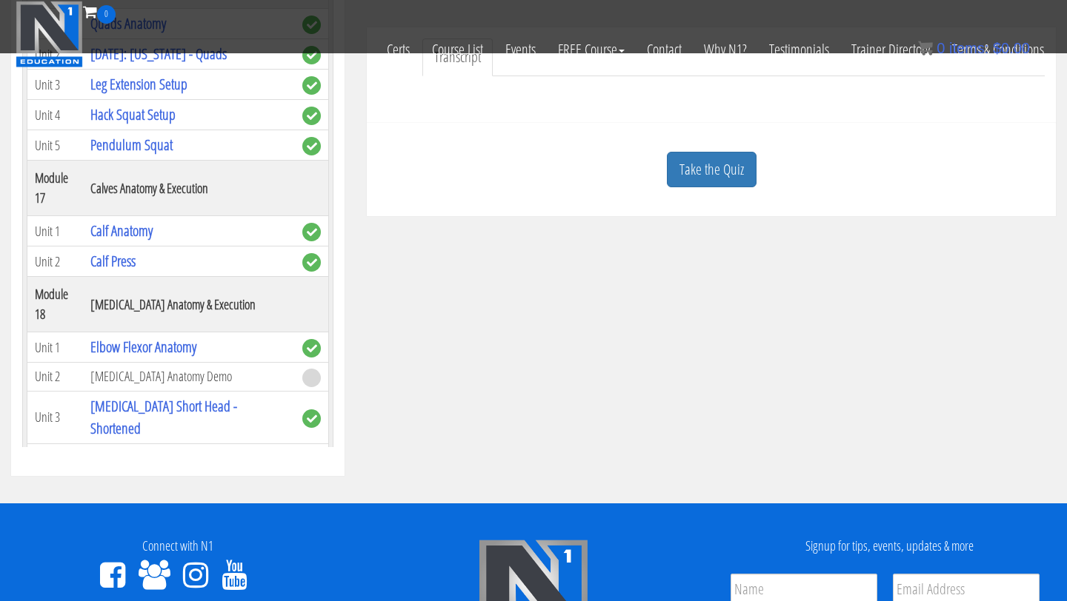
scroll to position [4167, 0]
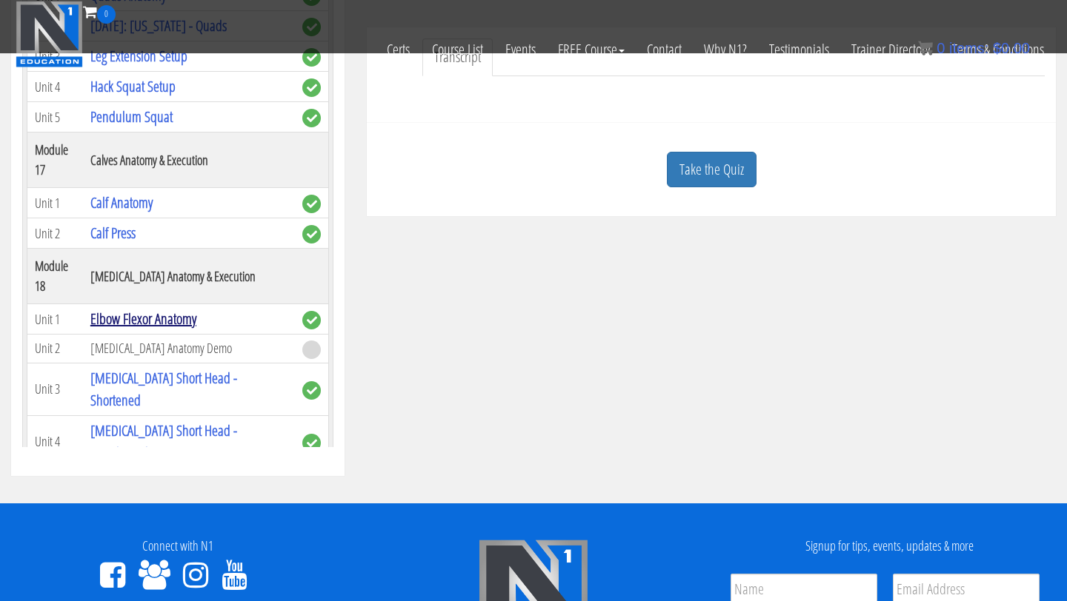
click at [153, 309] on link "Elbow Flexor Anatomy" at bounding box center [143, 319] width 106 height 20
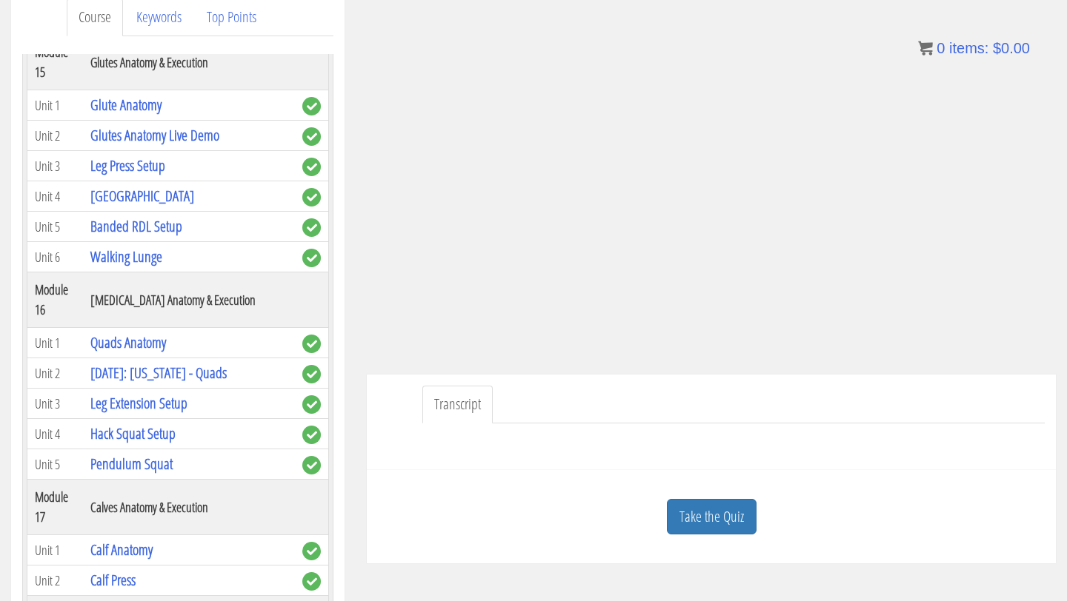
scroll to position [233, 0]
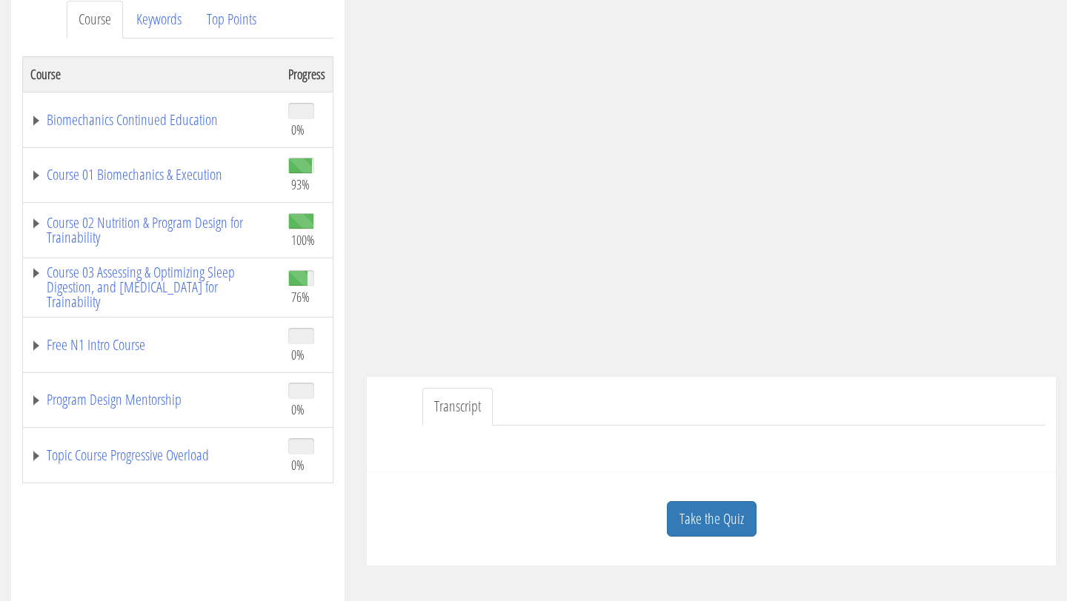
scroll to position [255, 0]
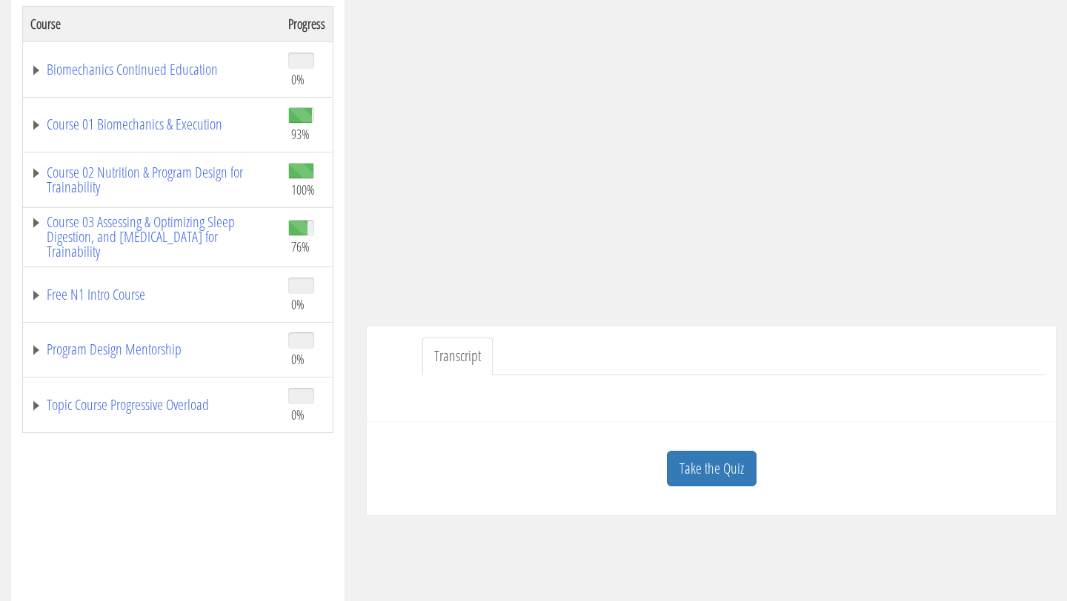
click at [719, 464] on link "Take the Quiz" at bounding box center [712, 469] width 90 height 36
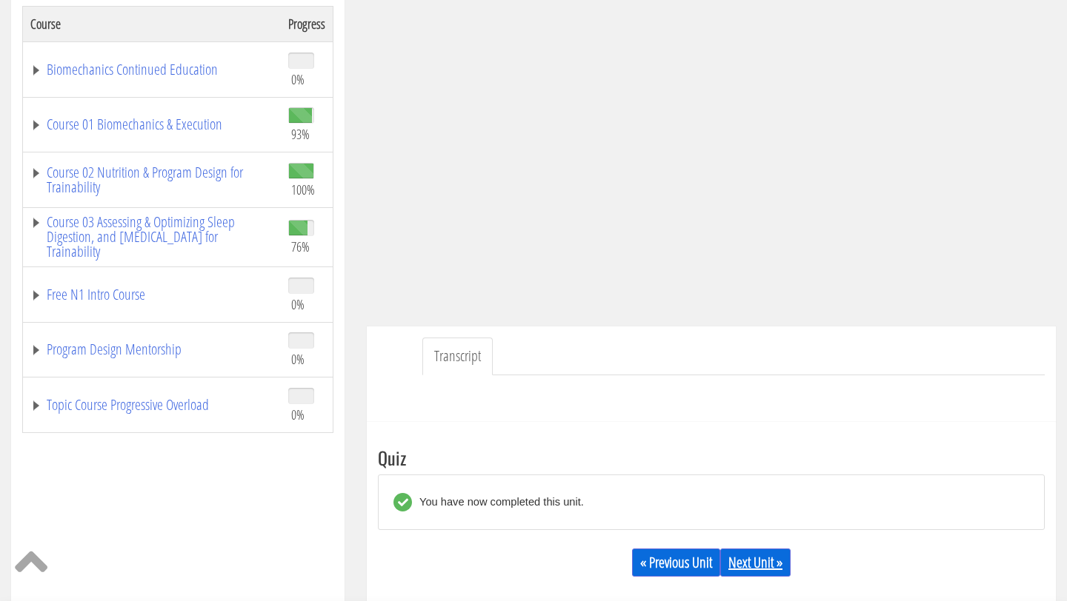
click at [748, 570] on link "Next Unit »" at bounding box center [755, 563] width 70 height 28
click at [752, 563] on link "Next Unit »" at bounding box center [755, 563] width 70 height 28
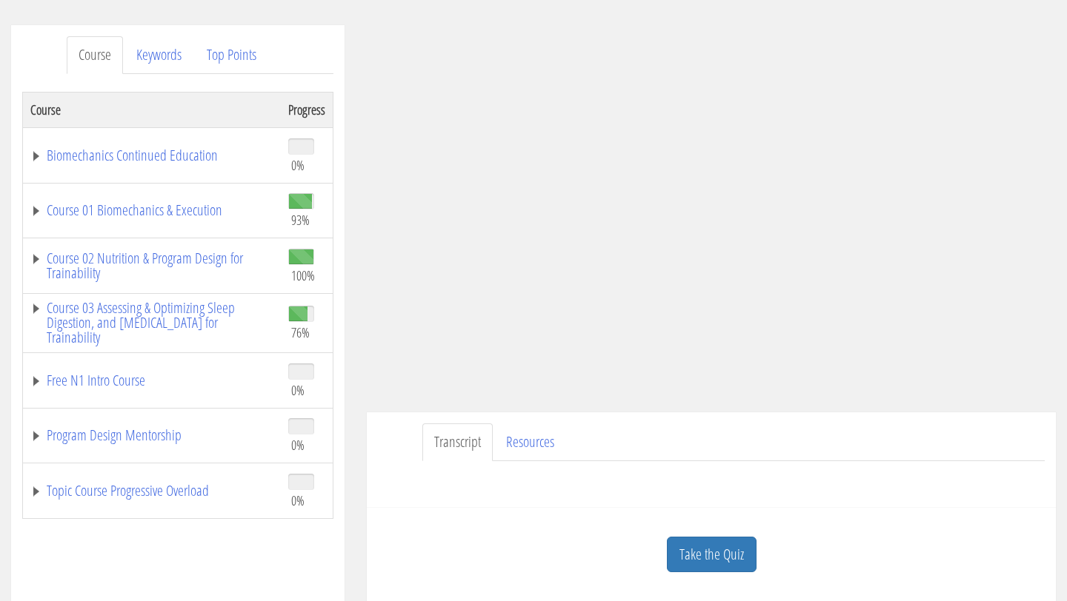
scroll to position [173, 0]
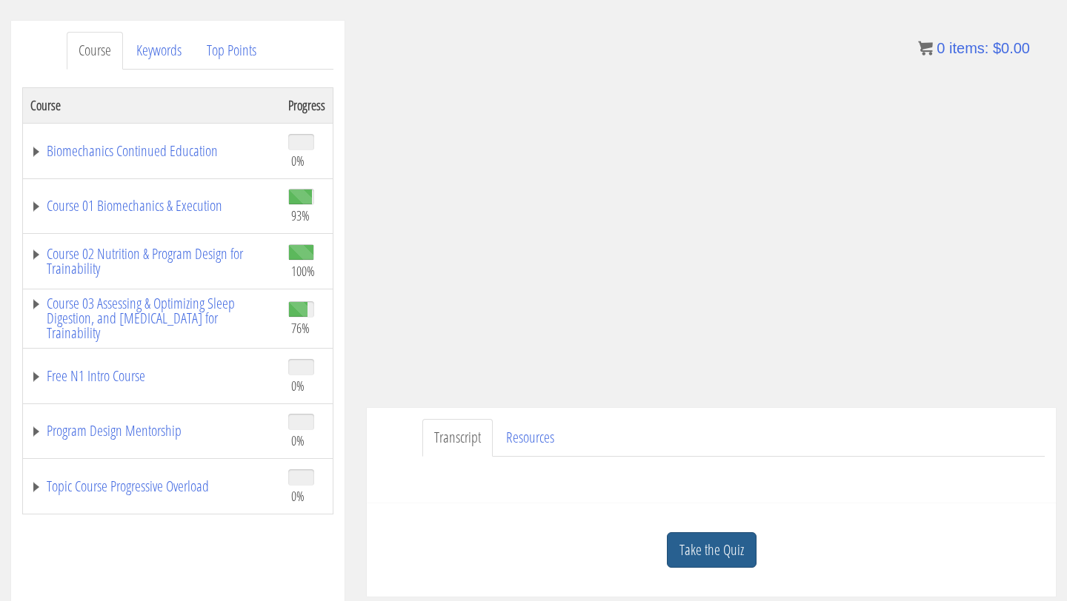
click at [699, 549] on link "Take the Quiz" at bounding box center [712, 551] width 90 height 36
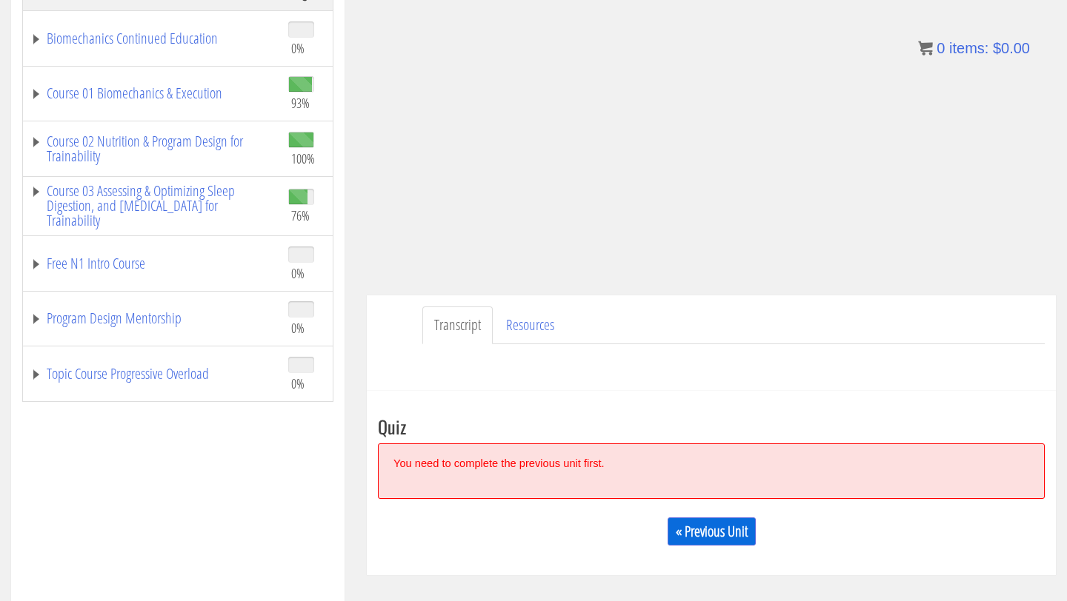
scroll to position [296, 0]
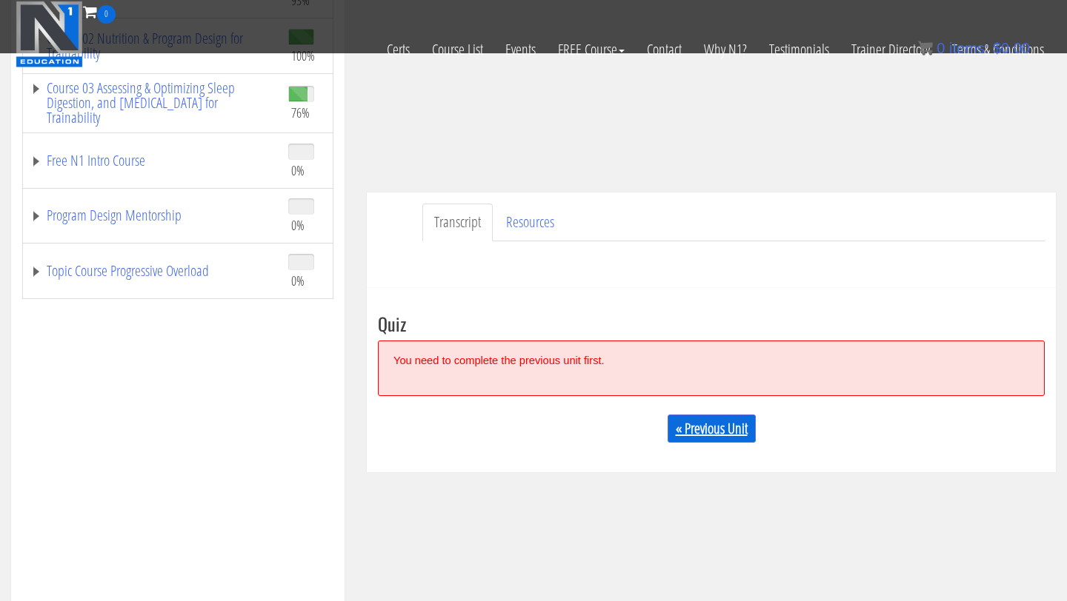
click at [688, 424] on link "« Previous Unit" at bounding box center [711, 429] width 88 height 28
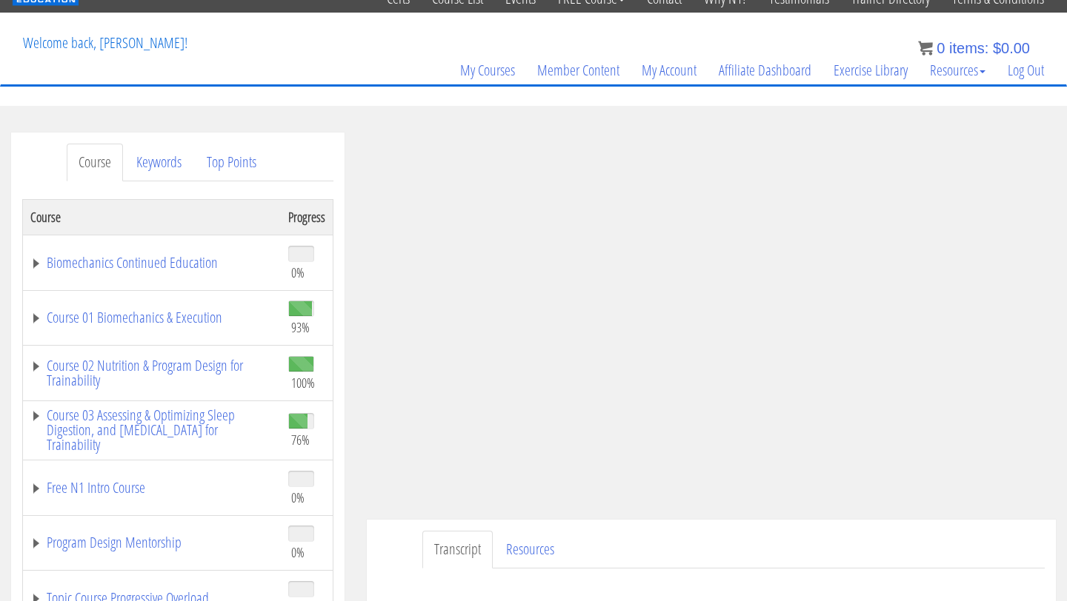
scroll to position [80, 0]
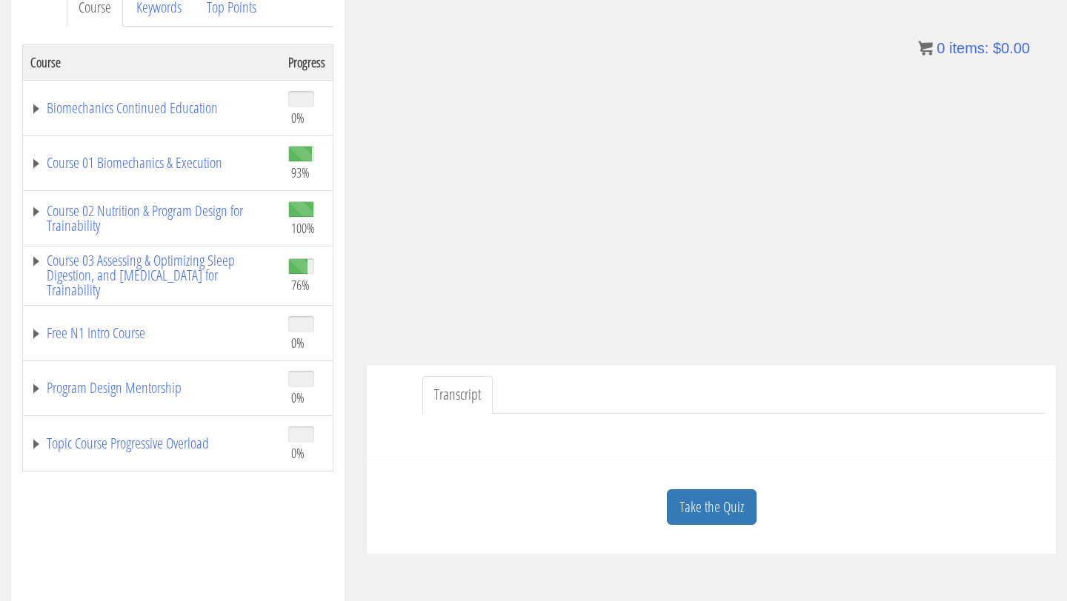
scroll to position [236, 0]
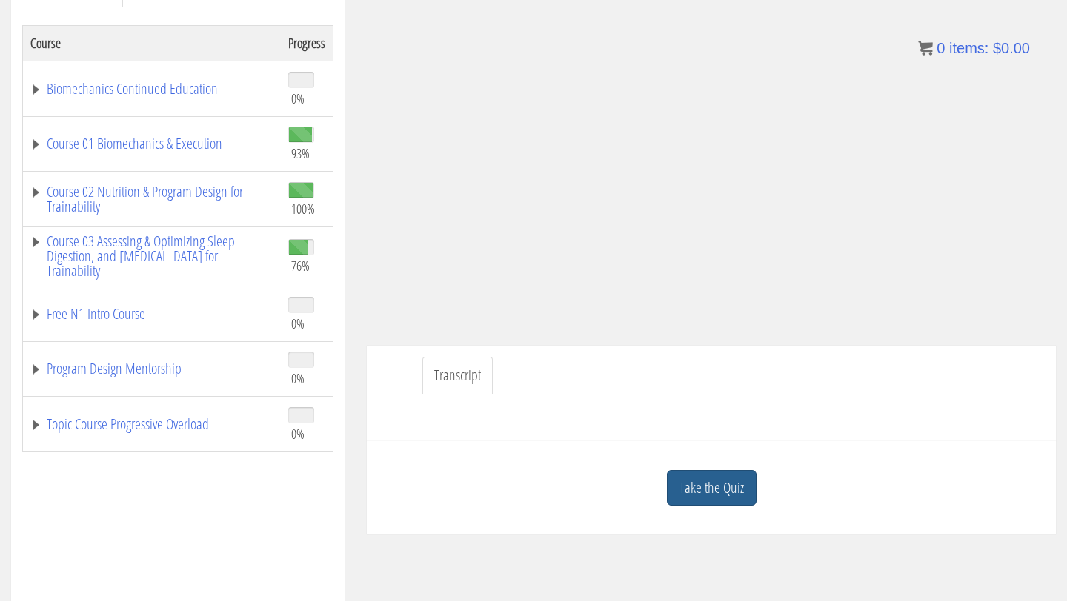
click at [699, 484] on link "Take the Quiz" at bounding box center [712, 488] width 90 height 36
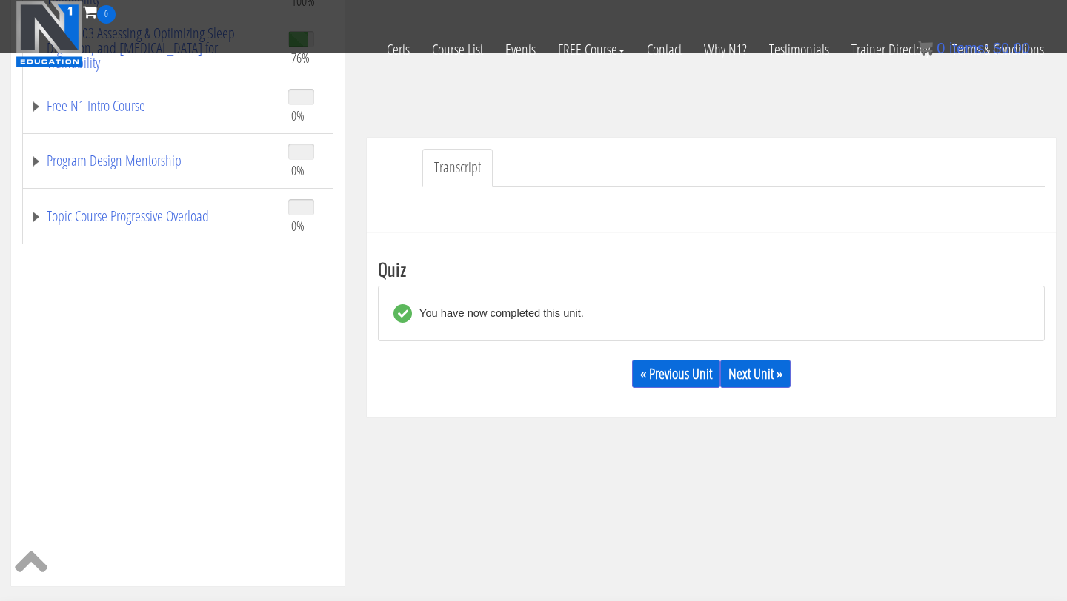
scroll to position [376, 0]
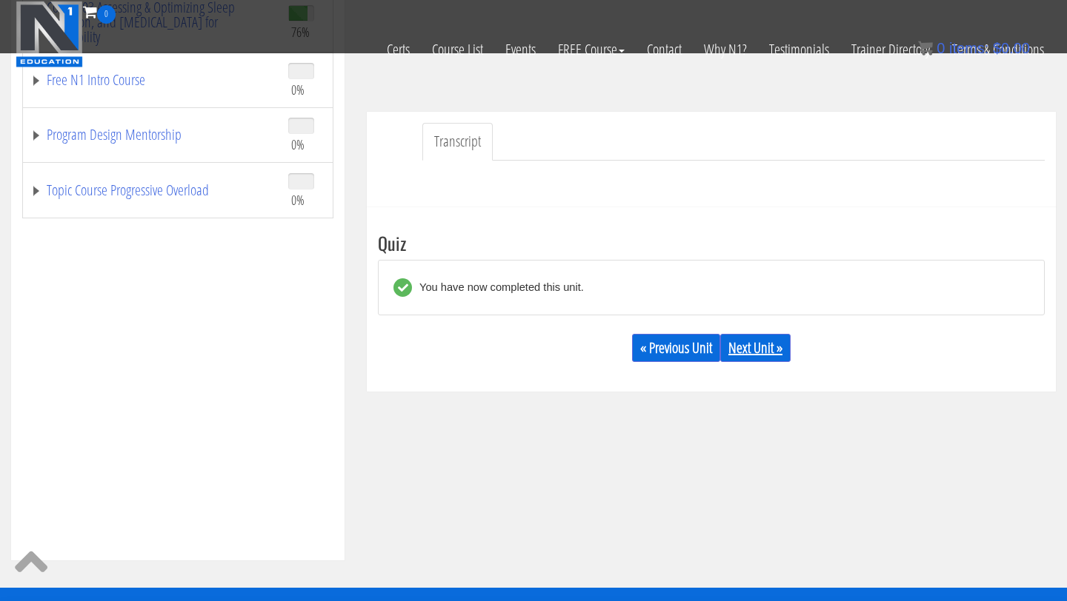
click at [764, 347] on link "Next Unit »" at bounding box center [755, 348] width 70 height 28
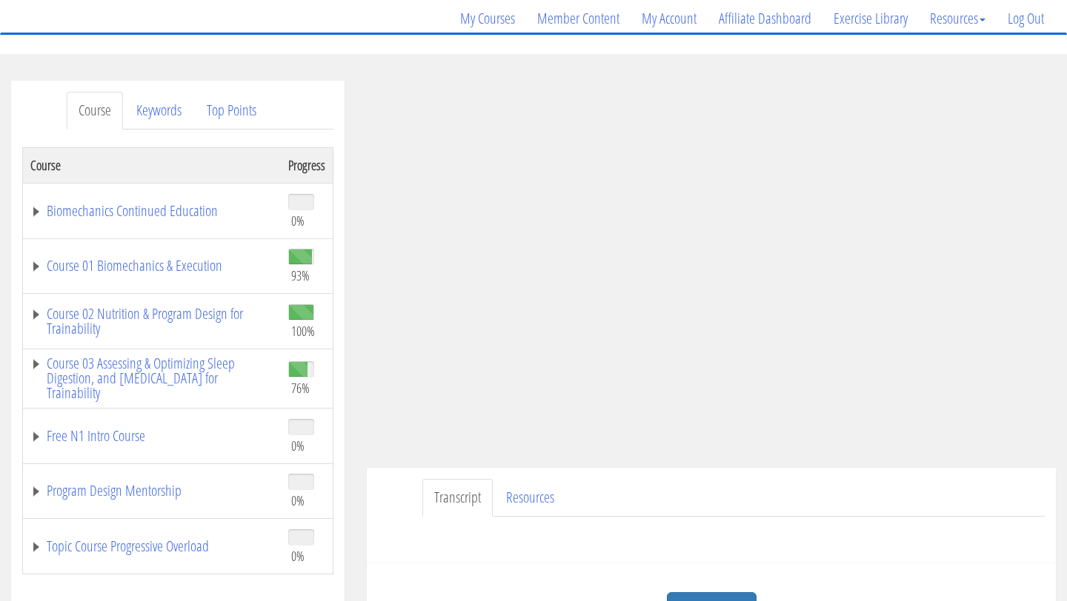
scroll to position [159, 0]
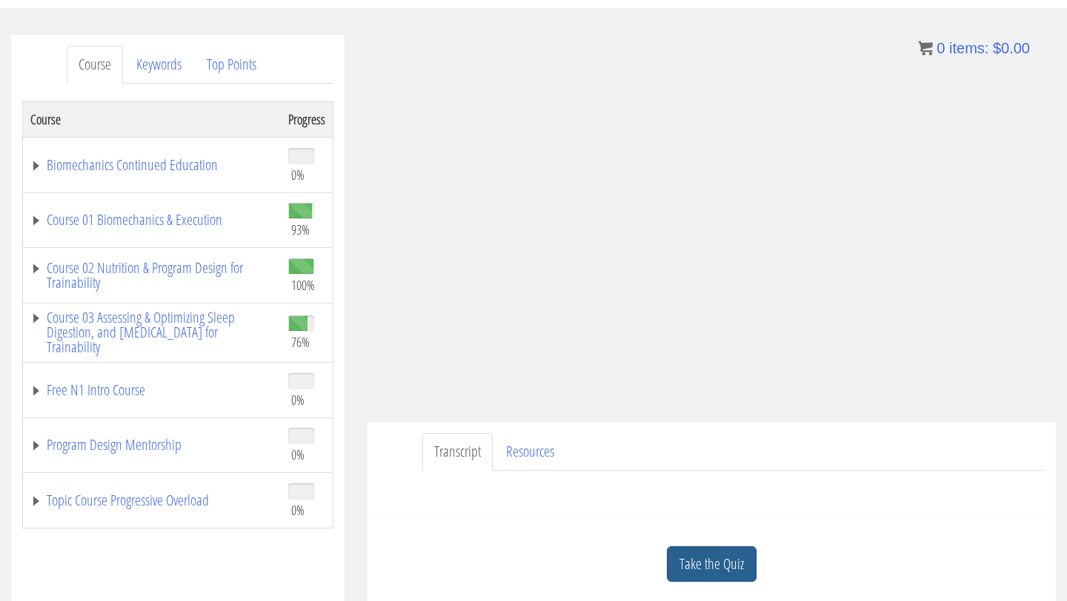
click at [729, 567] on link "Take the Quiz" at bounding box center [712, 565] width 90 height 36
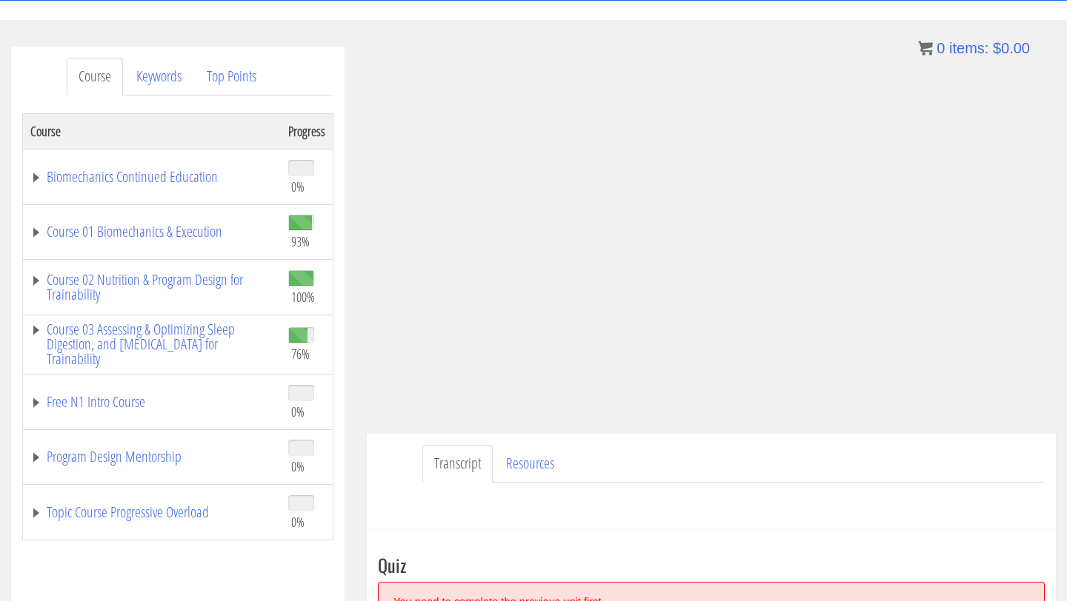
scroll to position [169, 0]
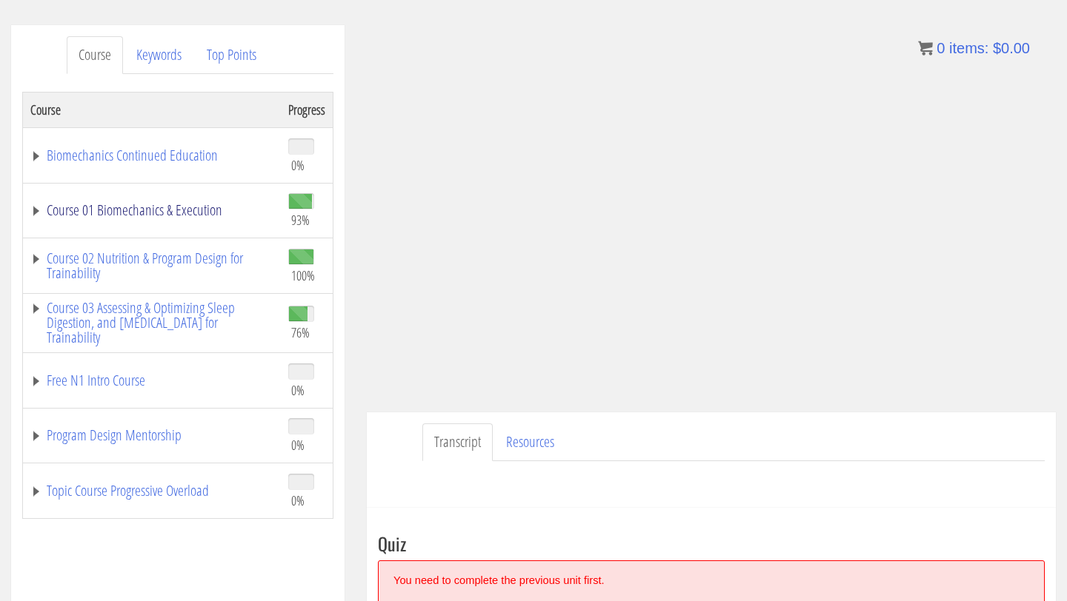
click at [166, 207] on link "Course 01 Biomechanics & Execution" at bounding box center [151, 210] width 243 height 15
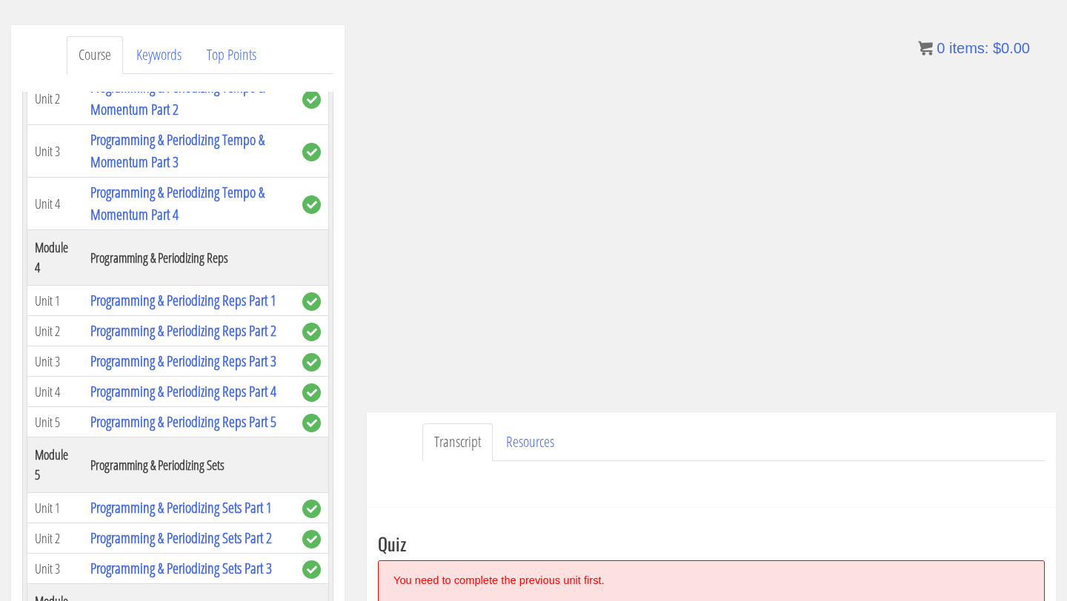
scroll to position [1293, 0]
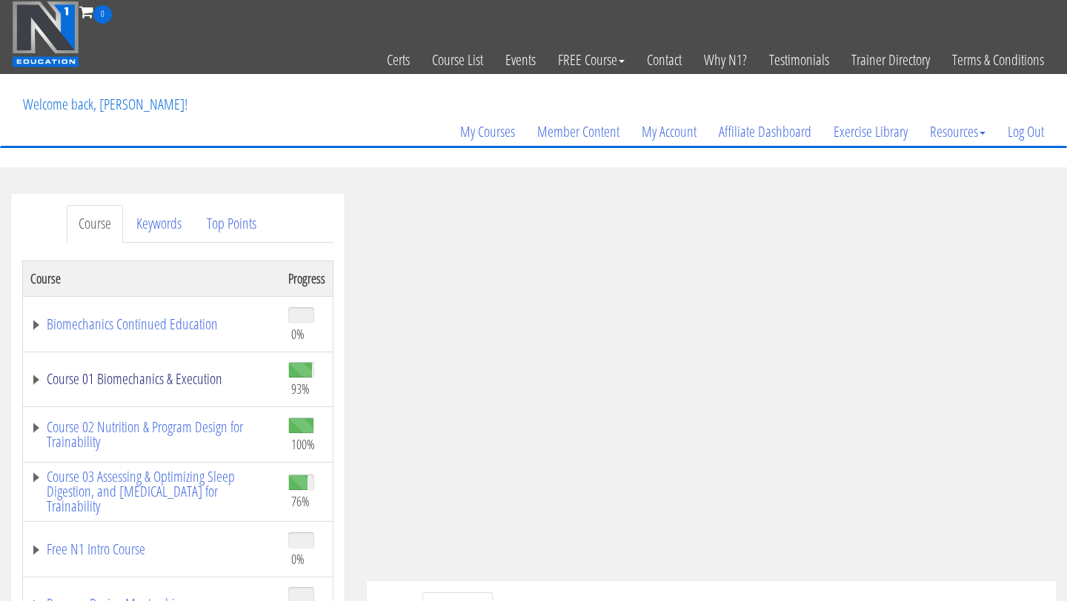
click at [164, 375] on link "Course 01 Biomechanics & Execution" at bounding box center [151, 379] width 243 height 15
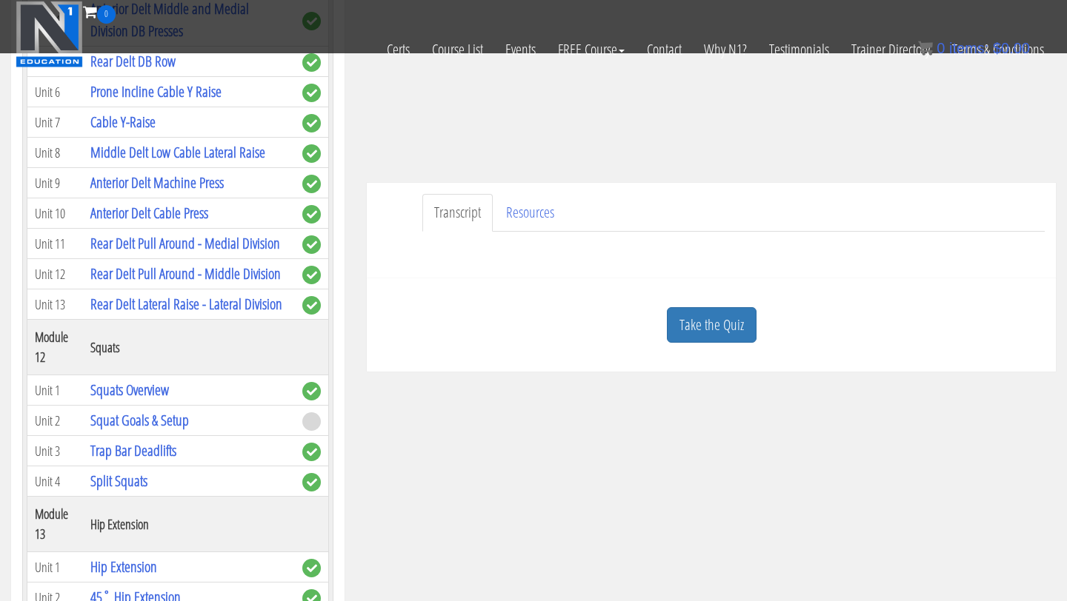
scroll to position [3171, 0]
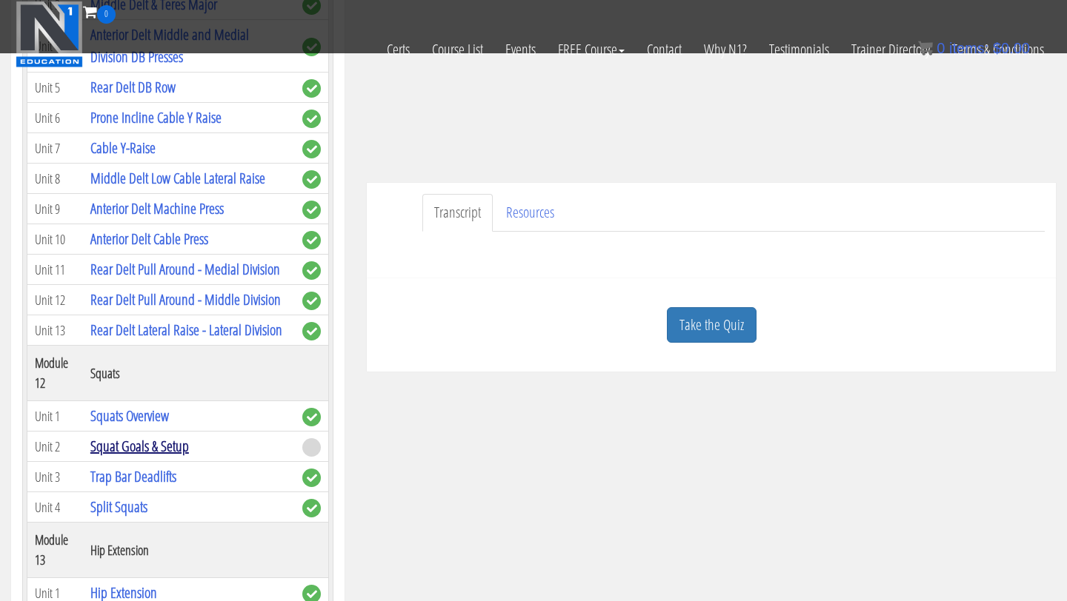
click at [154, 436] on link "Squat Goals & Setup" at bounding box center [139, 446] width 99 height 20
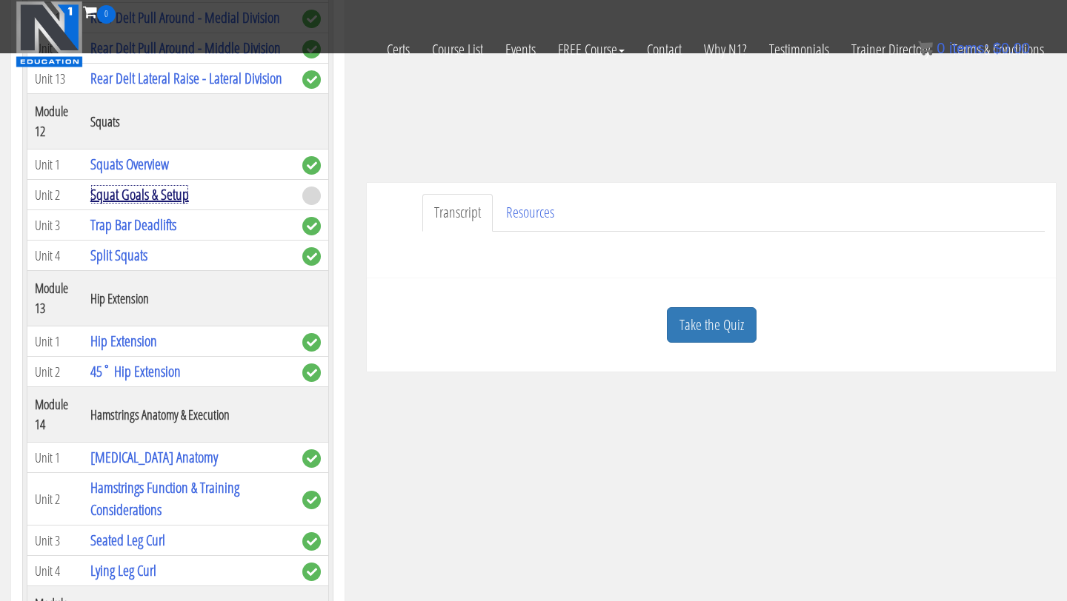
scroll to position [3159, 0]
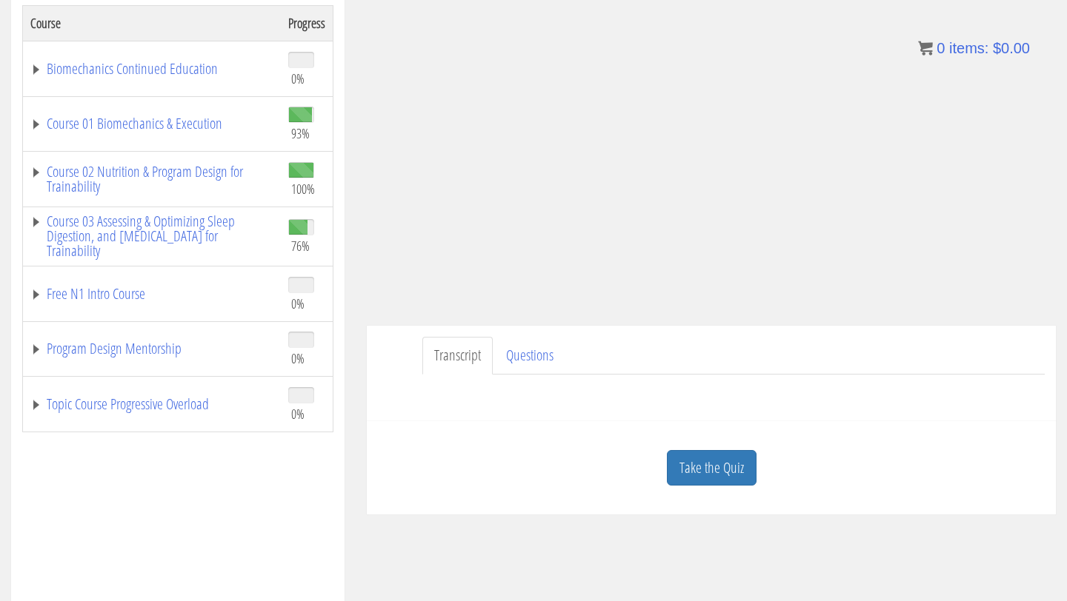
scroll to position [259, 0]
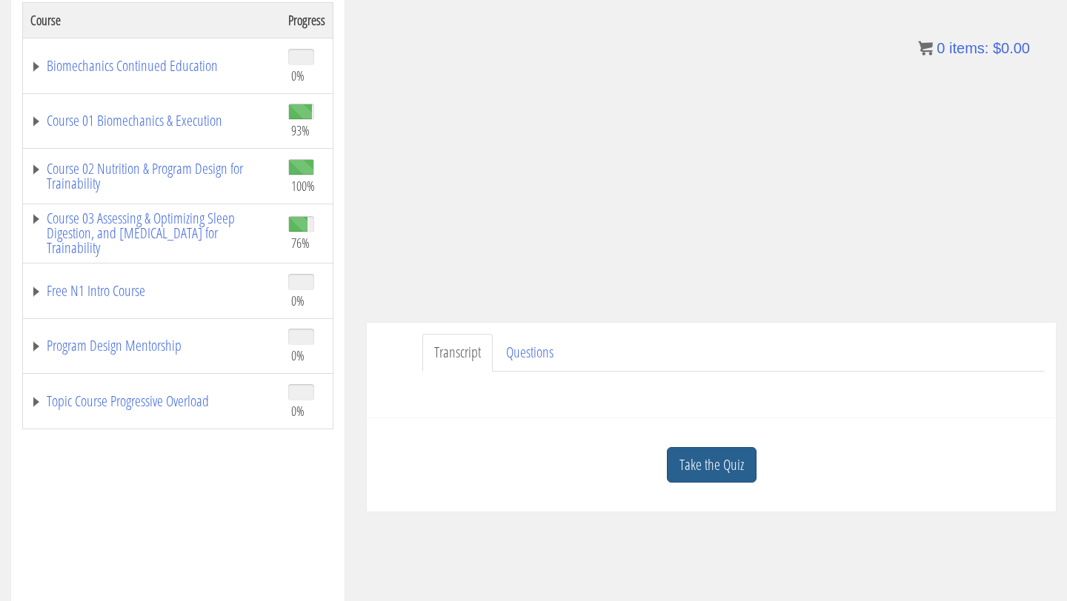
click at [727, 464] on link "Take the Quiz" at bounding box center [712, 465] width 90 height 36
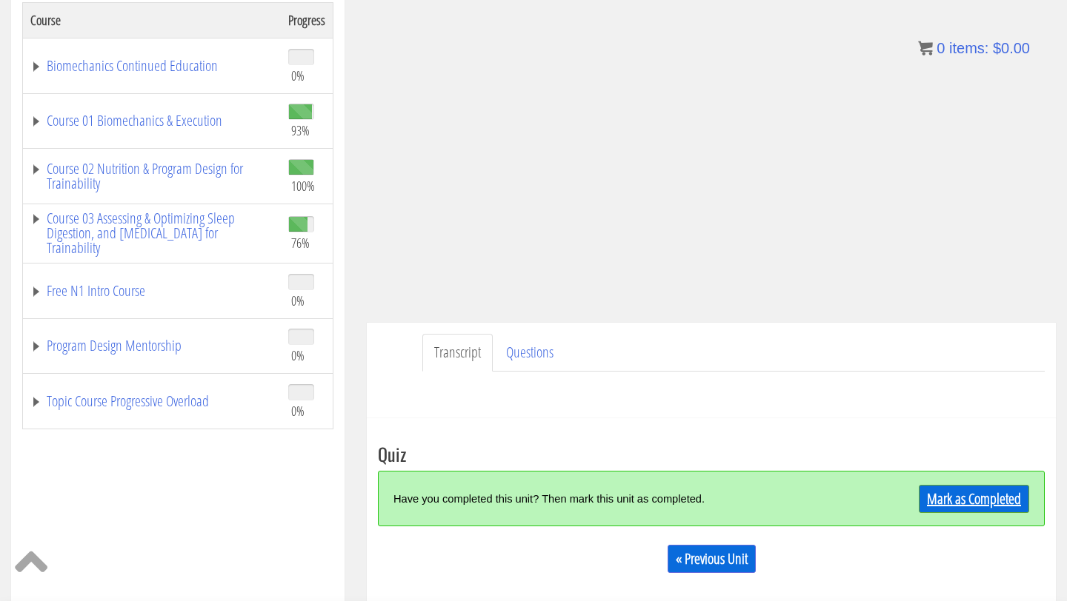
click at [940, 504] on link "Mark as Completed" at bounding box center [974, 499] width 110 height 28
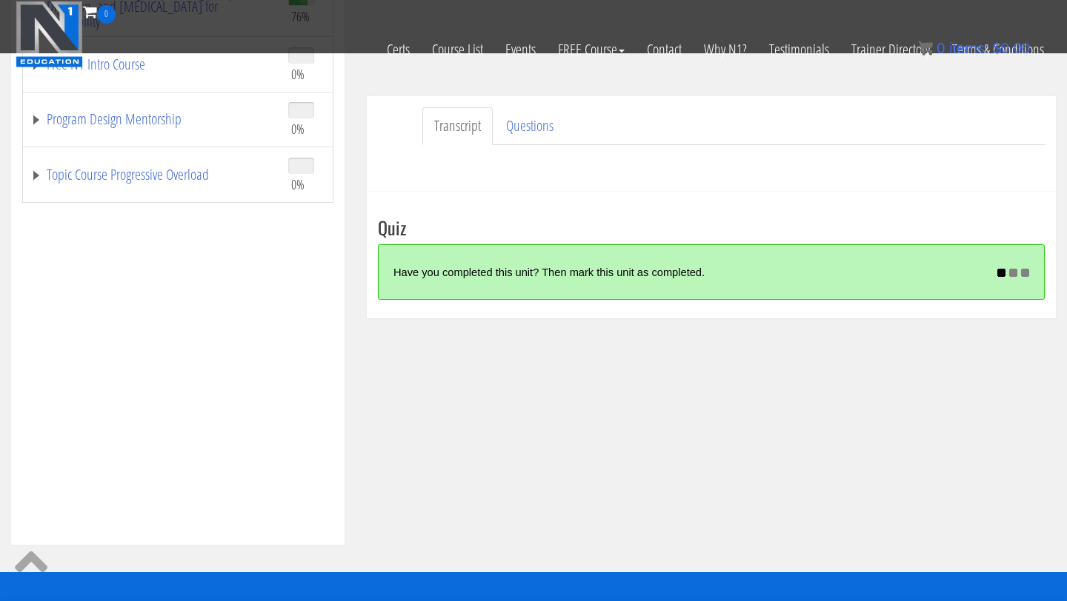
scroll to position [393, 0]
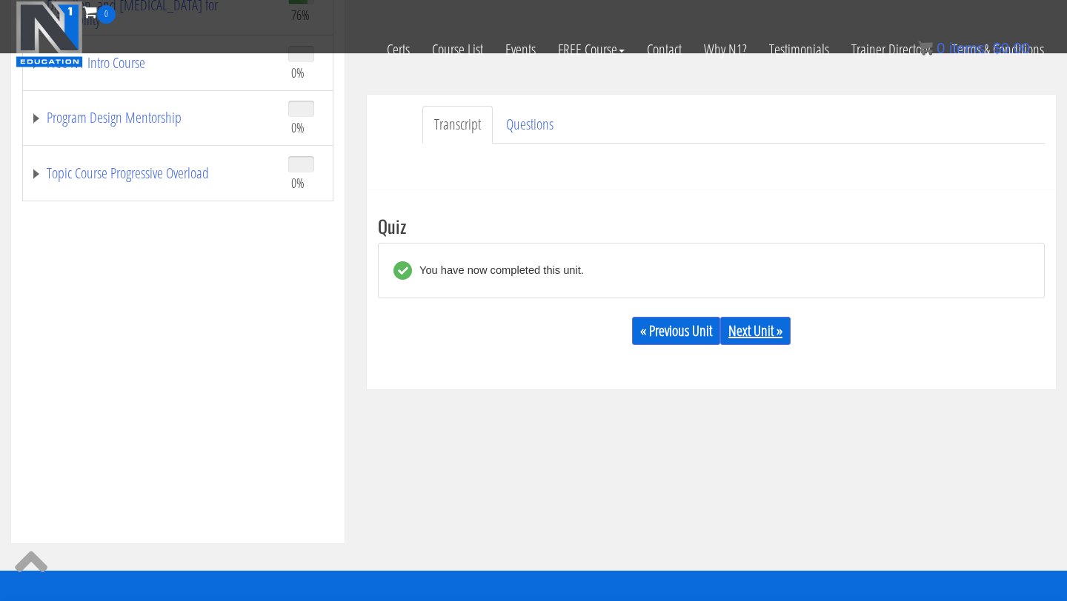
click at [786, 339] on link "Next Unit »" at bounding box center [755, 331] width 70 height 28
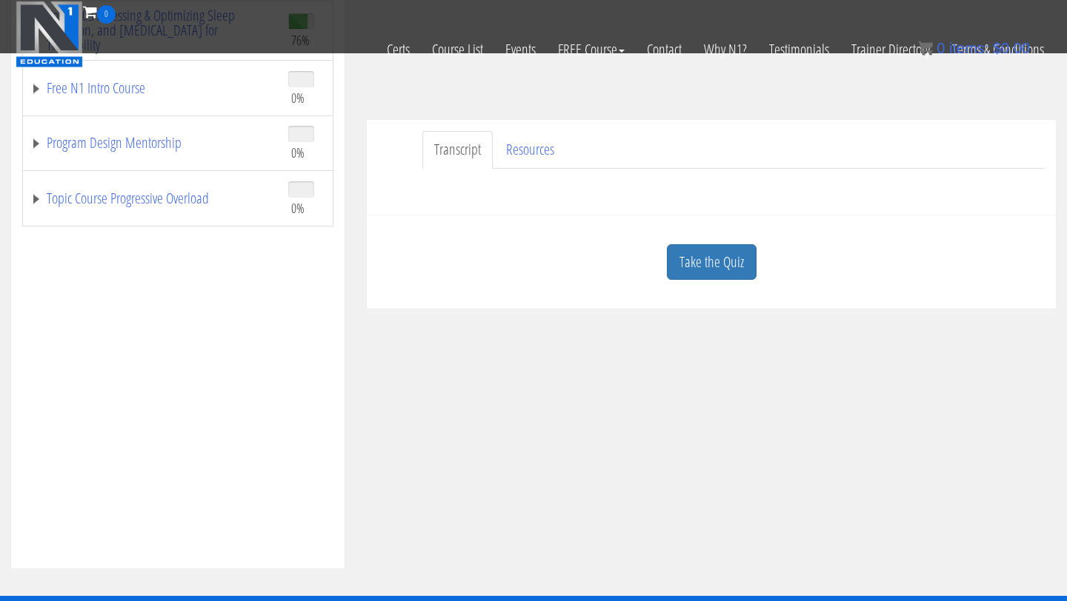
scroll to position [348, 0]
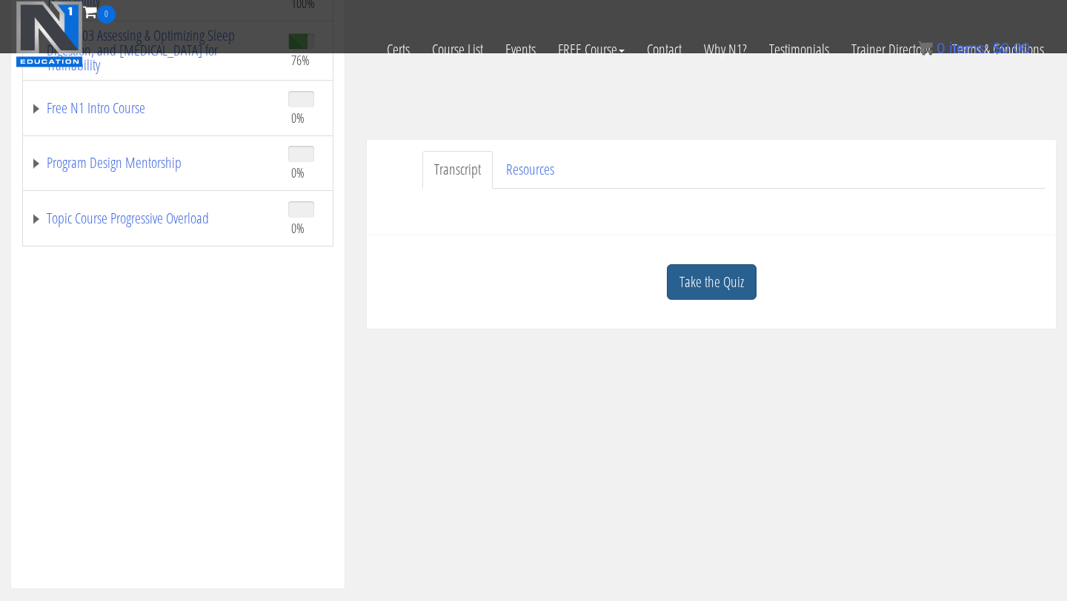
click at [693, 274] on link "Take the Quiz" at bounding box center [712, 282] width 90 height 36
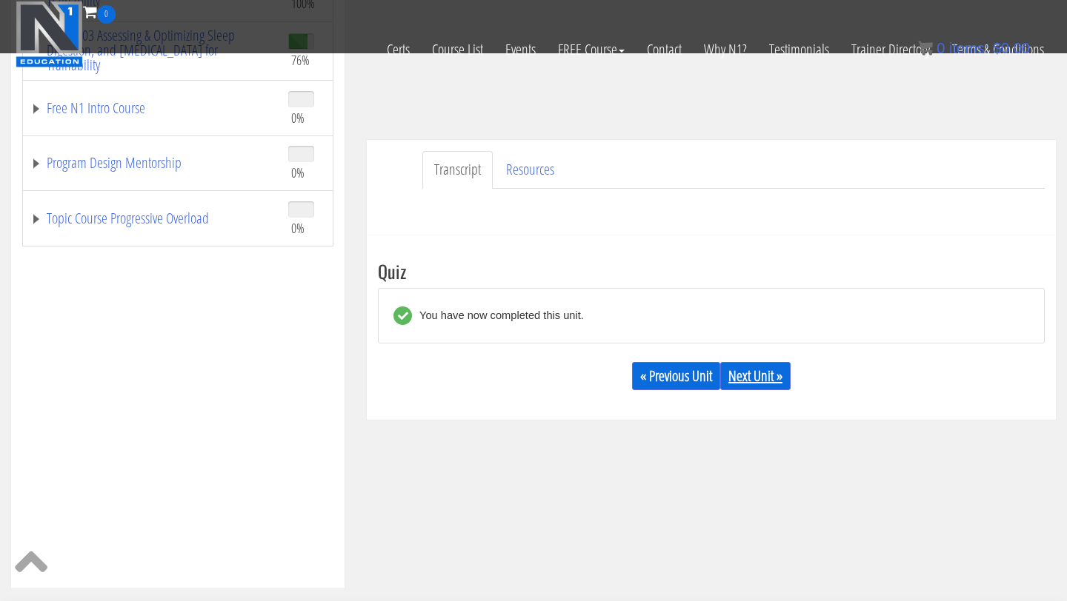
click at [754, 373] on link "Next Unit »" at bounding box center [755, 376] width 70 height 28
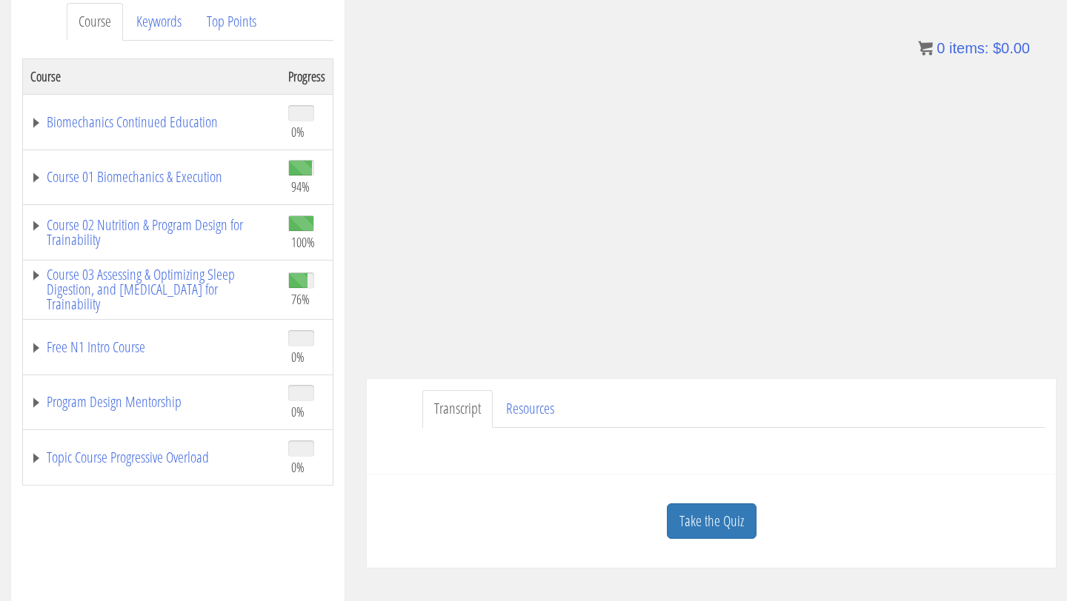
scroll to position [218, 0]
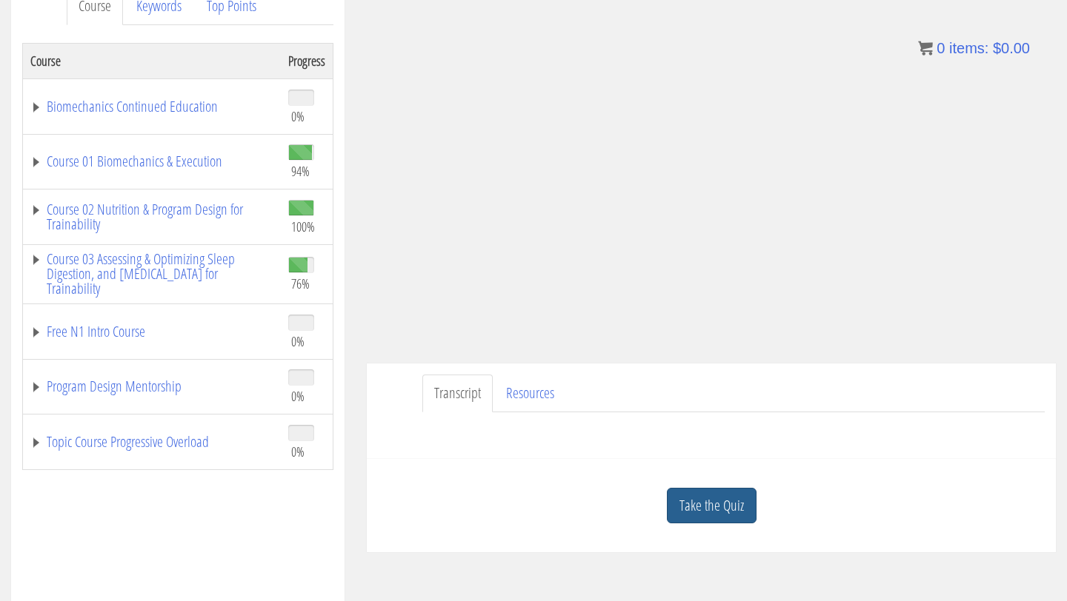
click at [714, 507] on link "Take the Quiz" at bounding box center [712, 506] width 90 height 36
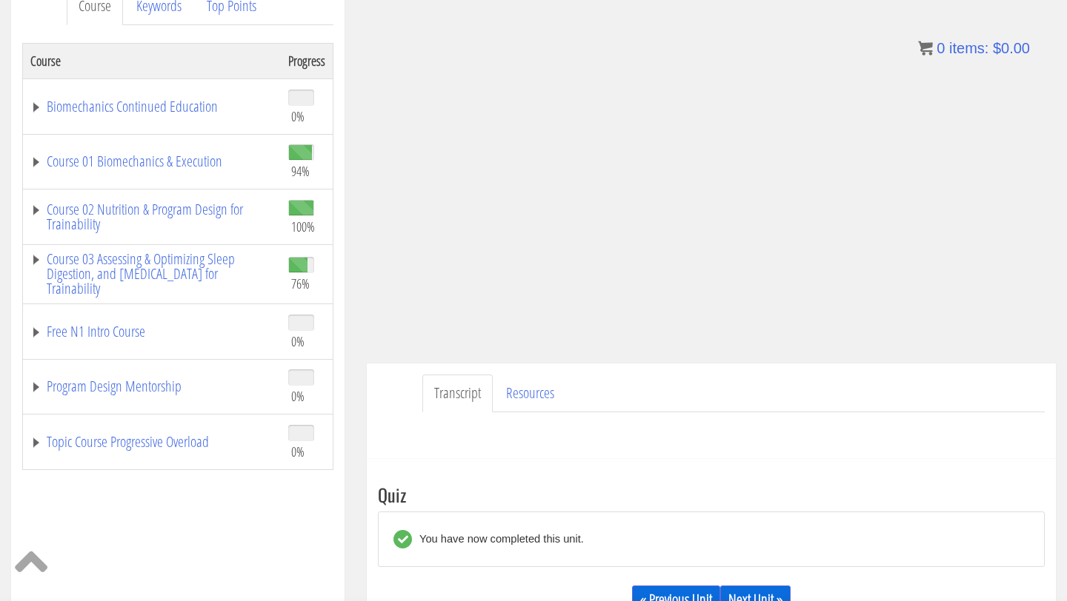
click at [754, 599] on link "Next Unit »" at bounding box center [755, 600] width 70 height 28
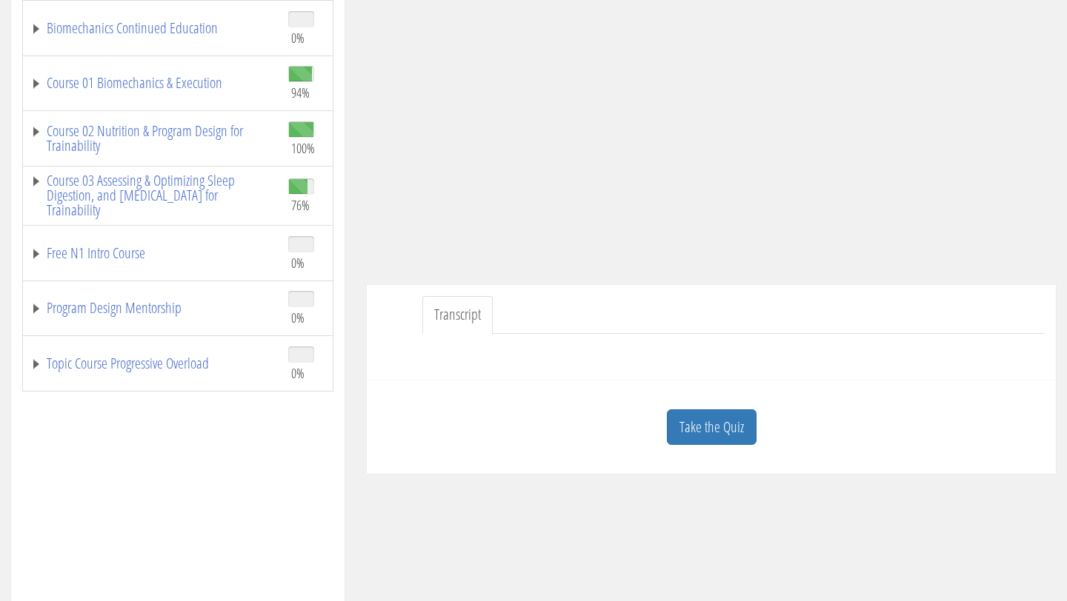
scroll to position [57, 0]
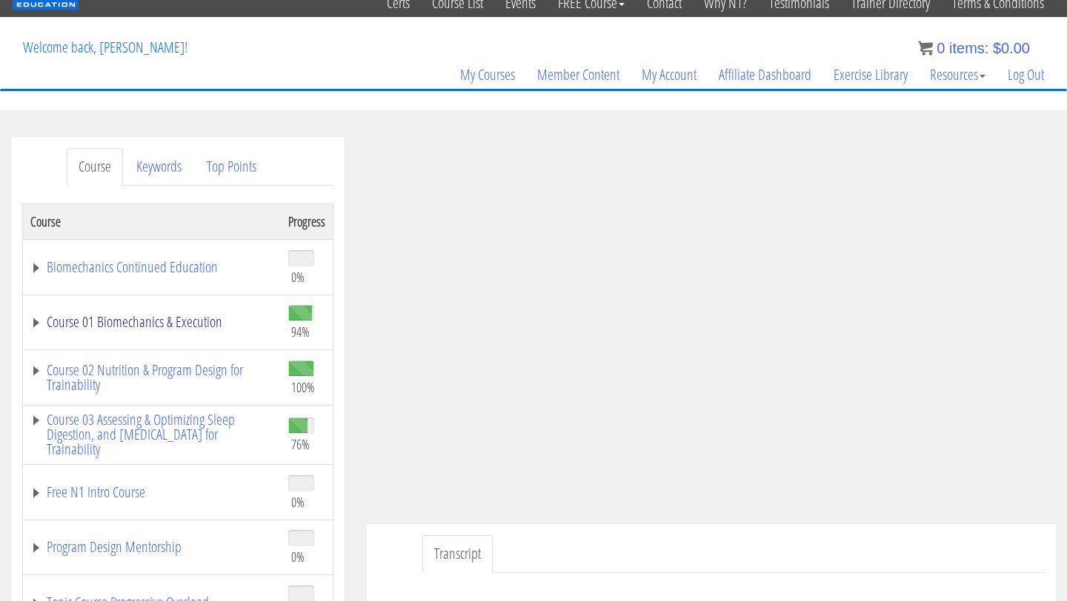
click at [121, 322] on link "Course 01 Biomechanics & Execution" at bounding box center [151, 322] width 243 height 15
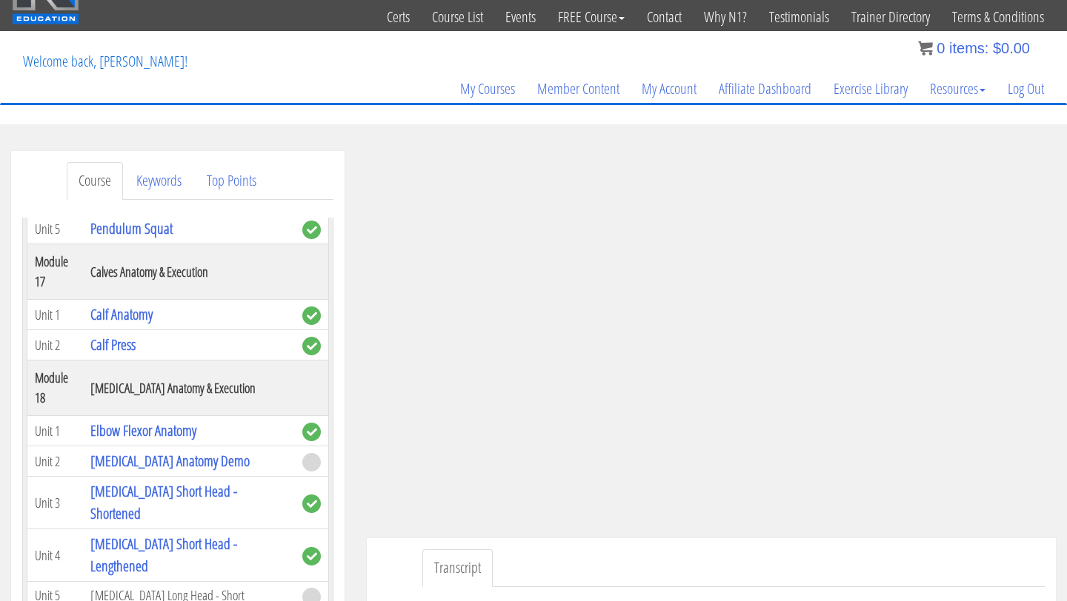
scroll to position [4582, 0]
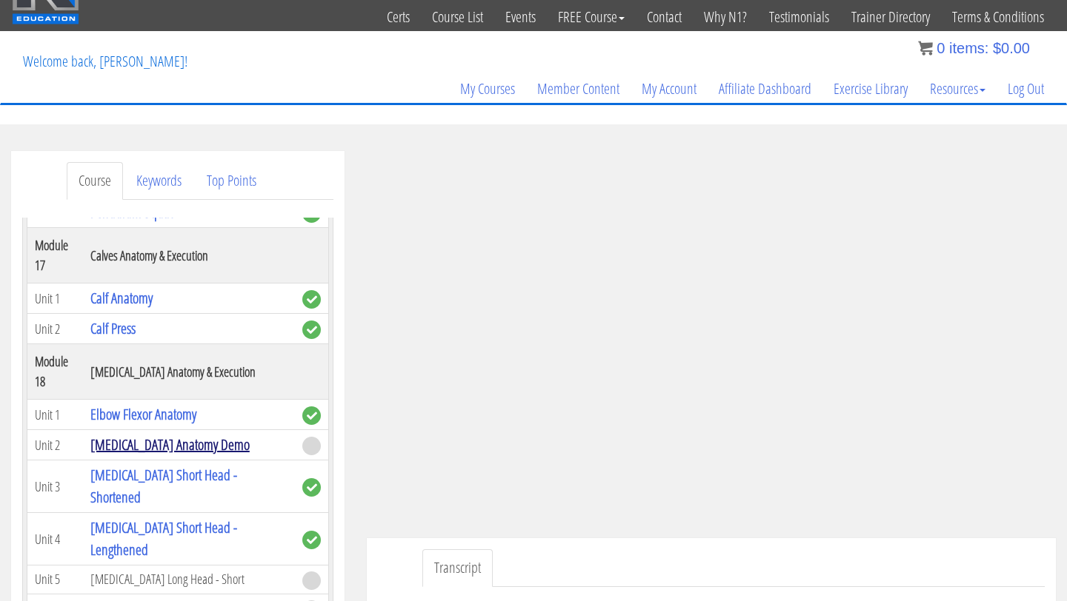
click at [150, 435] on link "[MEDICAL_DATA] Anatomy Demo" at bounding box center [169, 445] width 159 height 20
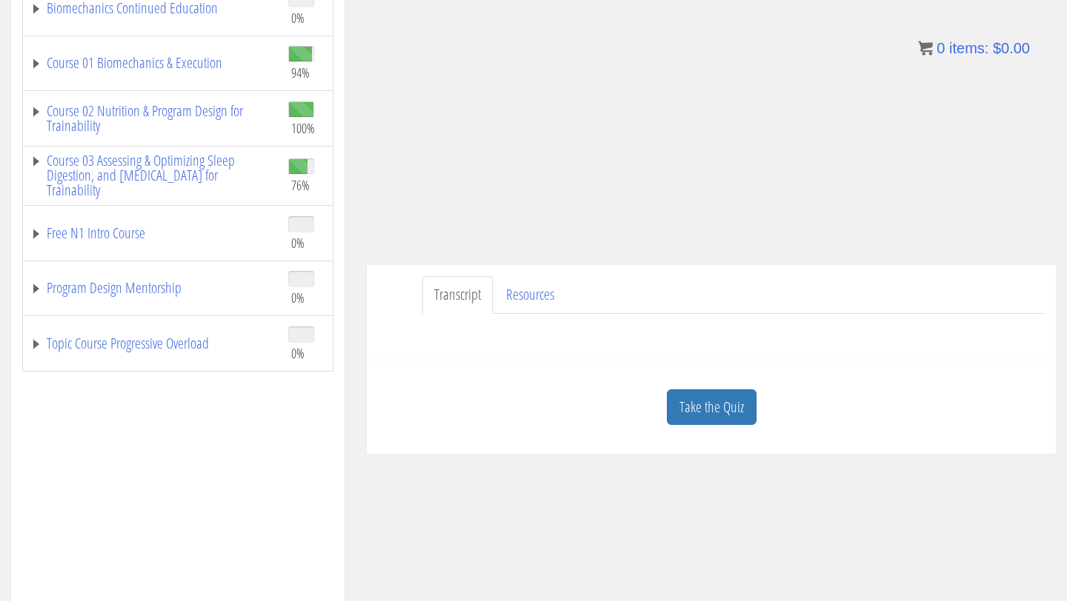
scroll to position [341, 0]
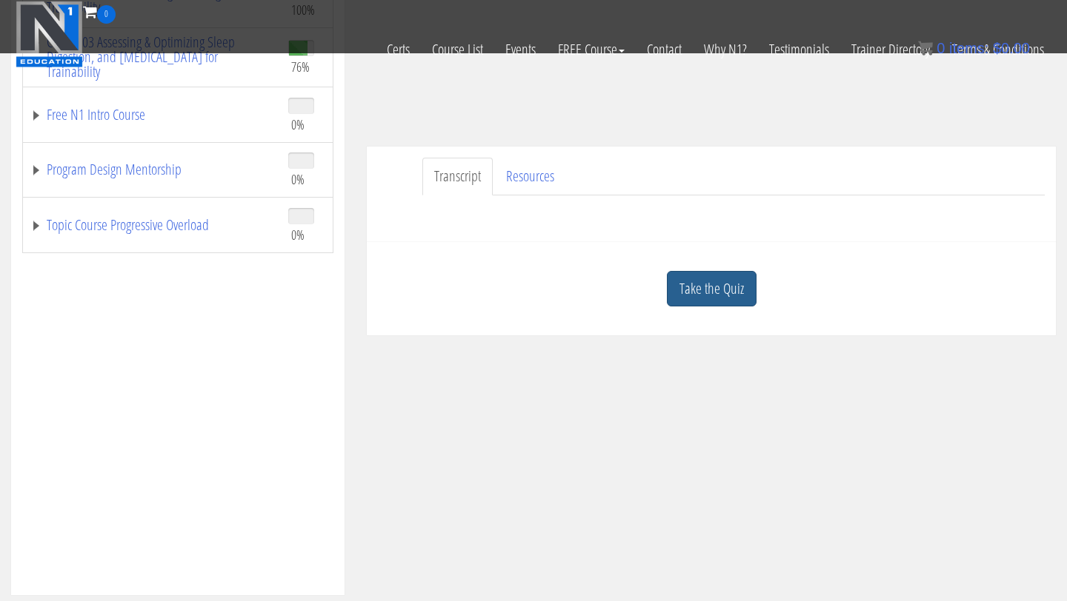
click at [712, 300] on link "Take the Quiz" at bounding box center [712, 289] width 90 height 36
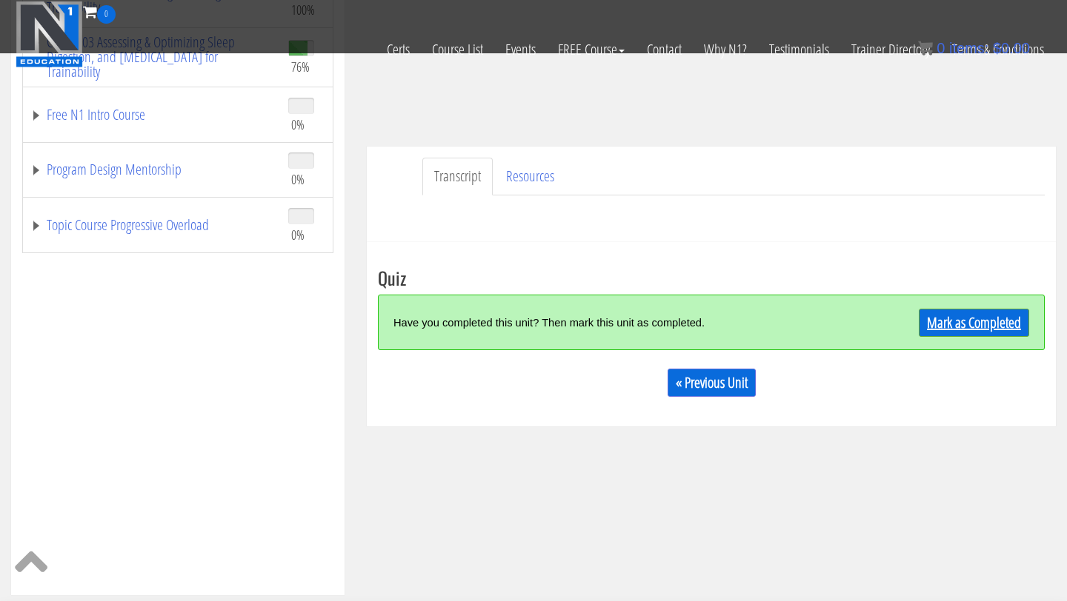
click at [961, 330] on link "Mark as Completed" at bounding box center [974, 323] width 110 height 28
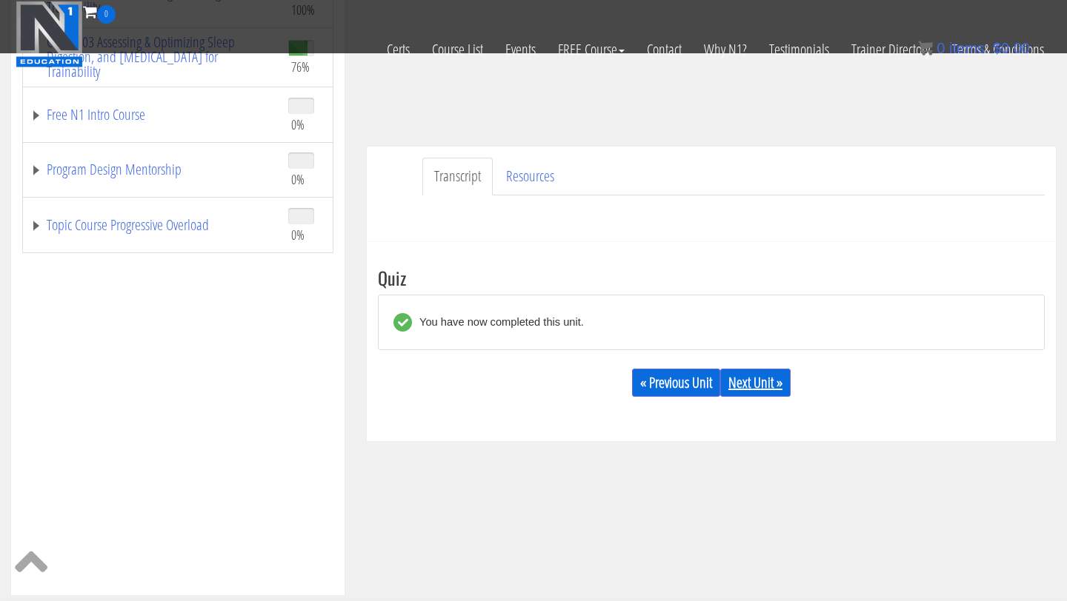
click at [737, 388] on link "Next Unit »" at bounding box center [755, 383] width 70 height 28
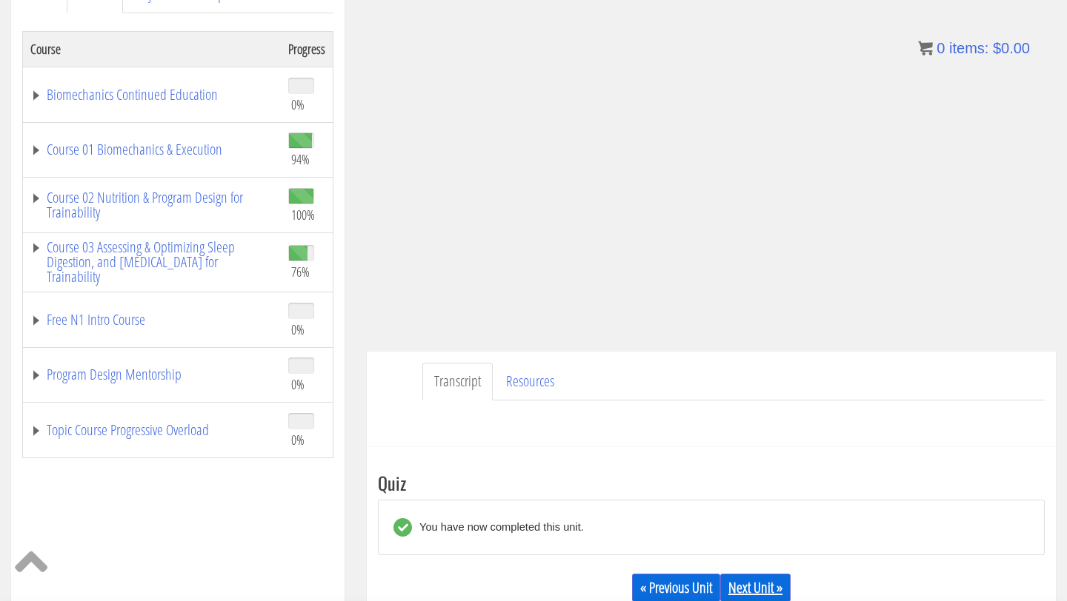
scroll to position [230, 0]
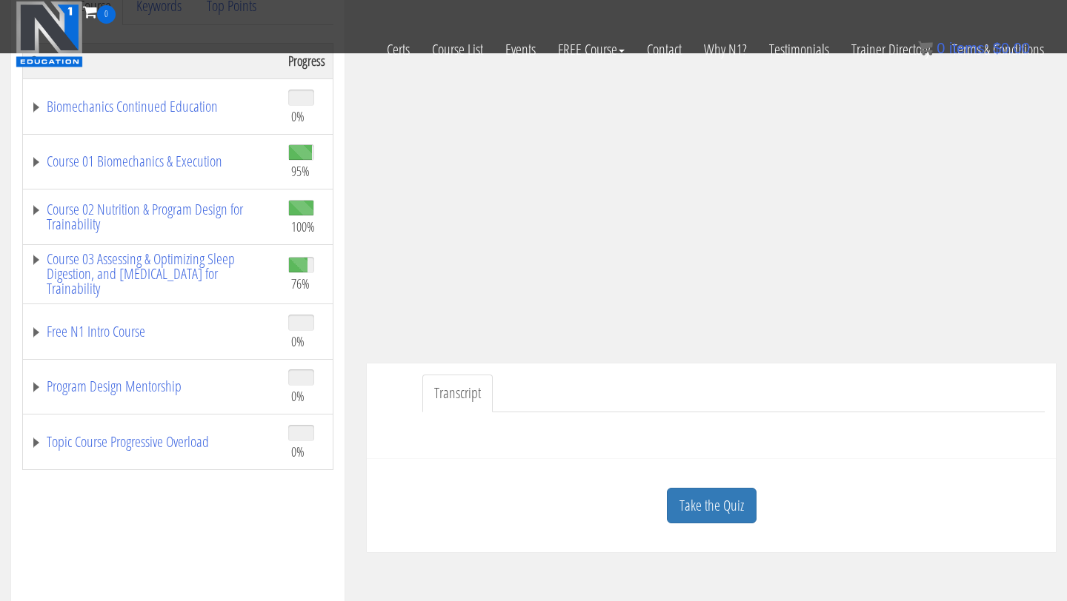
scroll to position [384, 0]
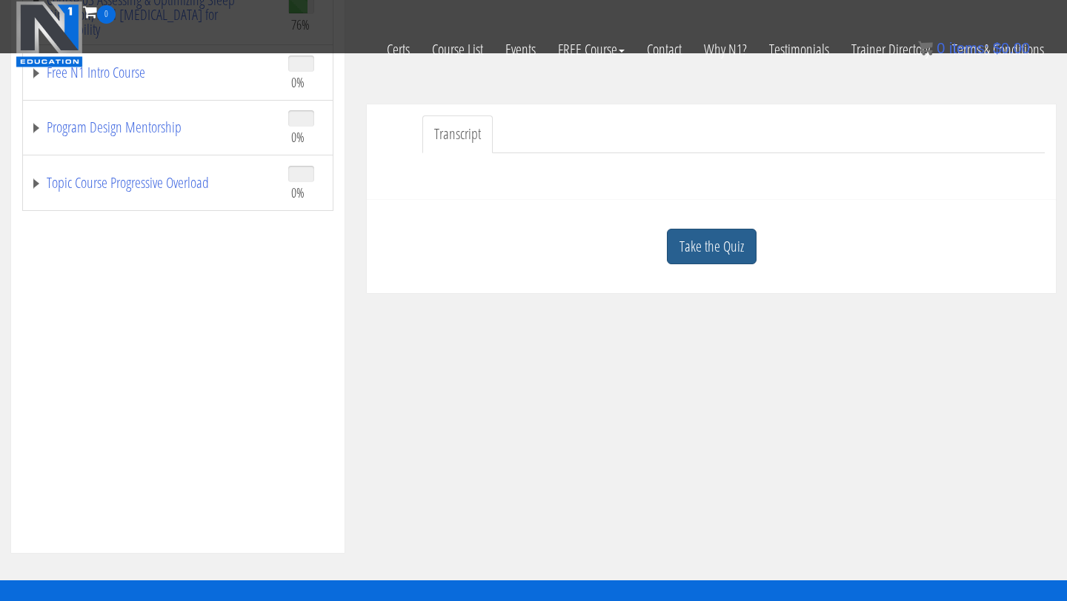
click at [716, 249] on link "Take the Quiz" at bounding box center [712, 247] width 90 height 36
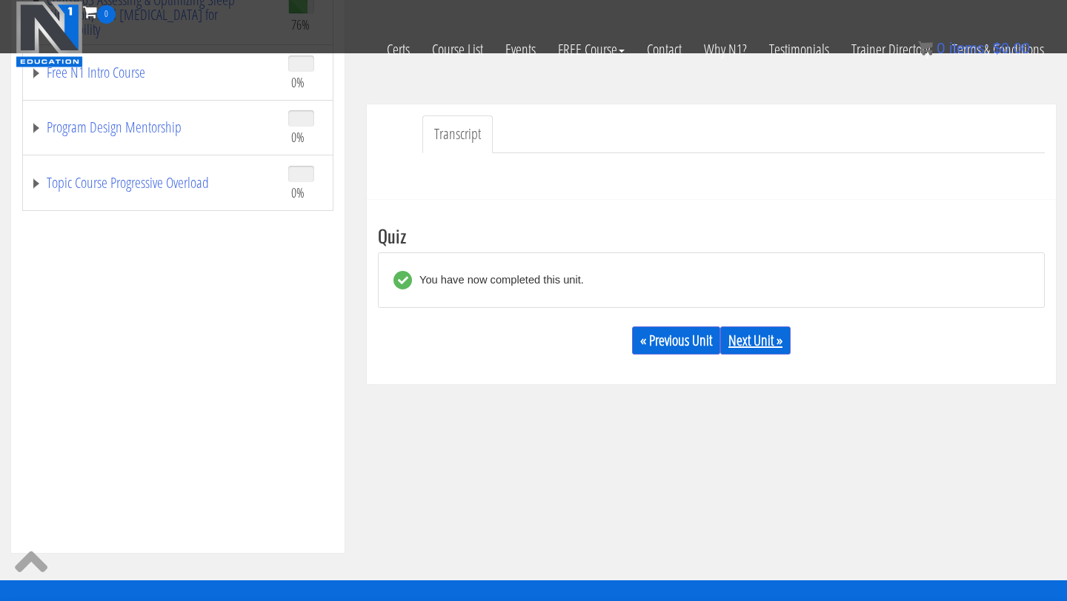
click at [765, 345] on link "Next Unit »" at bounding box center [755, 341] width 70 height 28
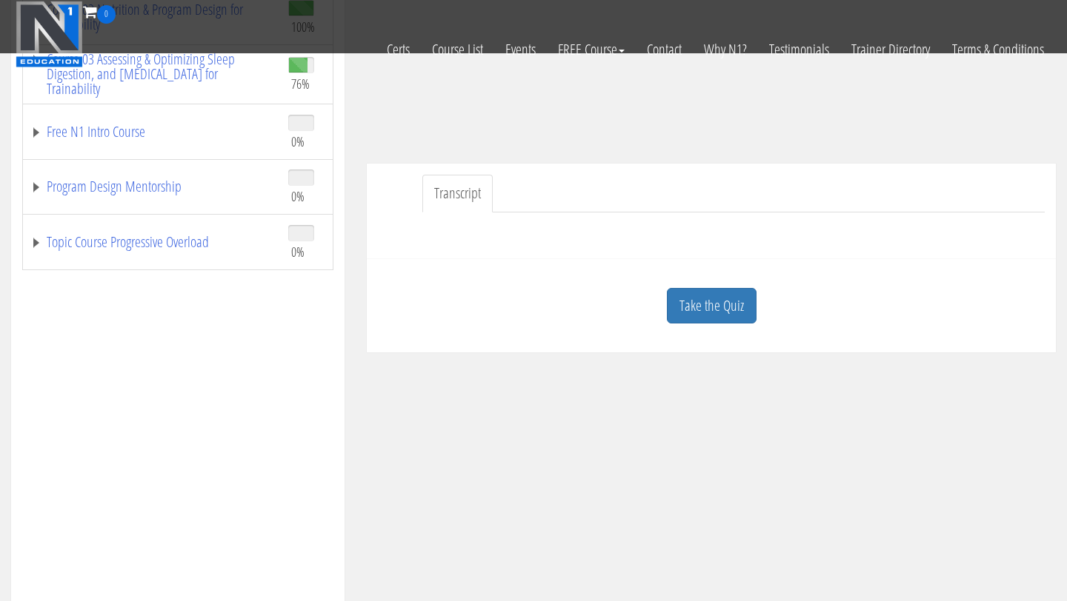
scroll to position [393, 0]
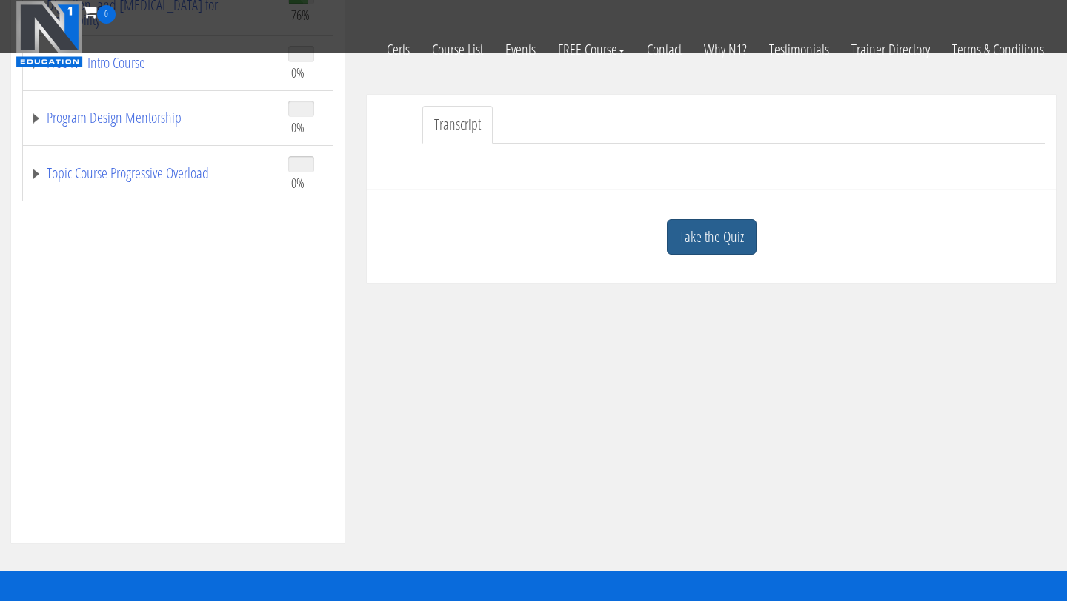
click at [704, 239] on link "Take the Quiz" at bounding box center [712, 237] width 90 height 36
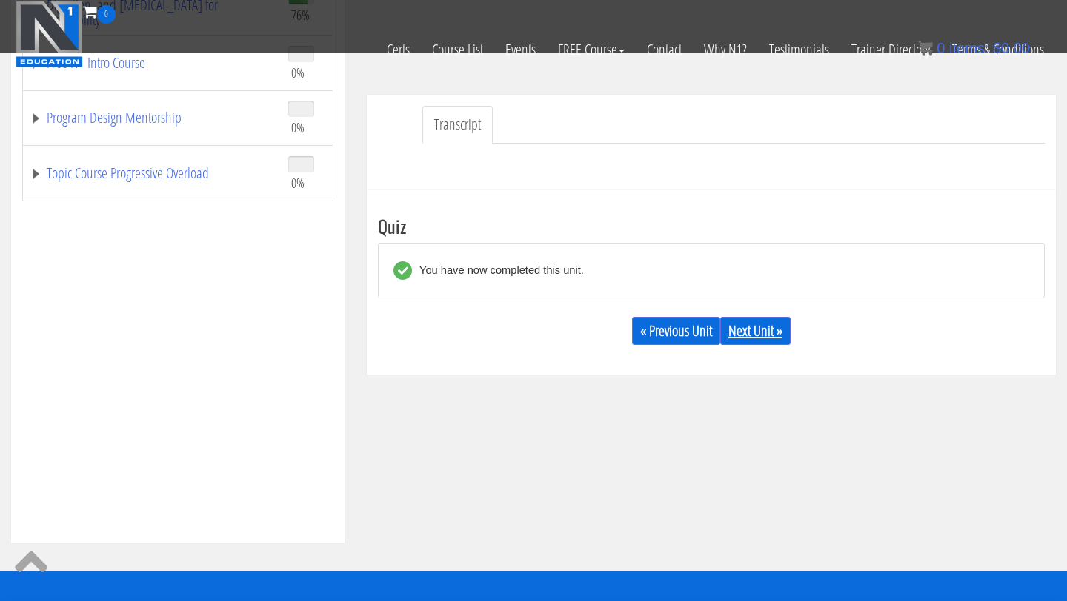
click at [773, 336] on link "Next Unit »" at bounding box center [755, 331] width 70 height 28
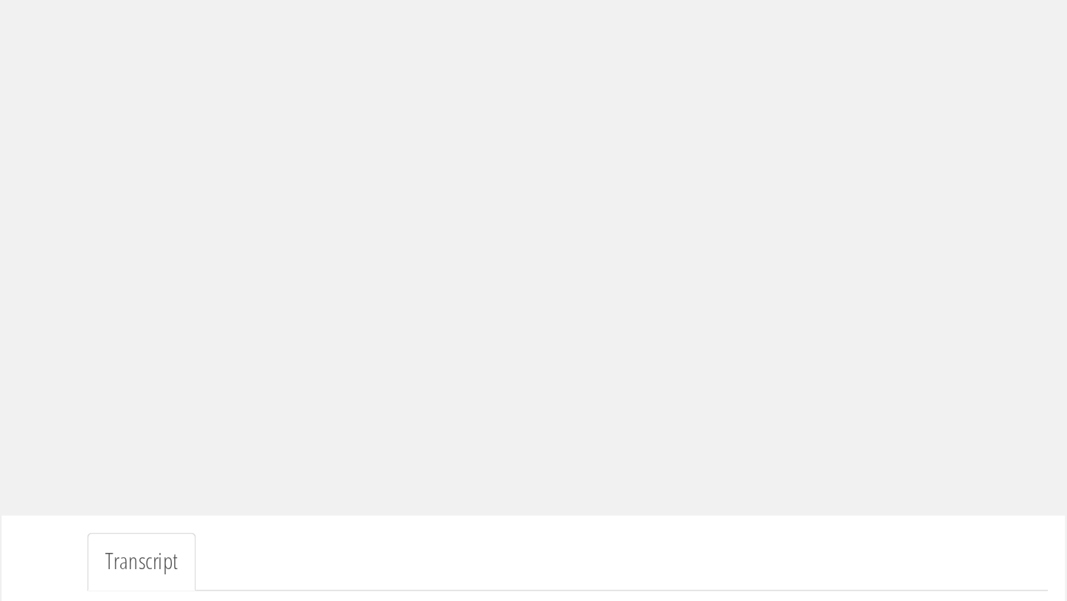
scroll to position [141, 0]
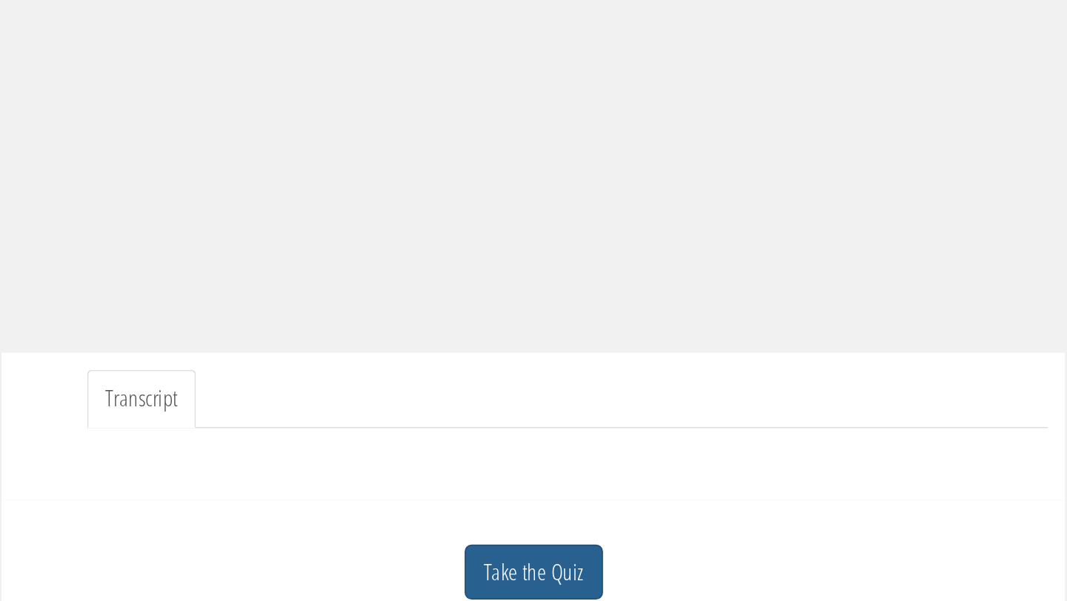
click at [693, 594] on link "Take the Quiz" at bounding box center [712, 582] width 90 height 36
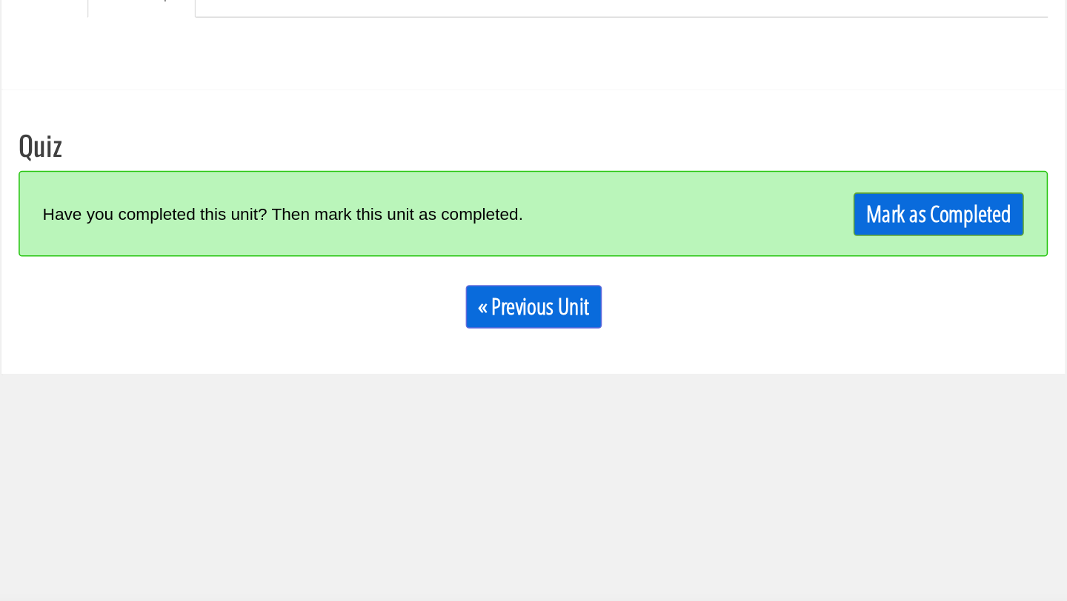
scroll to position [387, 0]
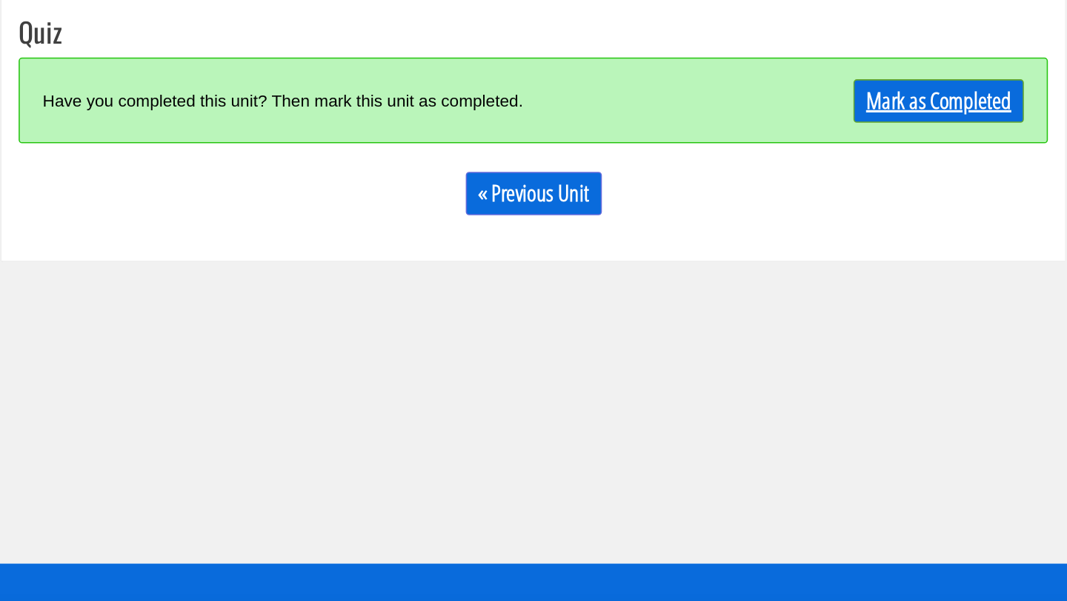
click at [950, 286] on link "Mark as Completed" at bounding box center [974, 277] width 110 height 28
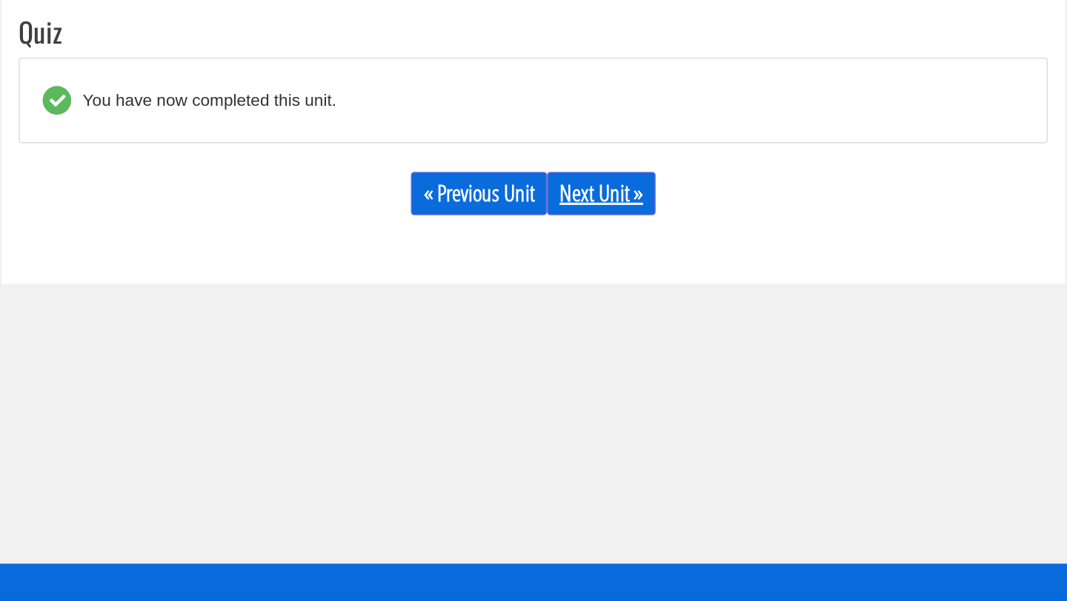
click at [760, 331] on link "Next Unit »" at bounding box center [755, 337] width 70 height 28
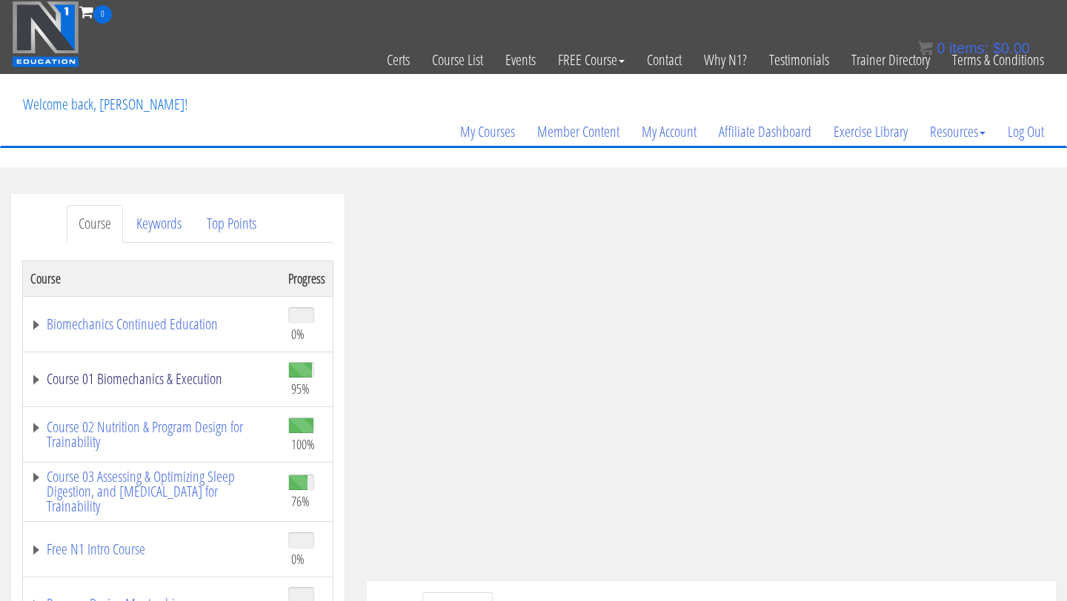
click at [155, 384] on link "Course 01 Biomechanics & Execution" at bounding box center [151, 379] width 243 height 15
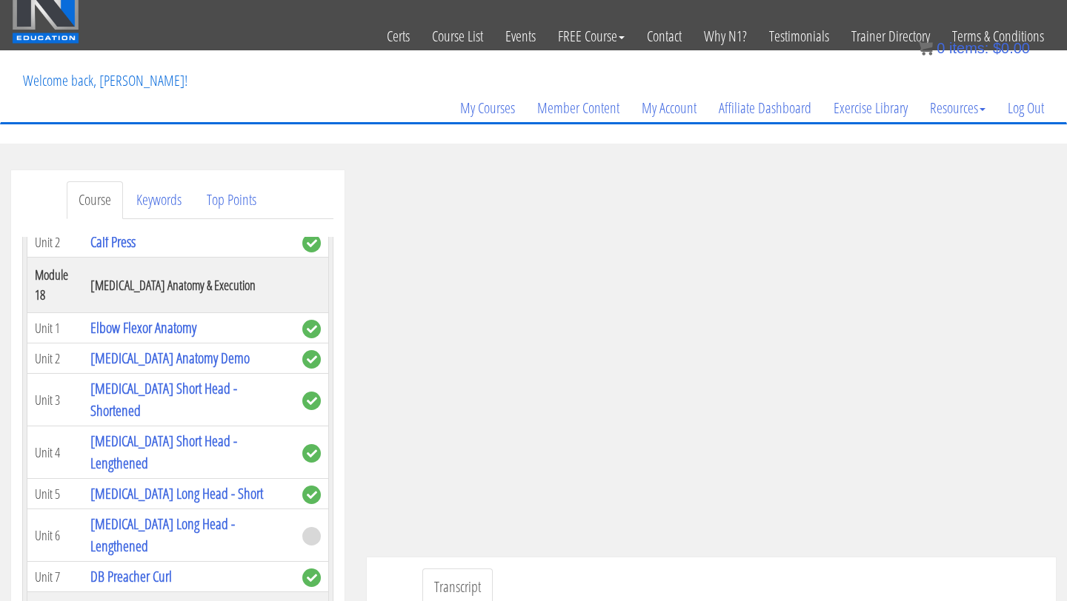
scroll to position [25, 0]
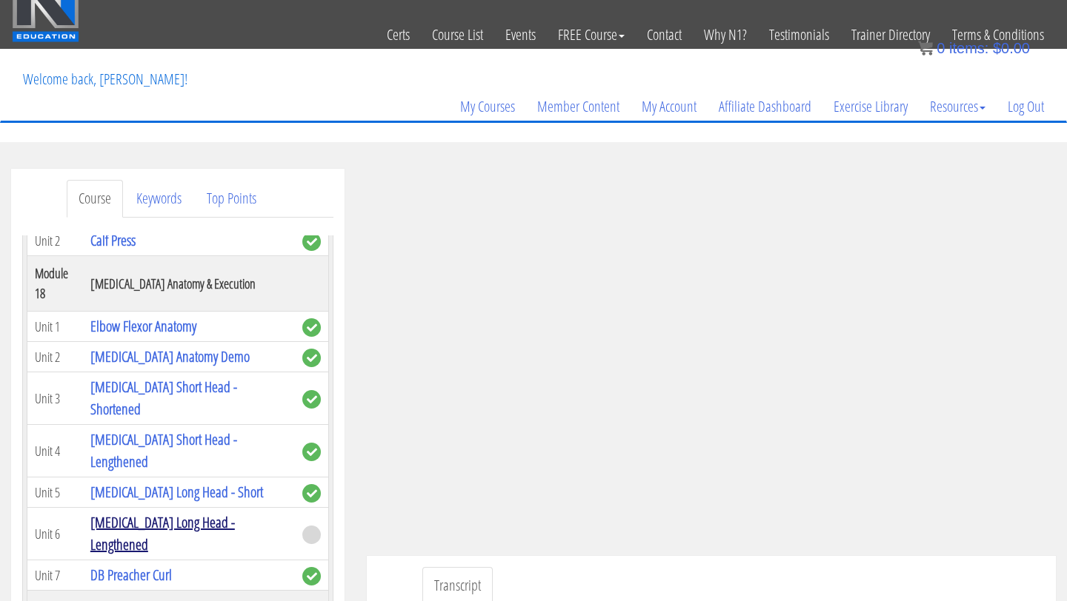
click at [150, 513] on link "[MEDICAL_DATA] Long Head - Lengthened" at bounding box center [162, 534] width 144 height 42
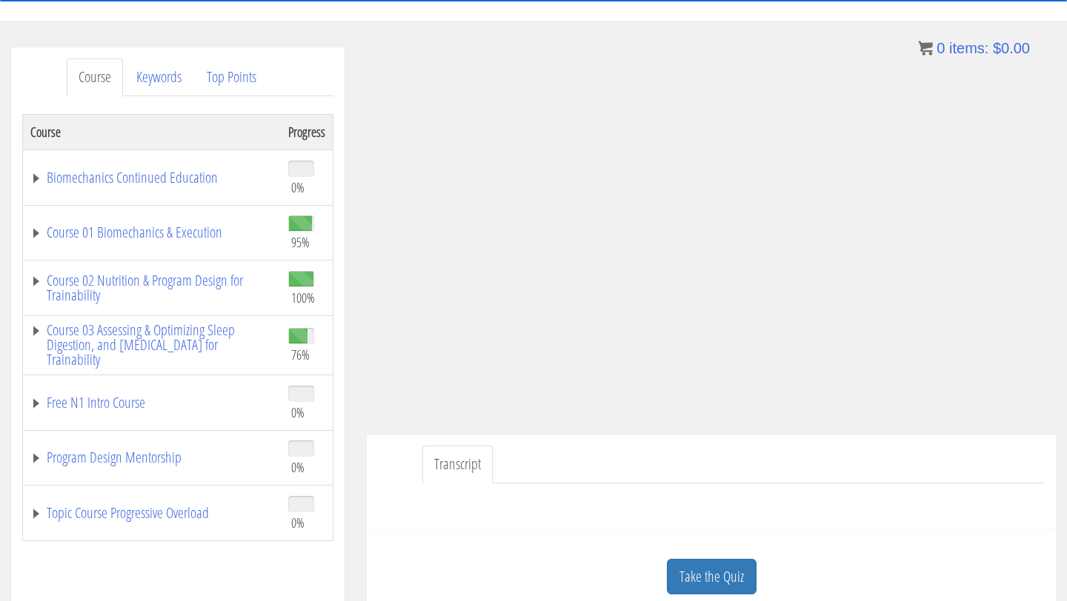
scroll to position [150, 0]
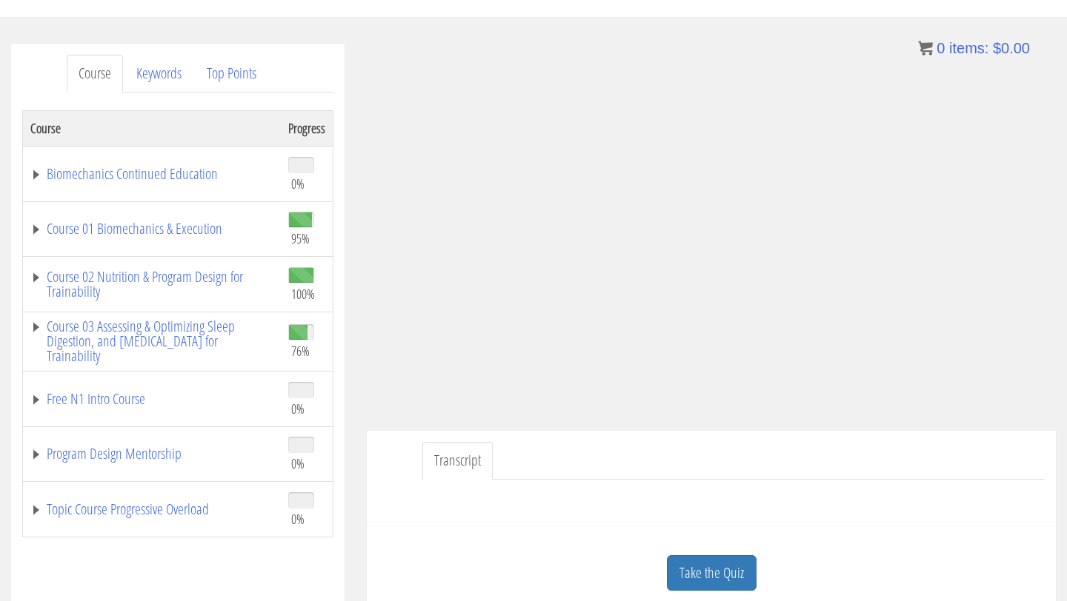
click at [704, 593] on div "Take the Quiz" at bounding box center [711, 574] width 667 height 72
click at [707, 576] on link "Take the Quiz" at bounding box center [712, 574] width 90 height 36
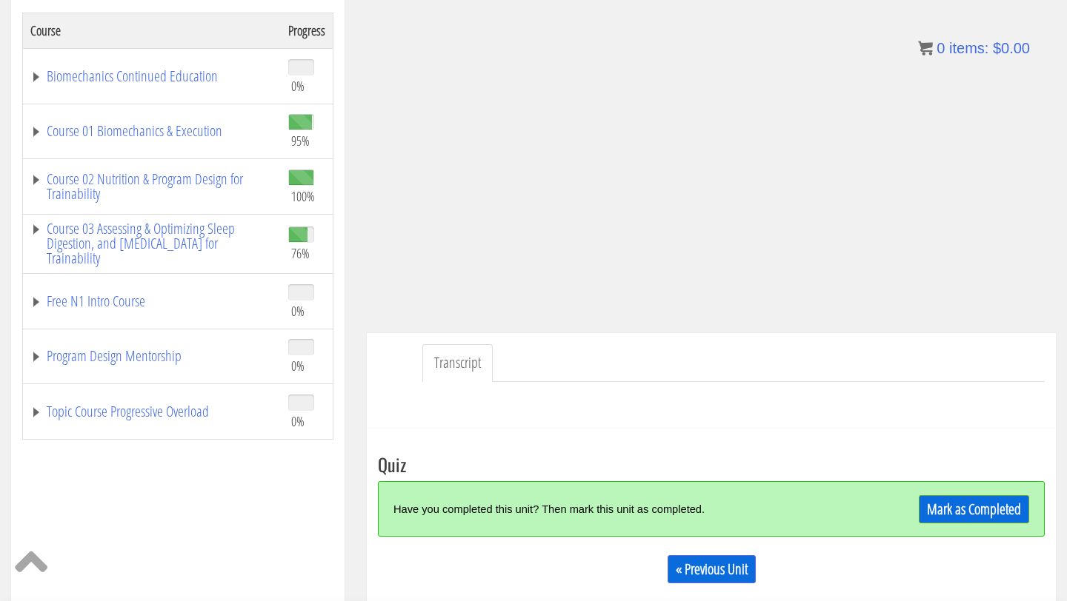
scroll to position [266, 0]
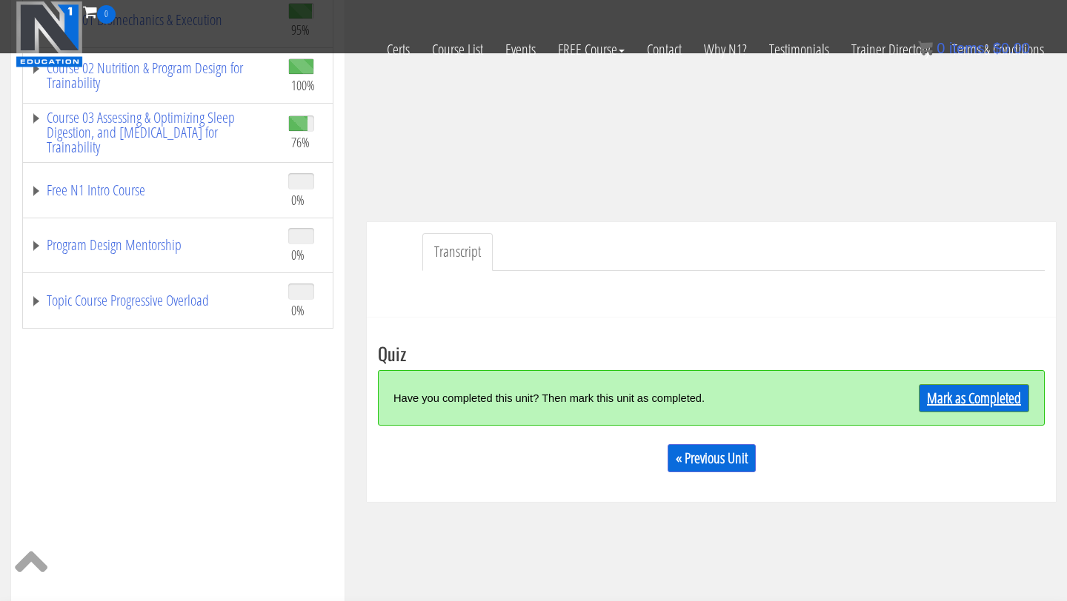
click at [959, 397] on link "Mark as Completed" at bounding box center [974, 398] width 110 height 28
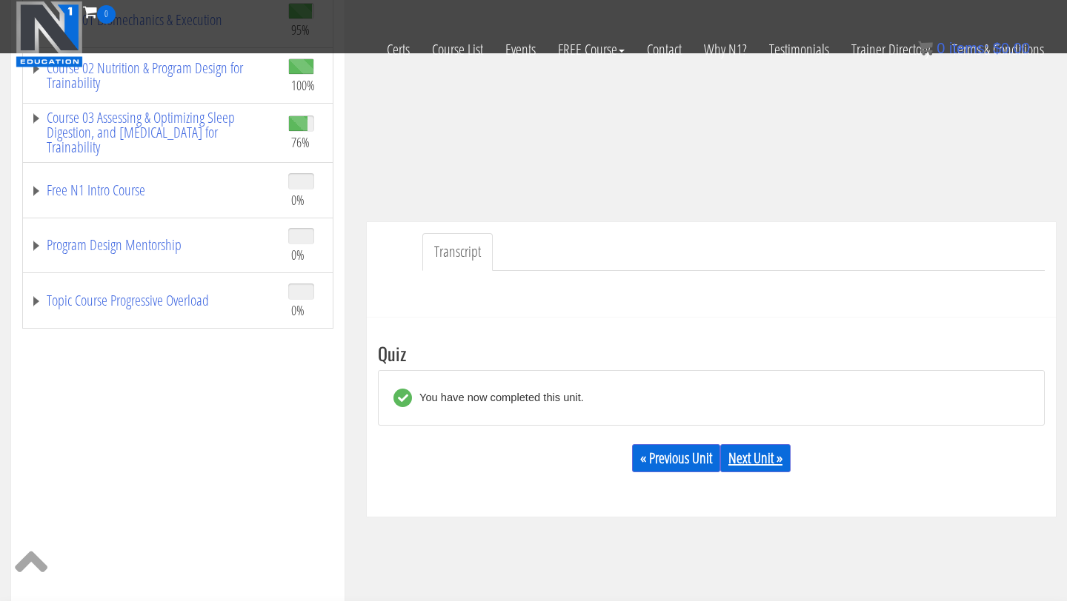
click at [780, 459] on link "Next Unit »" at bounding box center [755, 458] width 70 height 28
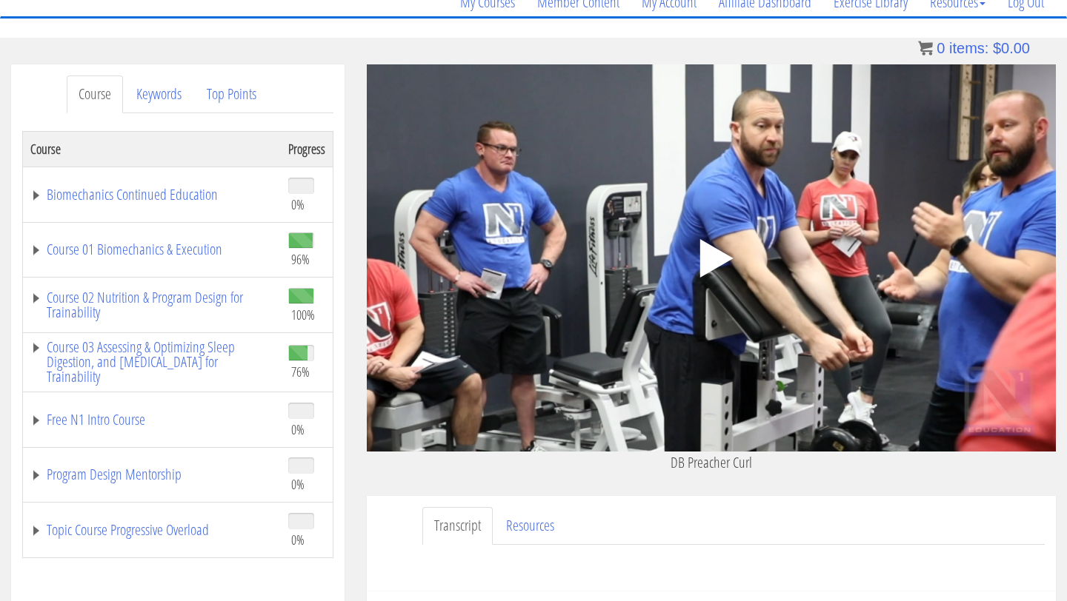
scroll to position [200, 0]
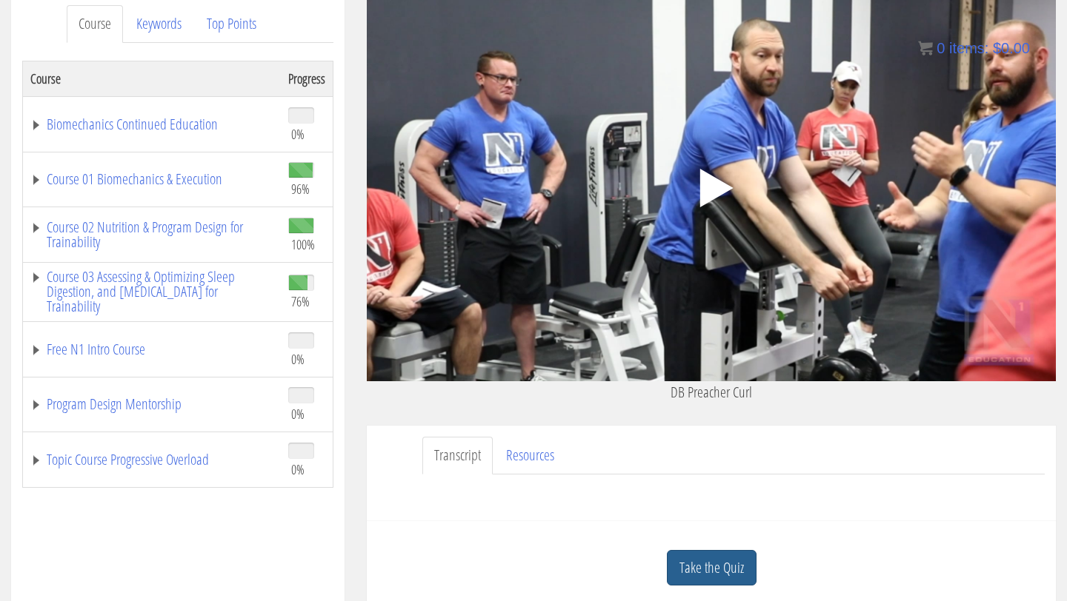
click at [712, 582] on link "Take the Quiz" at bounding box center [712, 568] width 90 height 36
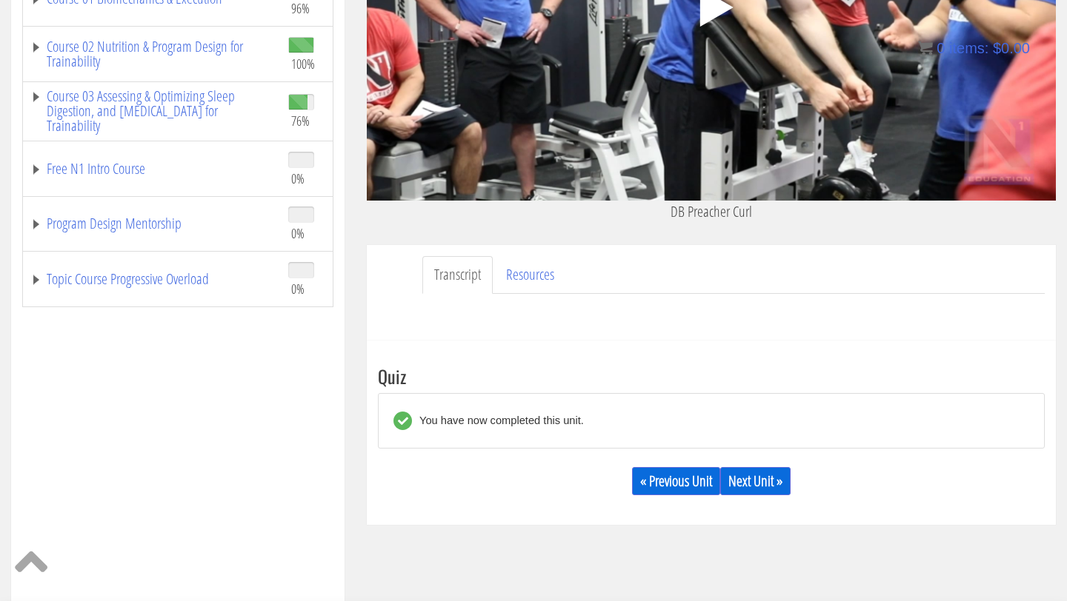
scroll to position [401, 0]
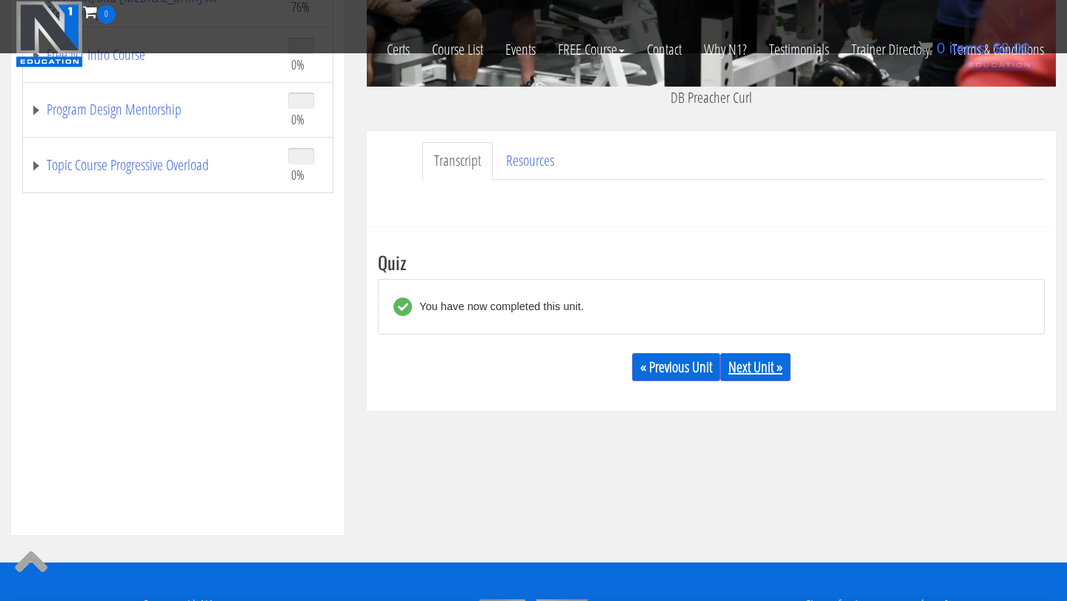
click at [740, 365] on link "Next Unit »" at bounding box center [755, 367] width 70 height 28
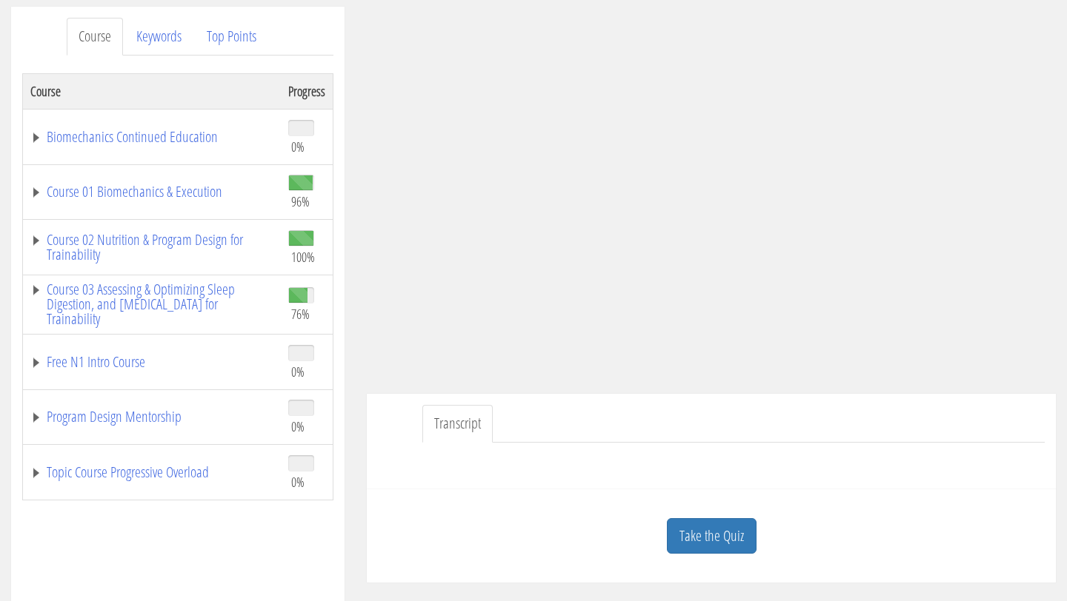
scroll to position [213, 0]
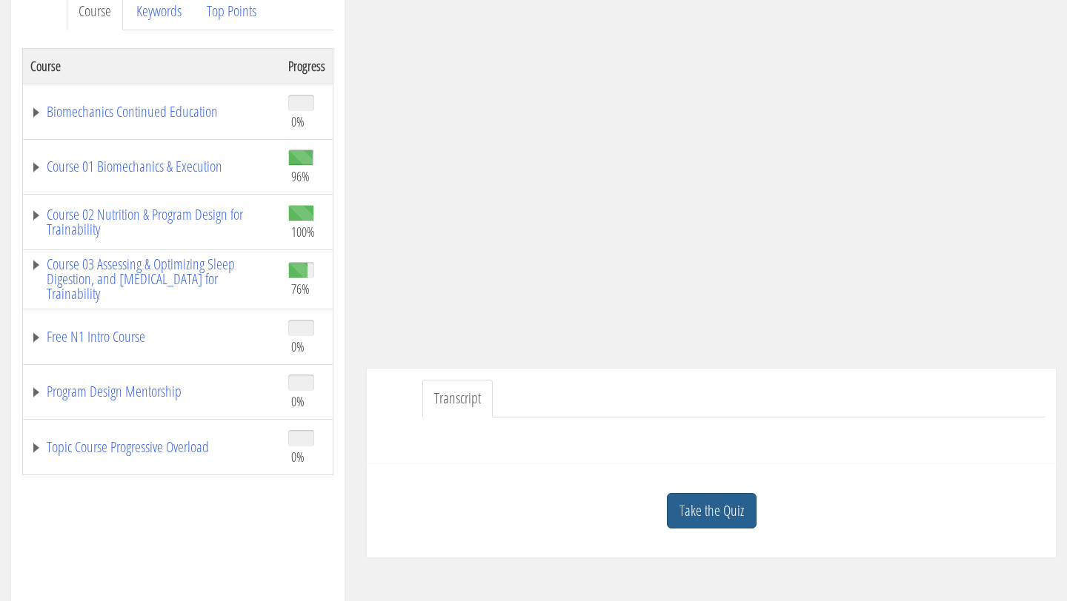
click at [740, 519] on link "Take the Quiz" at bounding box center [712, 511] width 90 height 36
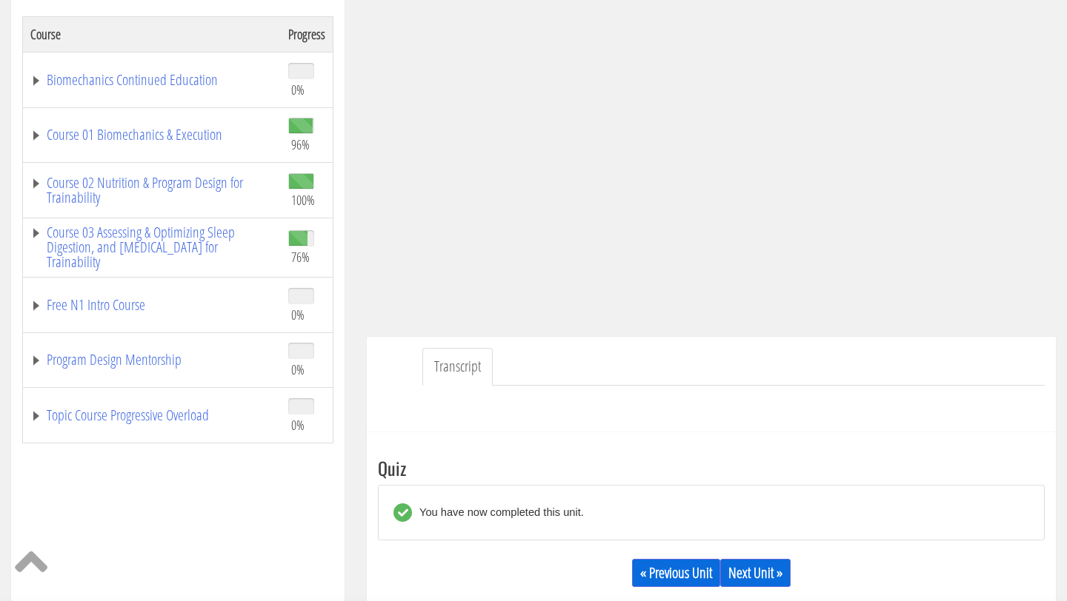
scroll to position [289, 0]
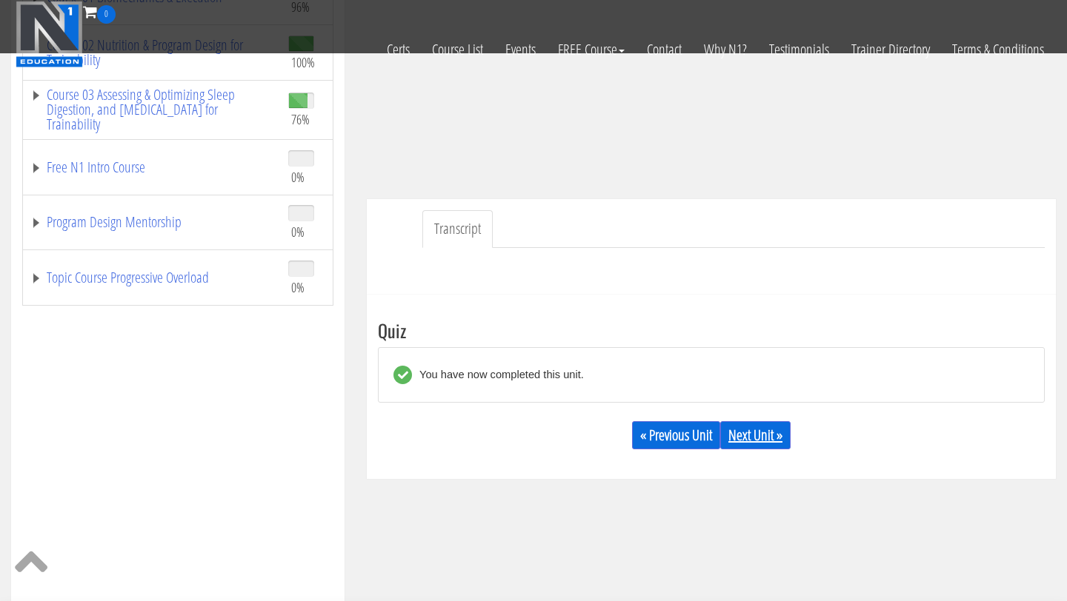
click at [747, 445] on link "Next Unit »" at bounding box center [755, 435] width 70 height 28
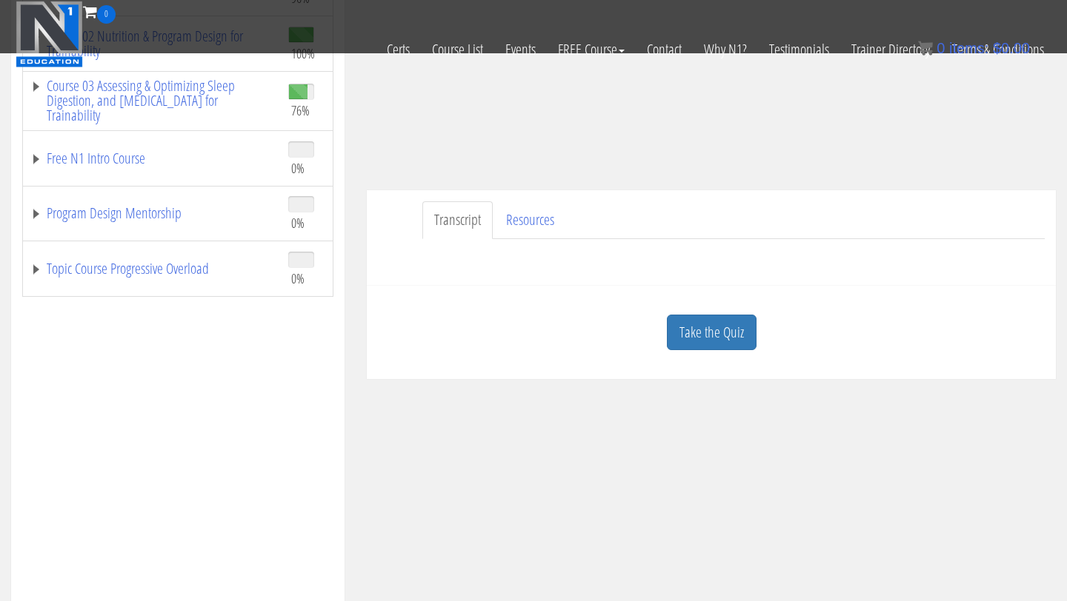
scroll to position [347, 0]
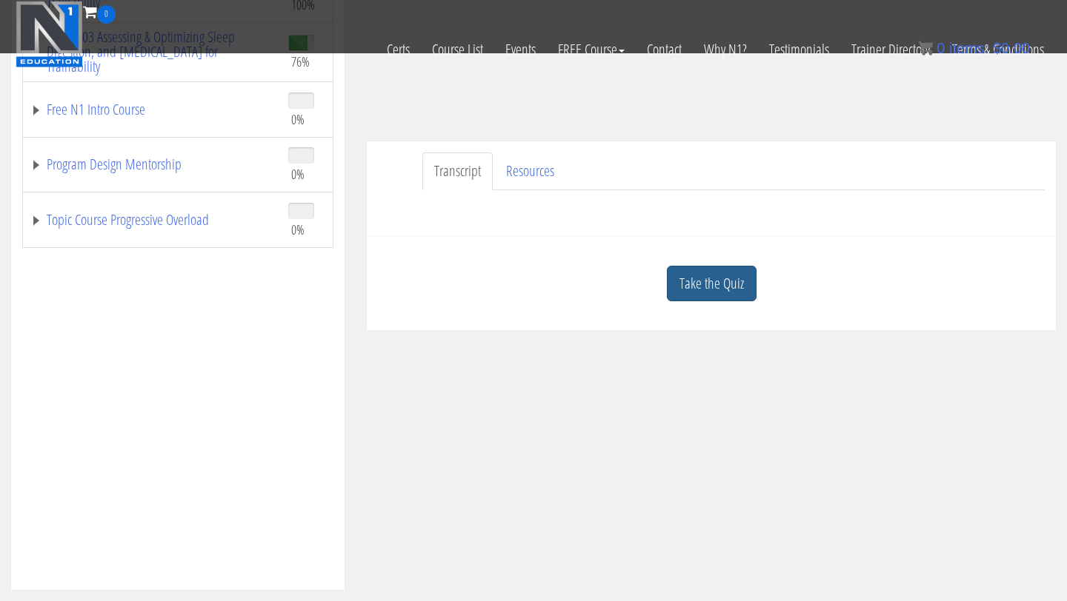
click at [698, 290] on link "Take the Quiz" at bounding box center [712, 284] width 90 height 36
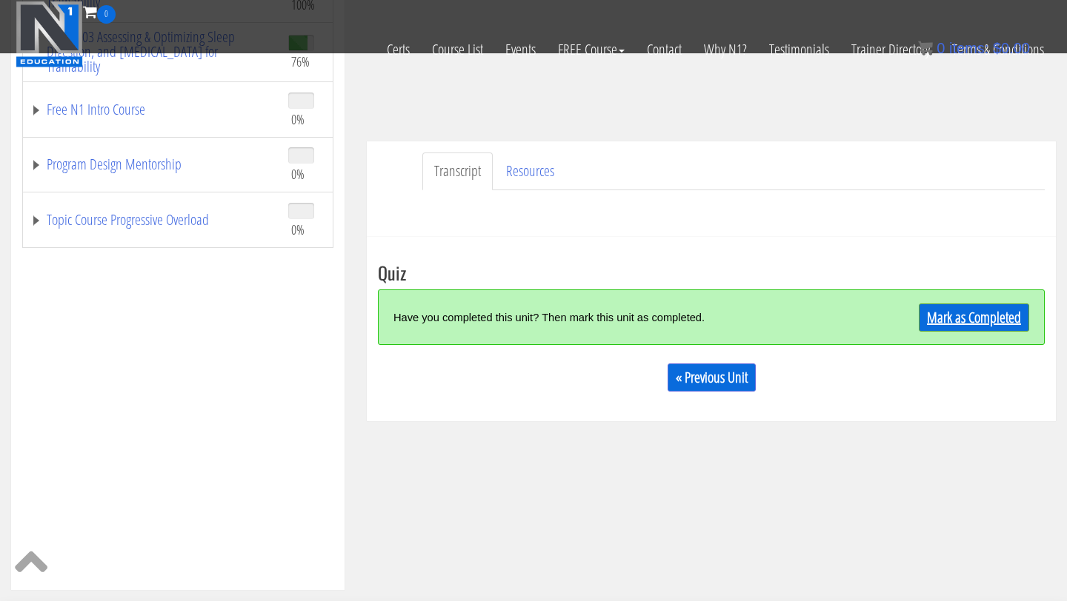
click at [932, 307] on link "Mark as Completed" at bounding box center [974, 318] width 110 height 28
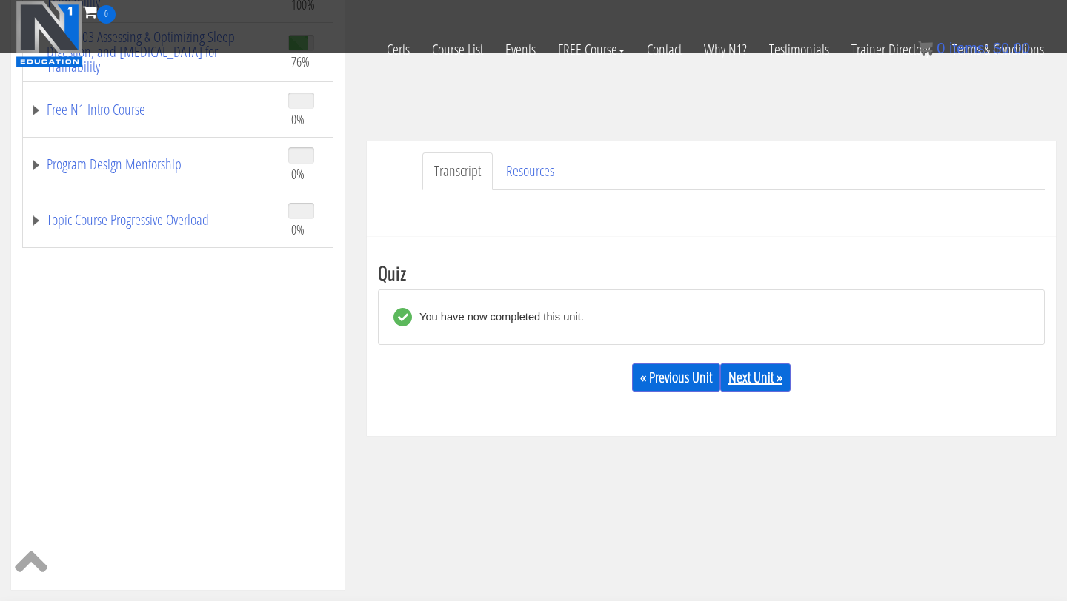
click at [746, 381] on link "Next Unit »" at bounding box center [755, 378] width 70 height 28
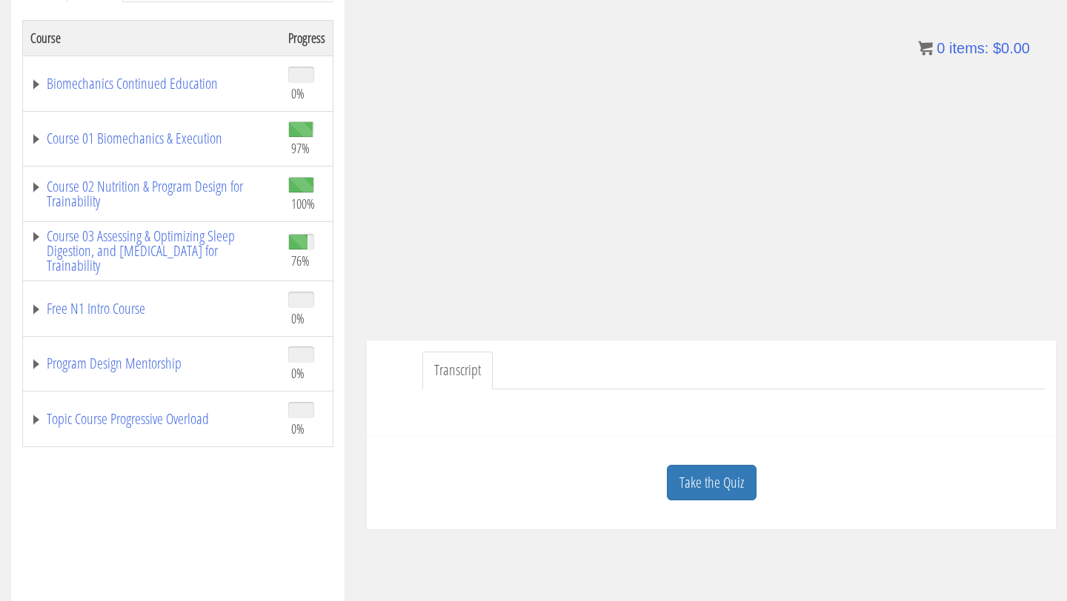
scroll to position [253, 0]
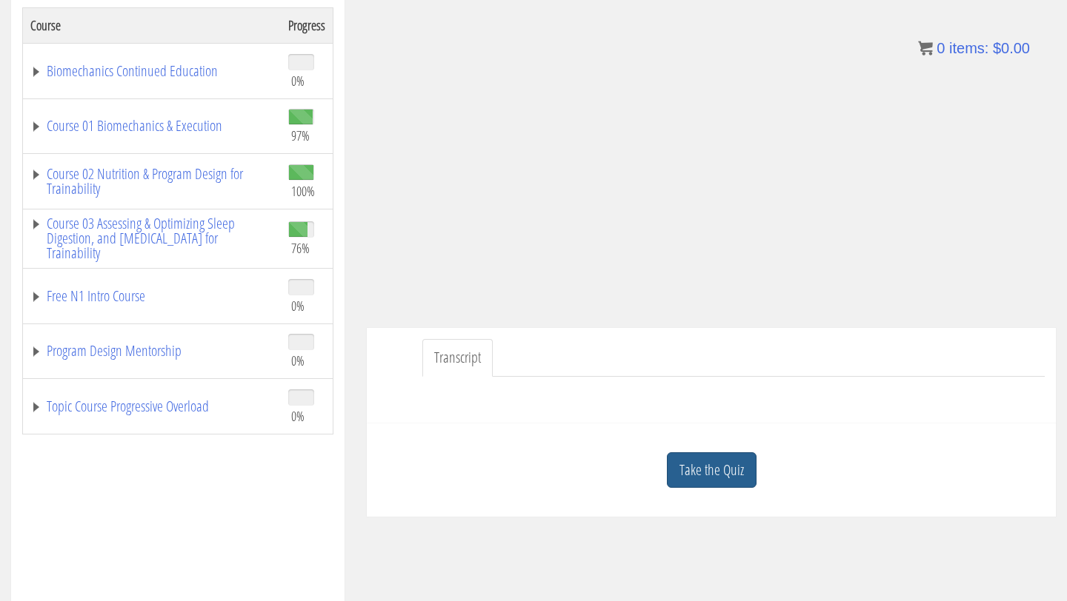
click at [690, 469] on link "Take the Quiz" at bounding box center [712, 471] width 90 height 36
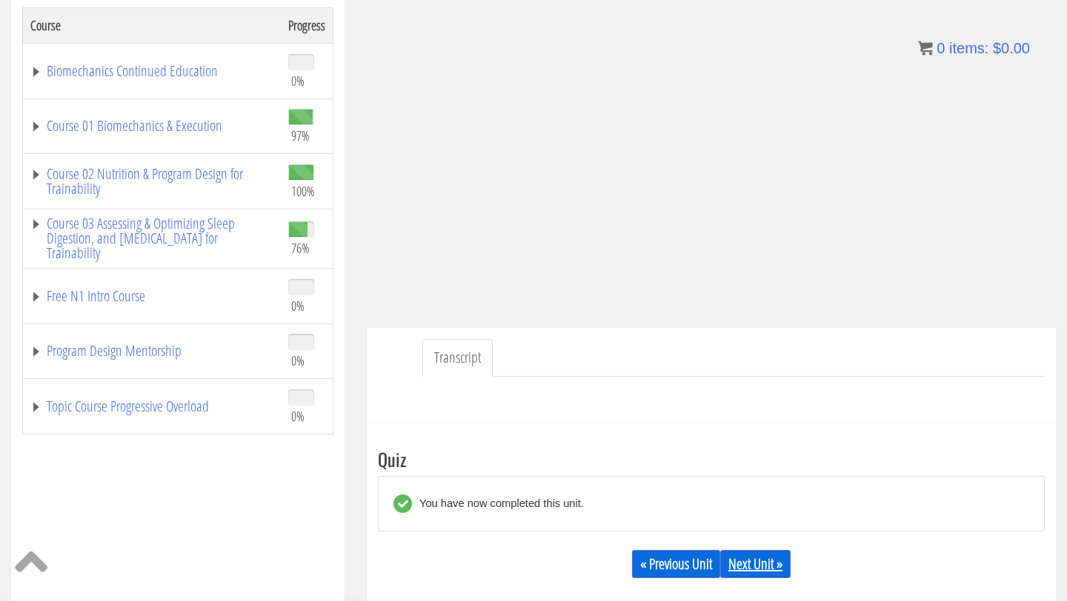
click at [741, 564] on link "Next Unit »" at bounding box center [755, 564] width 70 height 28
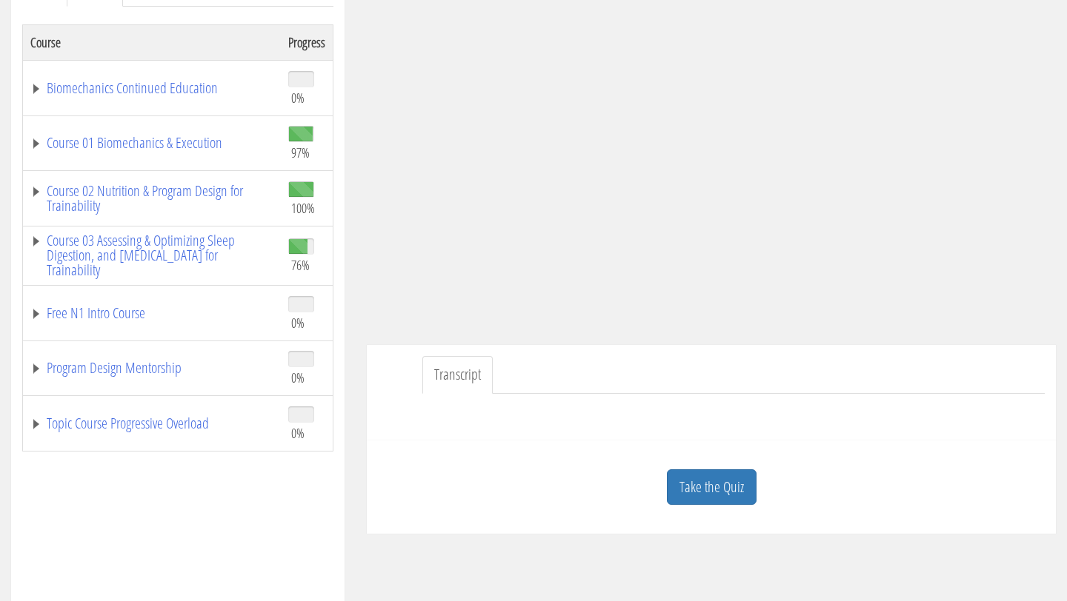
scroll to position [239, 0]
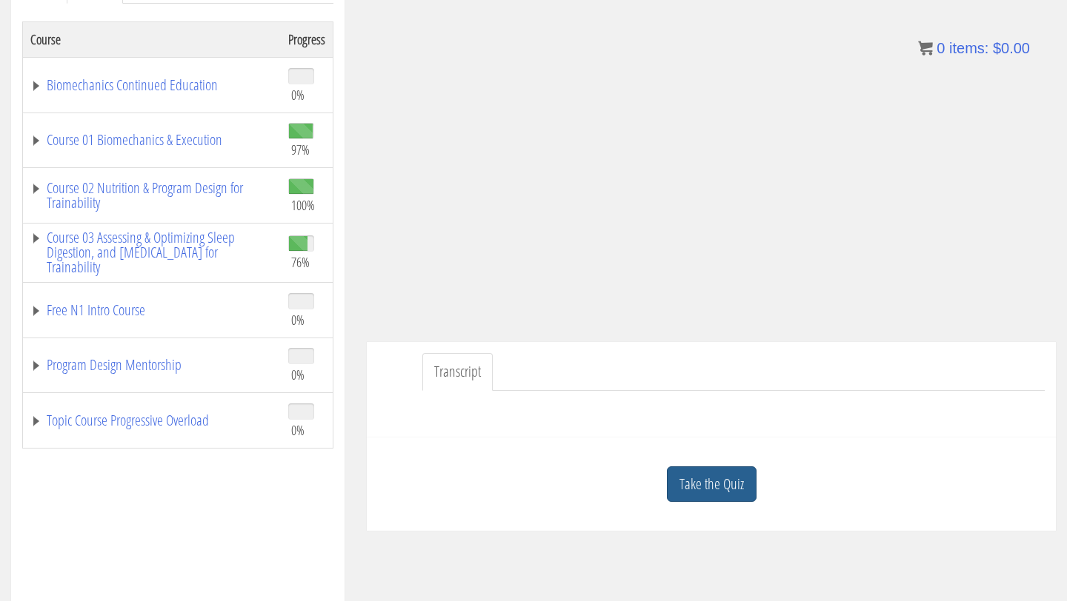
click at [712, 476] on link "Take the Quiz" at bounding box center [712, 485] width 90 height 36
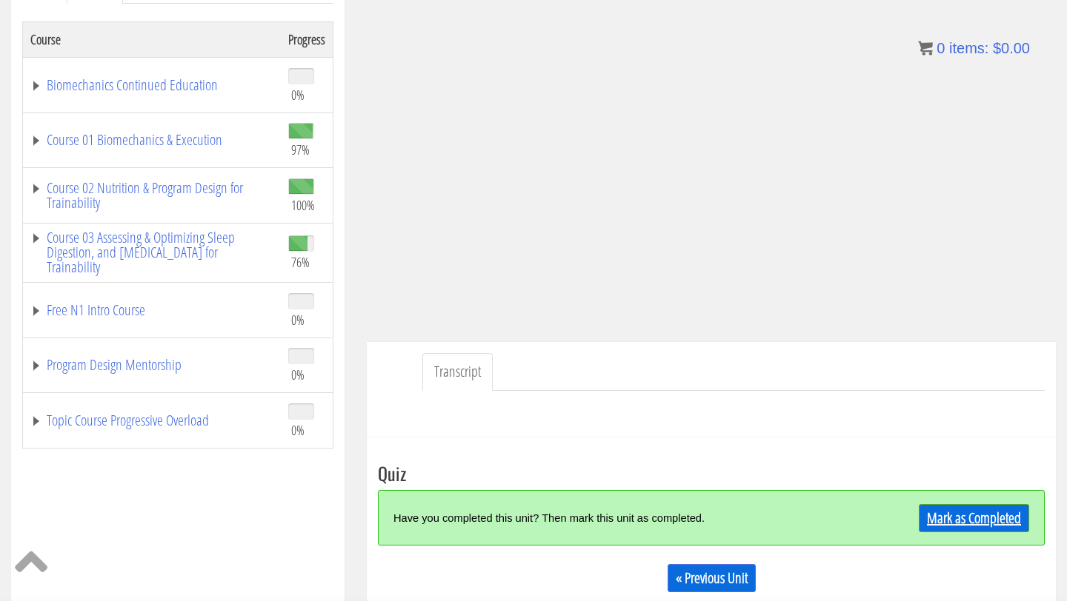
click at [938, 504] on div "Mark as Completed" at bounding box center [945, 518] width 167 height 32
click at [942, 520] on link "Mark as Completed" at bounding box center [974, 518] width 110 height 28
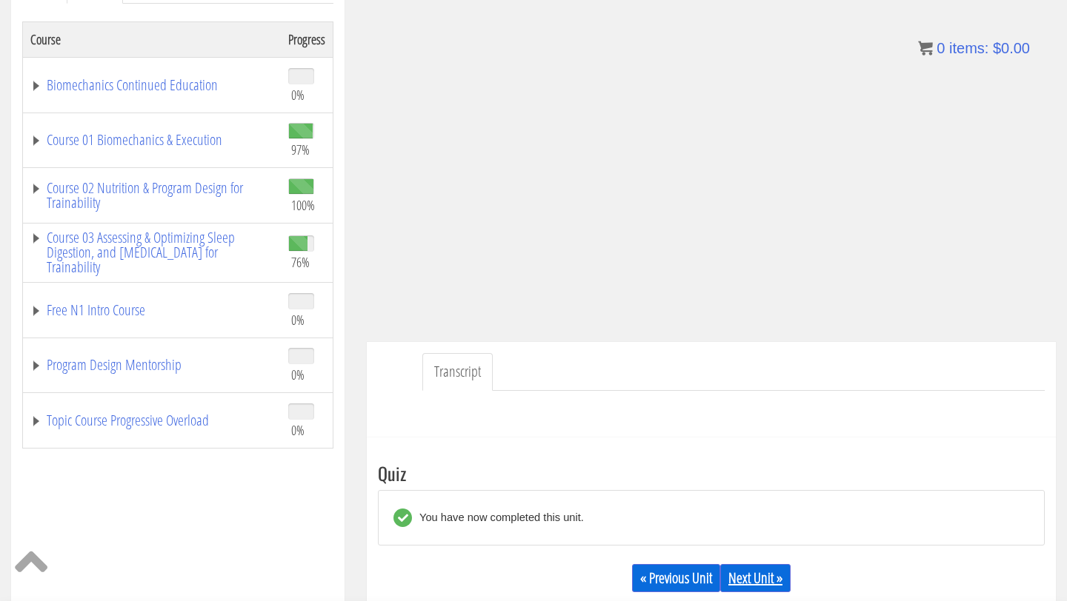
click at [741, 579] on link "Next Unit »" at bounding box center [755, 578] width 70 height 28
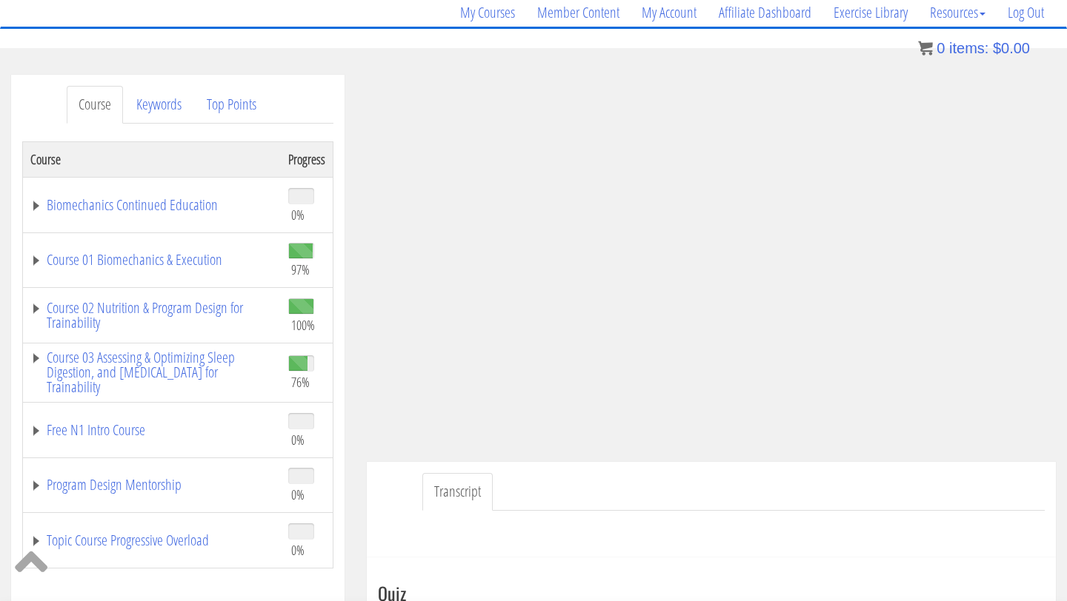
scroll to position [121, 0]
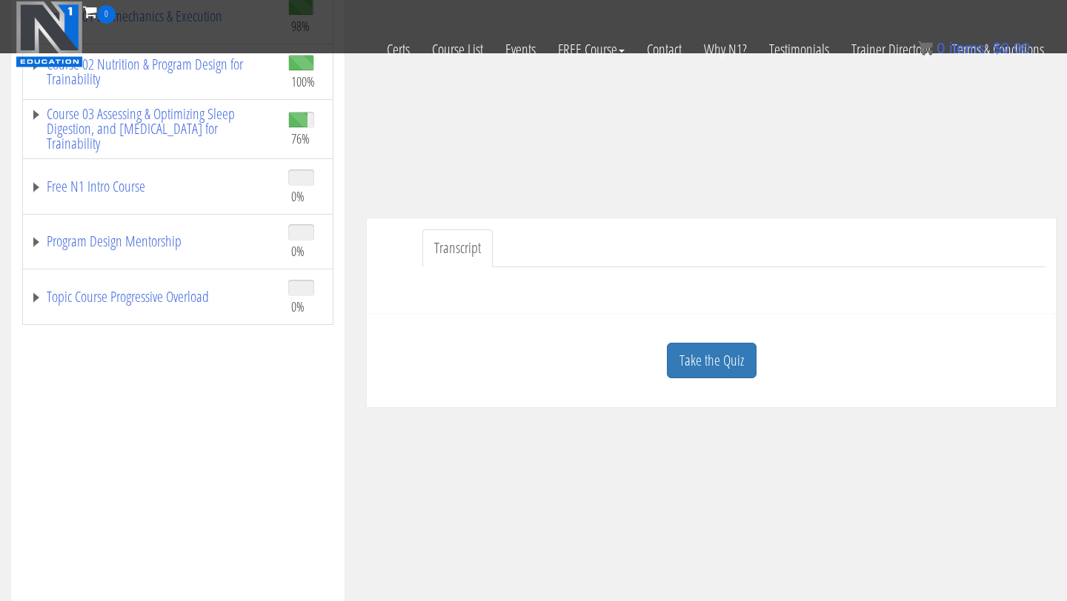
scroll to position [344, 0]
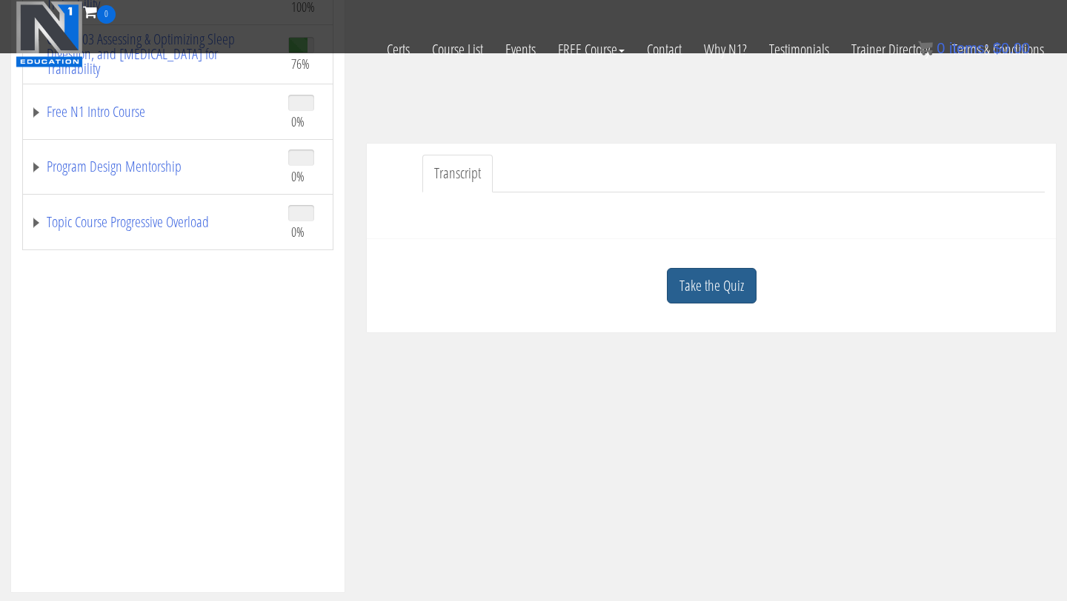
click at [699, 293] on link "Take the Quiz" at bounding box center [712, 286] width 90 height 36
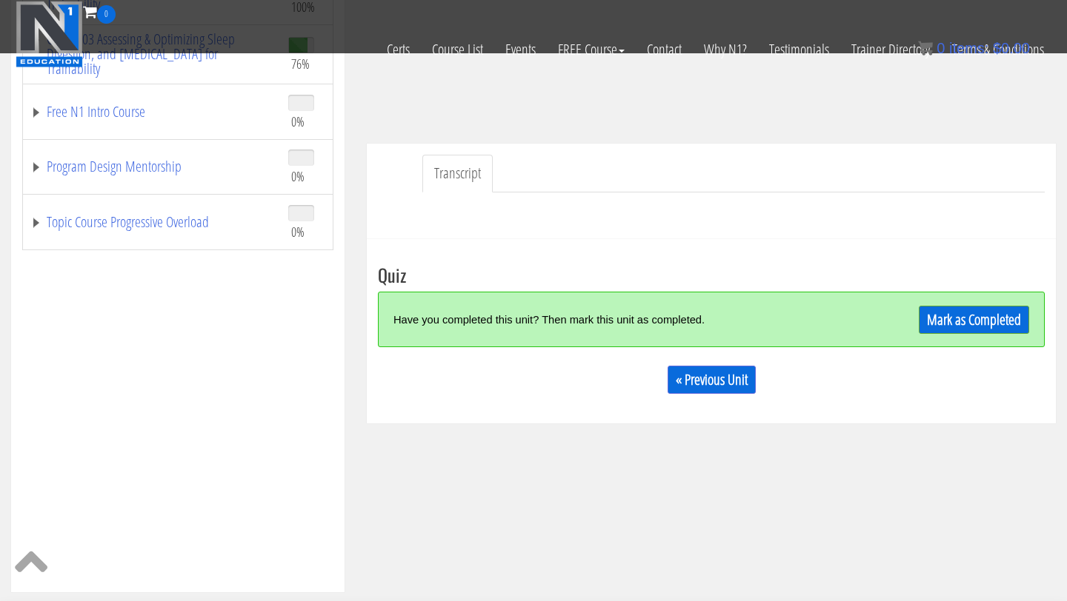
click at [955, 301] on div "Have you completed this unit? Then mark this unit as completed. Mark as Complet…" at bounding box center [711, 320] width 667 height 56
click at [954, 312] on link "Mark as Completed" at bounding box center [974, 320] width 110 height 28
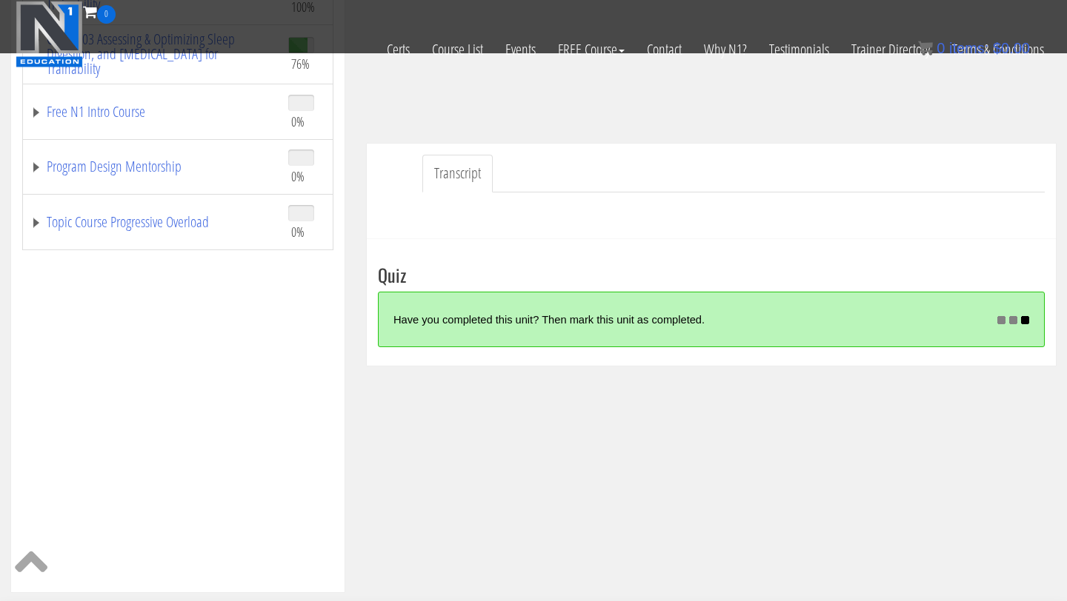
click at [451, 176] on link "Transcript" at bounding box center [457, 174] width 70 height 38
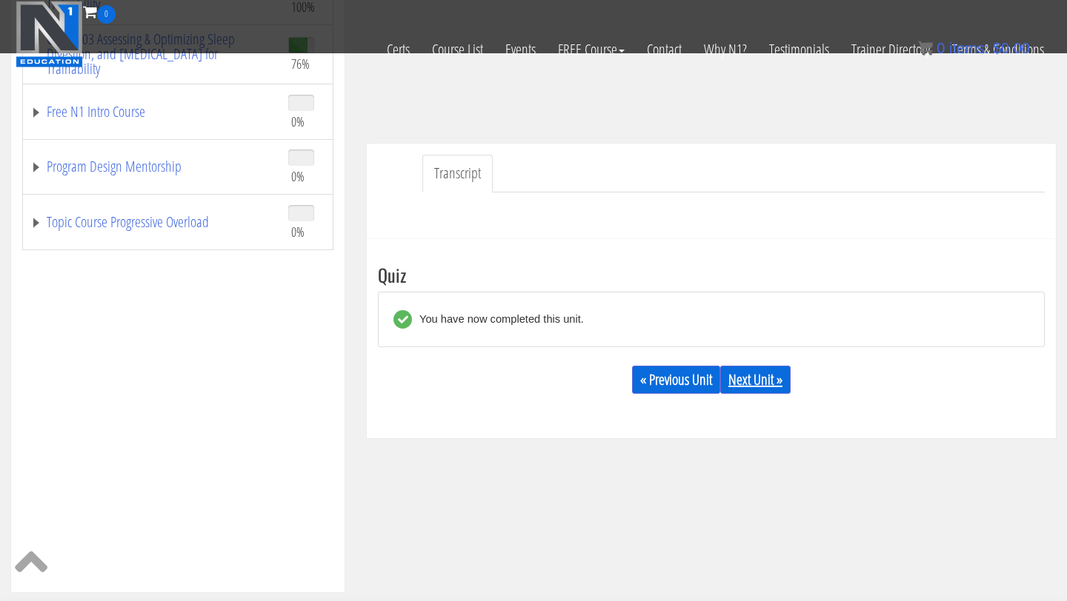
click at [752, 380] on link "Next Unit »" at bounding box center [755, 380] width 70 height 28
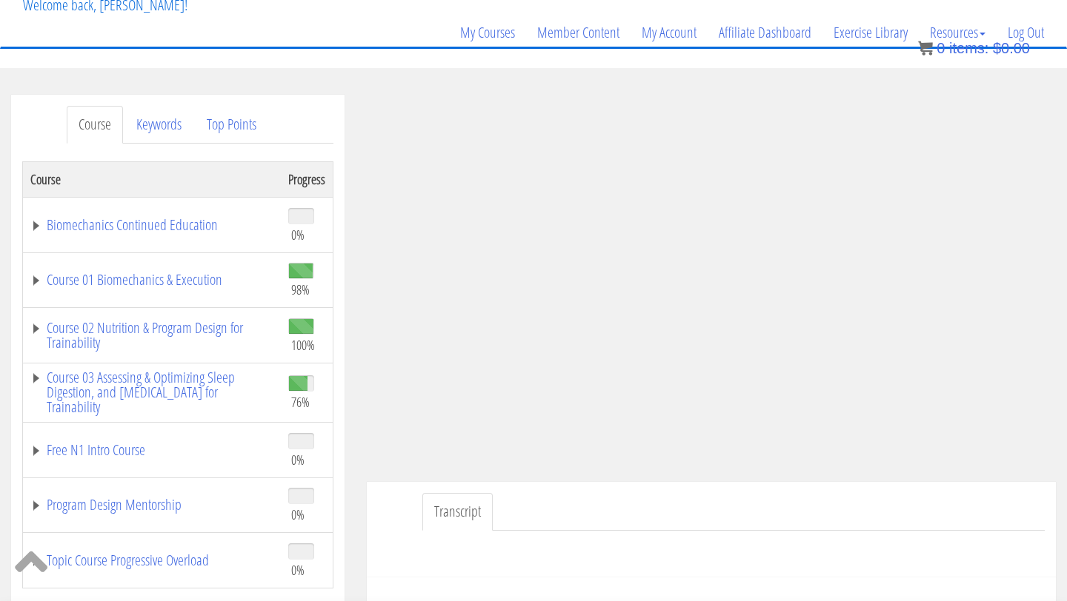
scroll to position [0, 0]
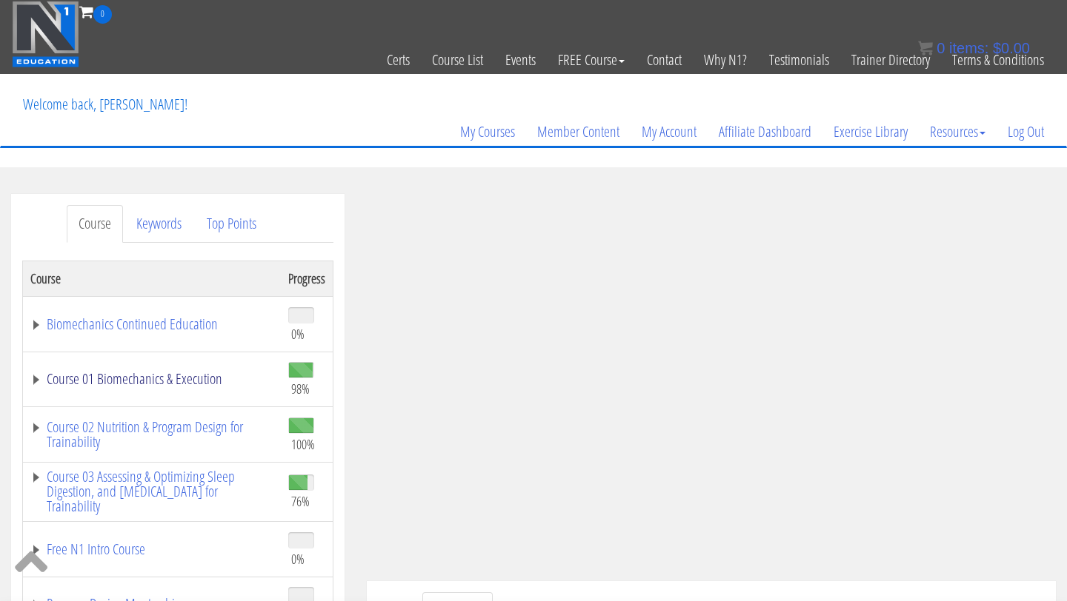
click at [160, 376] on link "Course 01 Biomechanics & Execution" at bounding box center [151, 379] width 243 height 15
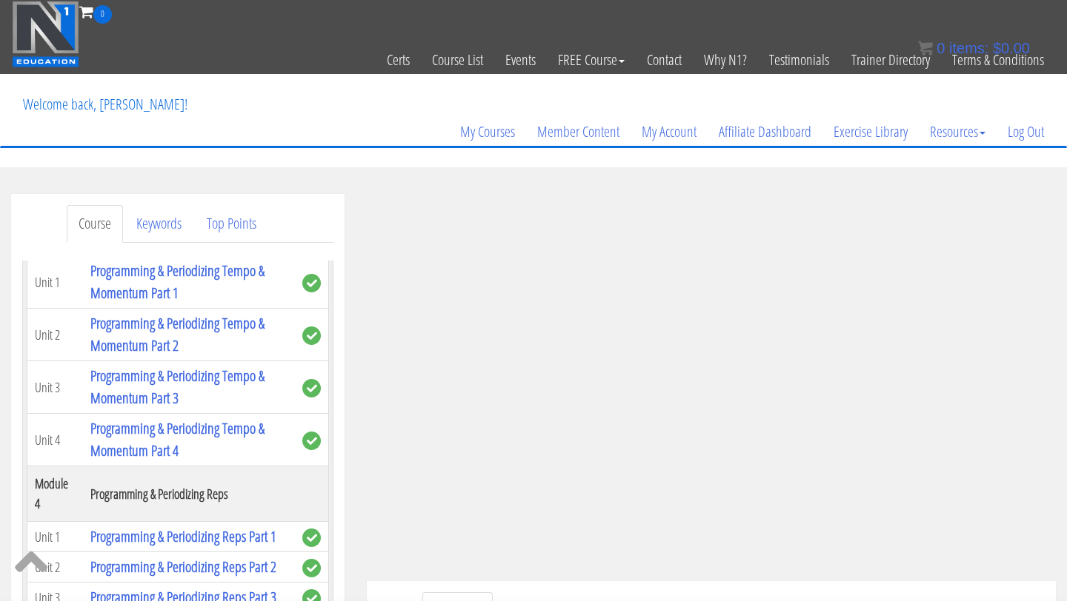
scroll to position [1136, 0]
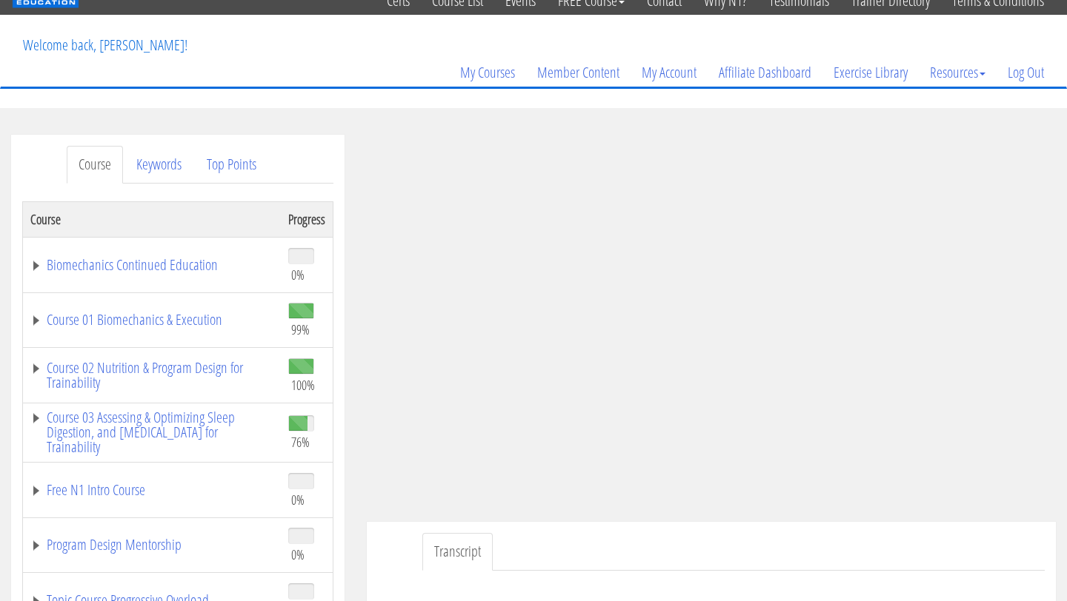
scroll to position [70, 0]
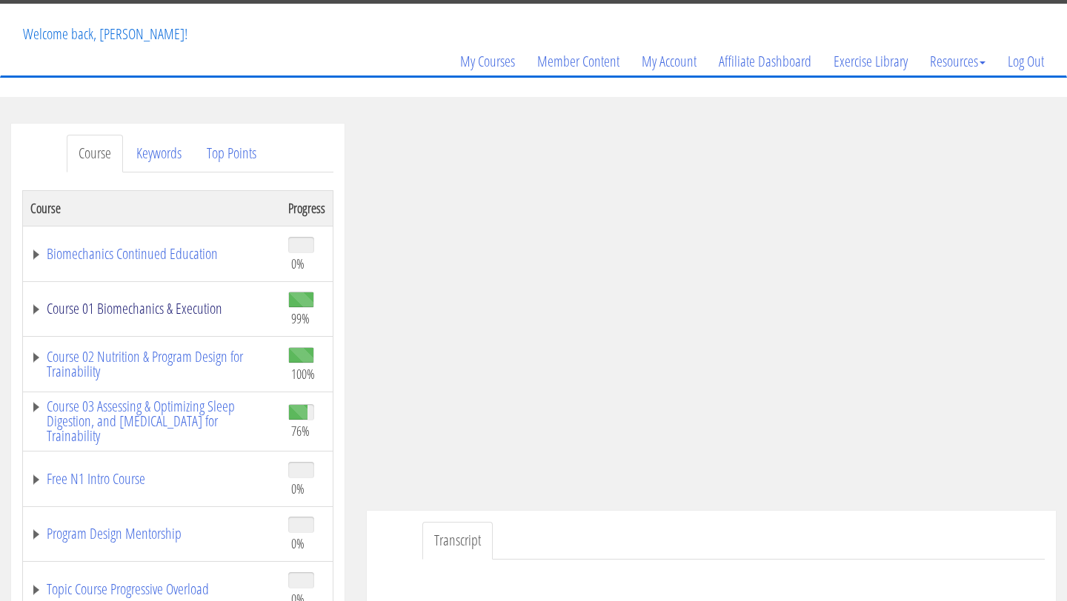
click at [145, 306] on link "Course 01 Biomechanics & Execution" at bounding box center [151, 308] width 243 height 15
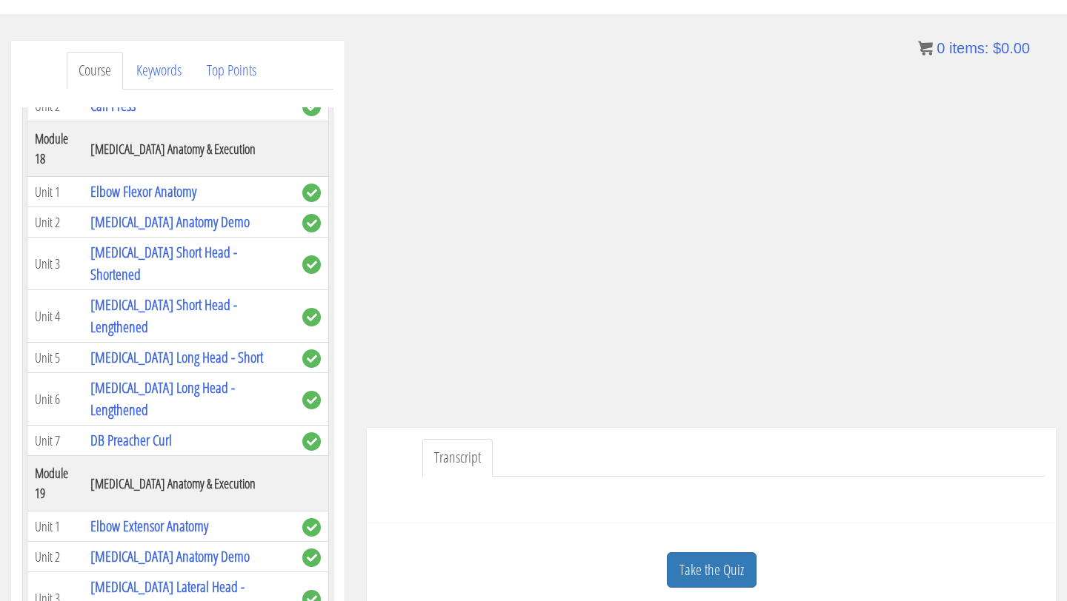
scroll to position [186, 0]
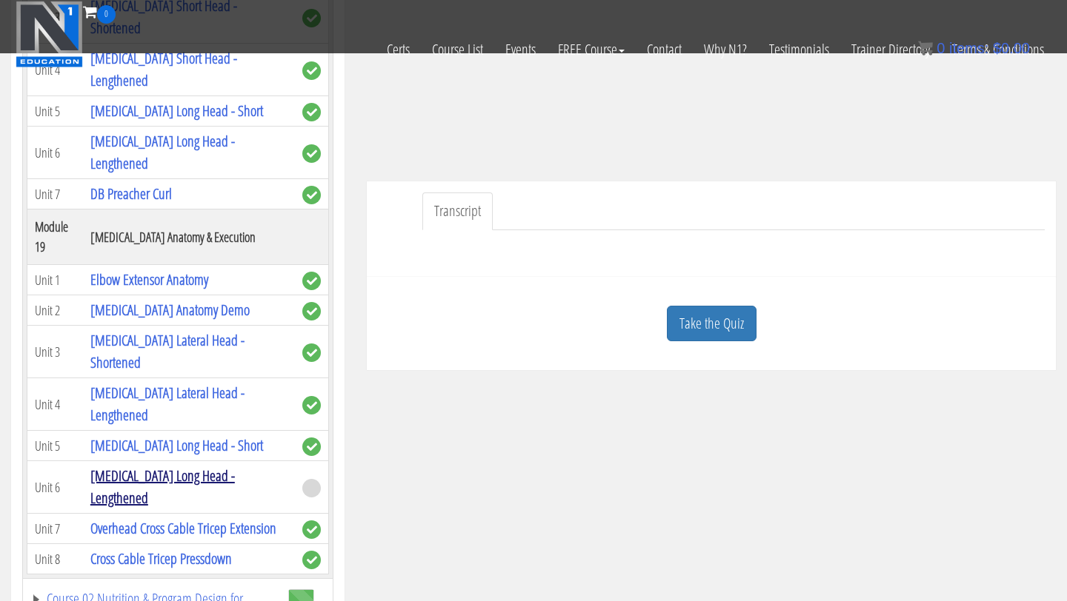
scroll to position [306, 0]
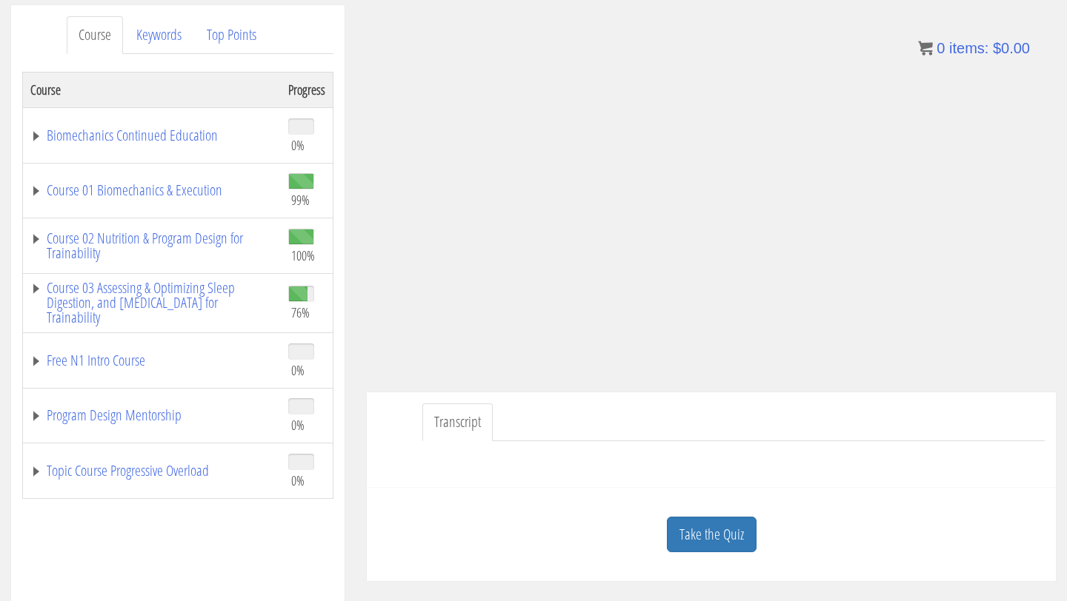
scroll to position [190, 0]
click at [119, 292] on link "Course 03 Assessing & Optimizing Sleep Digestion, and [MEDICAL_DATA] for Traina…" at bounding box center [151, 301] width 243 height 44
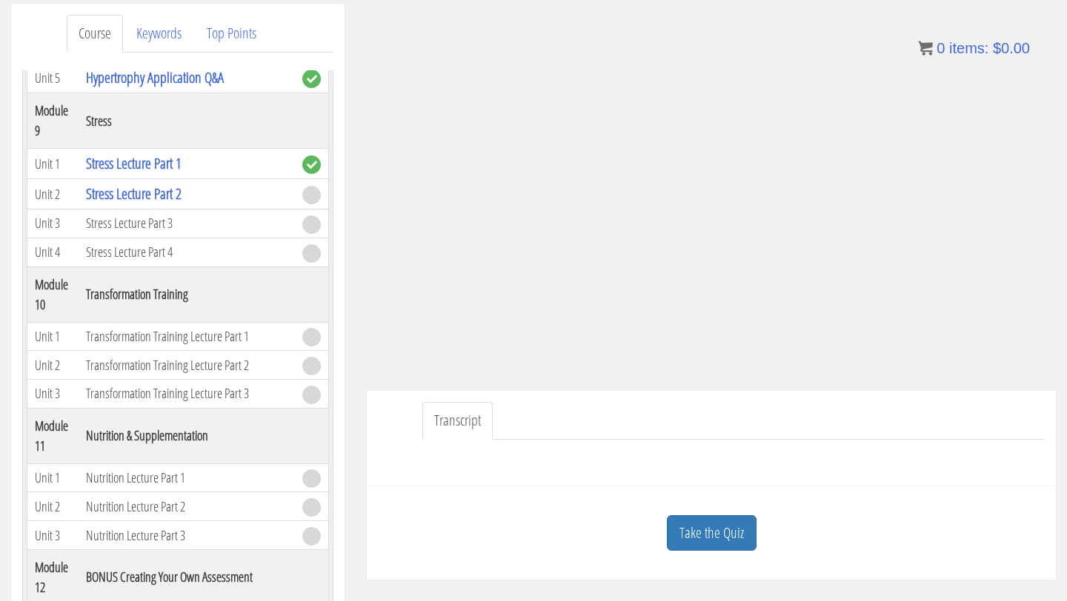
scroll to position [2085, 0]
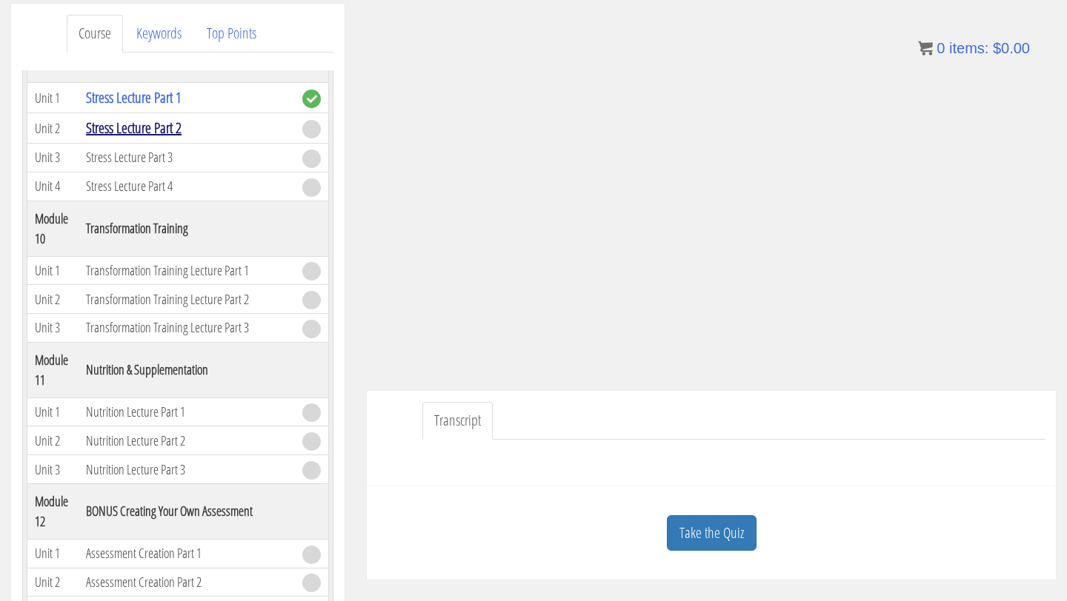
click at [164, 129] on link "Stress Lecture Part 2" at bounding box center [134, 128] width 96 height 20
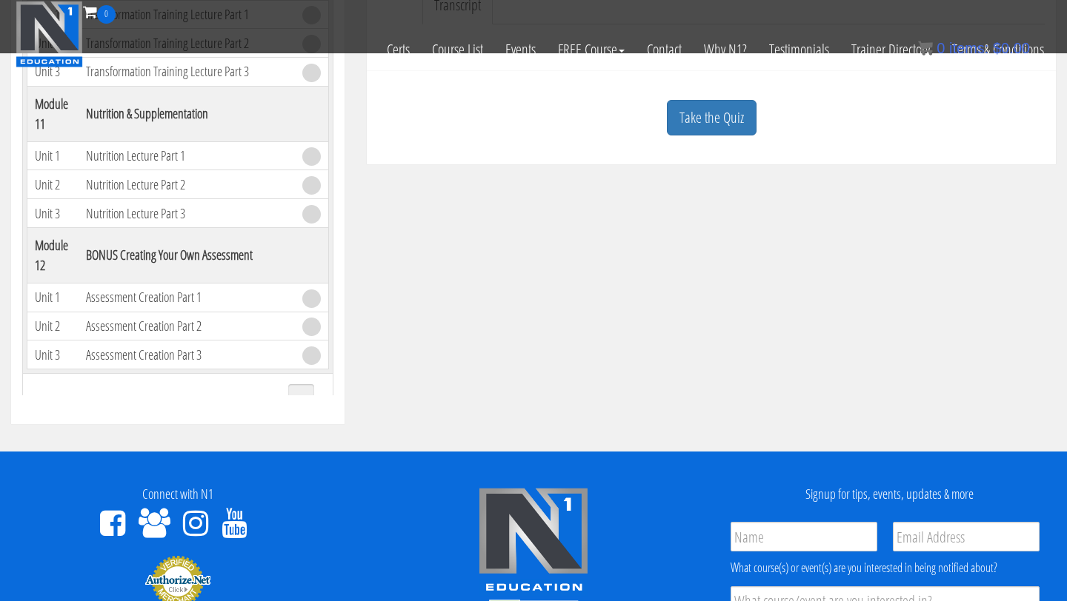
scroll to position [1924, 0]
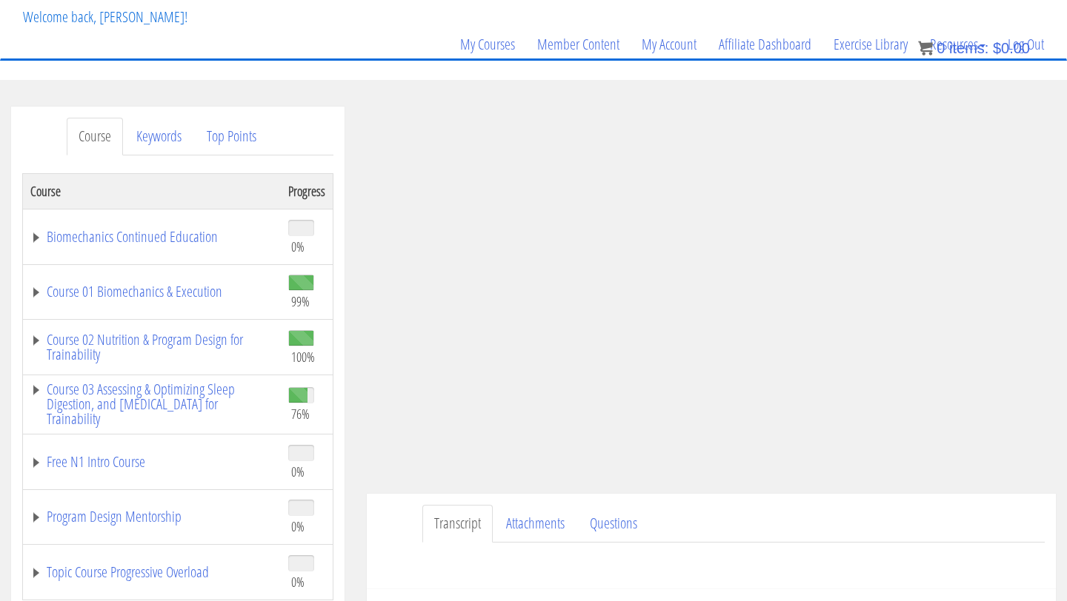
scroll to position [90, 0]
